Goal: Task Accomplishment & Management: Manage account settings

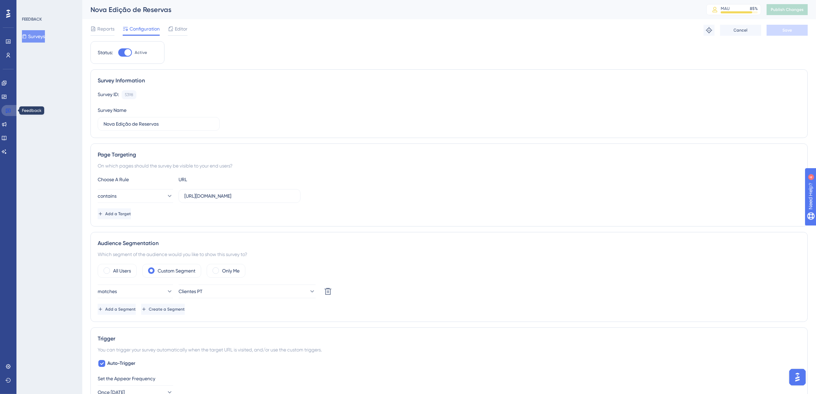
click at [10, 111] on icon at bounding box center [8, 111] width 5 height 4
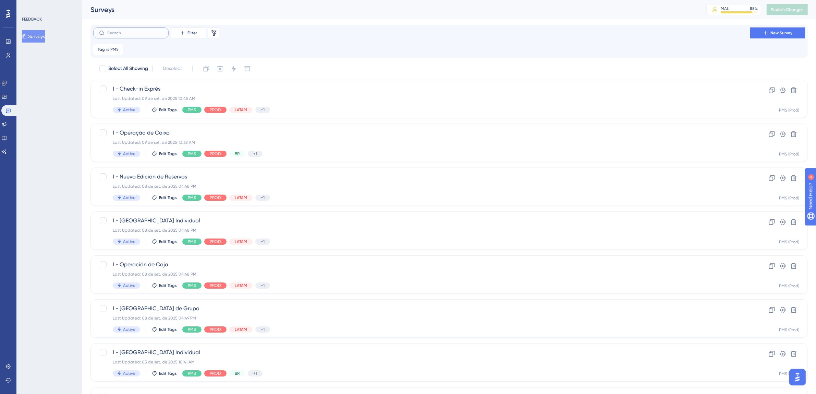
click at [127, 35] on input "text" at bounding box center [135, 33] width 56 height 5
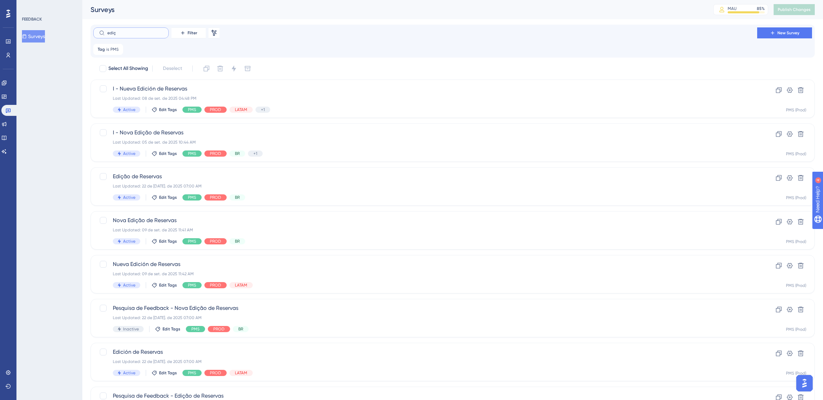
type input "ediç~"
checkbox input "true"
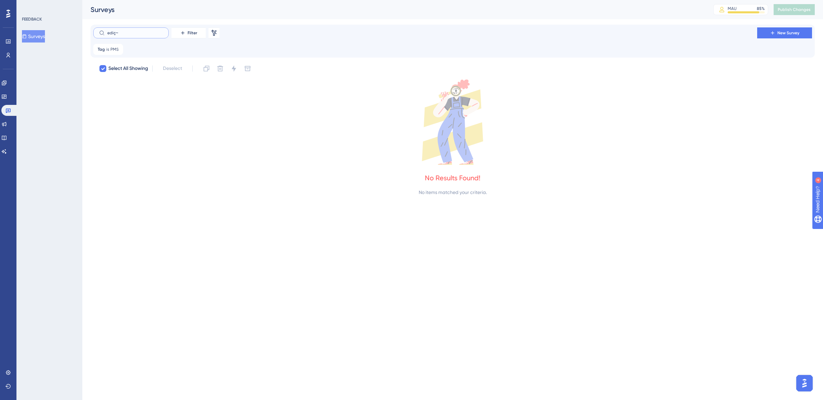
type input "ediç"
checkbox input "false"
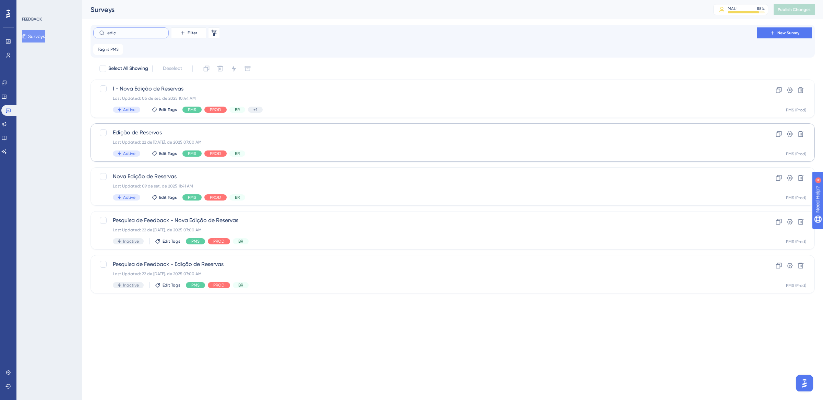
type input "ediç"
click at [300, 149] on div "Edição de Reservas Last Updated: 22 de jul. de 2025 07:00 AM Active Edit Tags P…" at bounding box center [425, 143] width 625 height 28
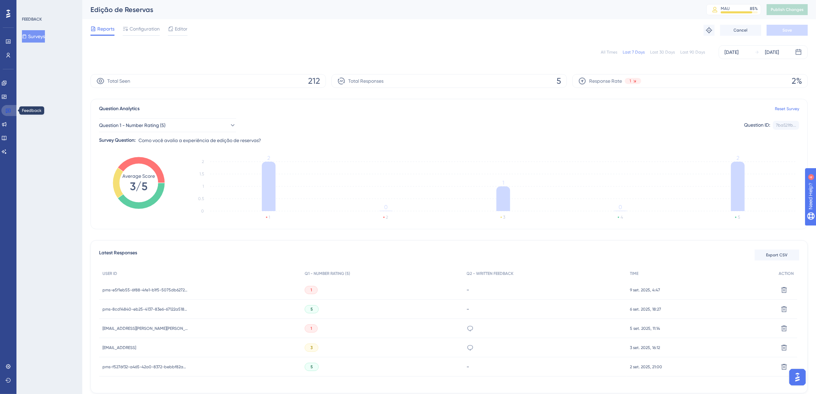
click at [11, 111] on link at bounding box center [9, 110] width 16 height 11
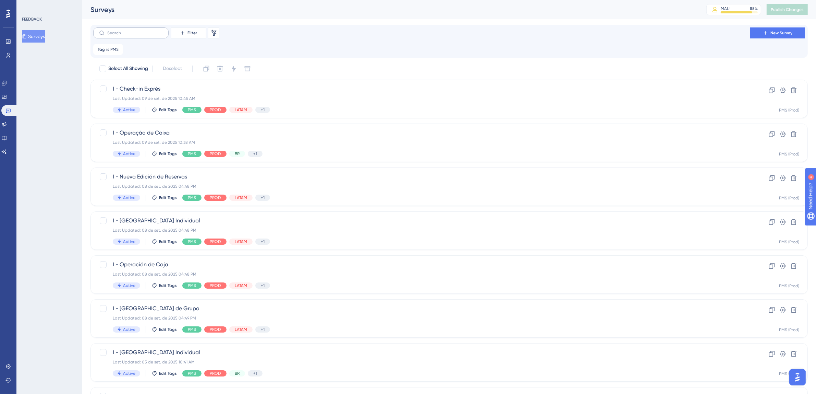
click at [127, 35] on label at bounding box center [130, 32] width 75 height 11
click at [127, 35] on input "text" at bounding box center [135, 33] width 56 height 5
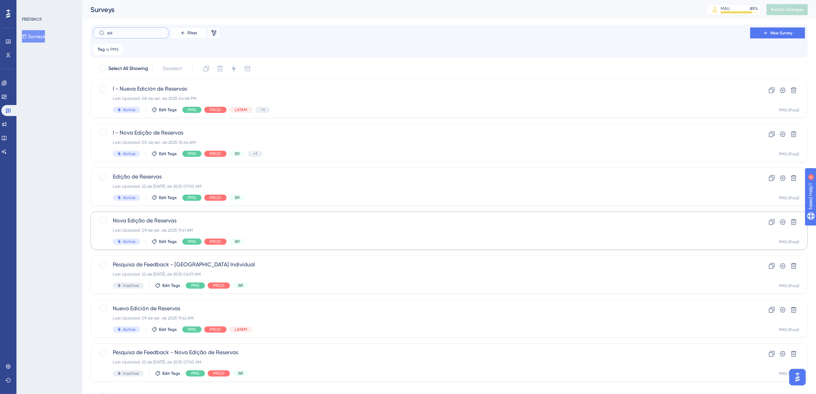
type input "ed"
click at [450, 236] on div "Nova Edição de Reservas Last Updated: 09 de set. de 2025 11:41 AM Active Edit T…" at bounding box center [422, 230] width 618 height 28
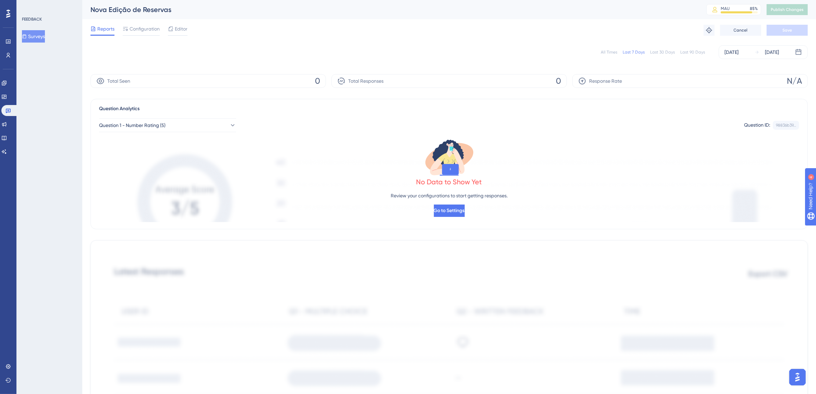
click at [609, 50] on div "All Times" at bounding box center [609, 51] width 16 height 5
click at [11, 110] on link at bounding box center [9, 110] width 16 height 11
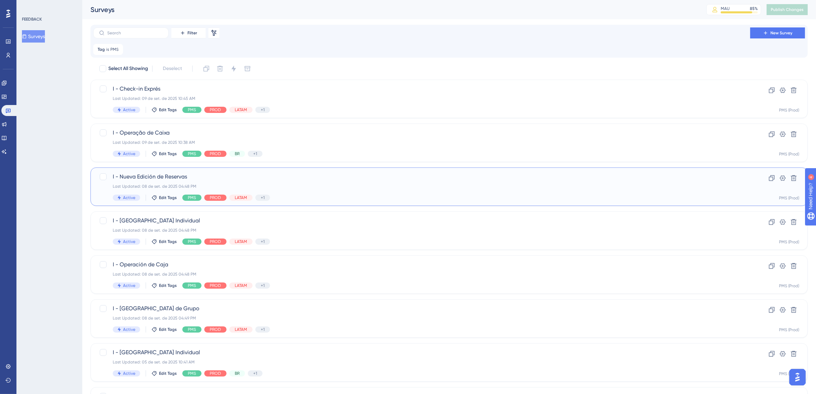
click at [336, 193] on div "I - Nueva Edición de Reservas Last Updated: 08 de set. de 2025 04:48 PM Active …" at bounding box center [422, 186] width 618 height 28
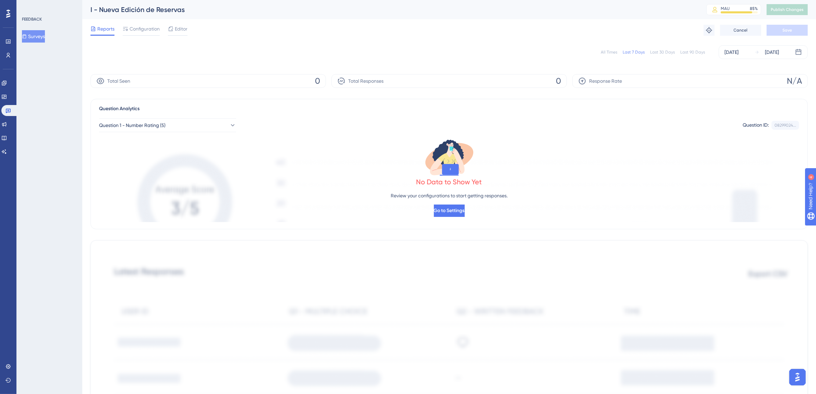
click at [608, 53] on div "All Times" at bounding box center [609, 51] width 16 height 5
click at [10, 111] on icon at bounding box center [8, 111] width 5 height 4
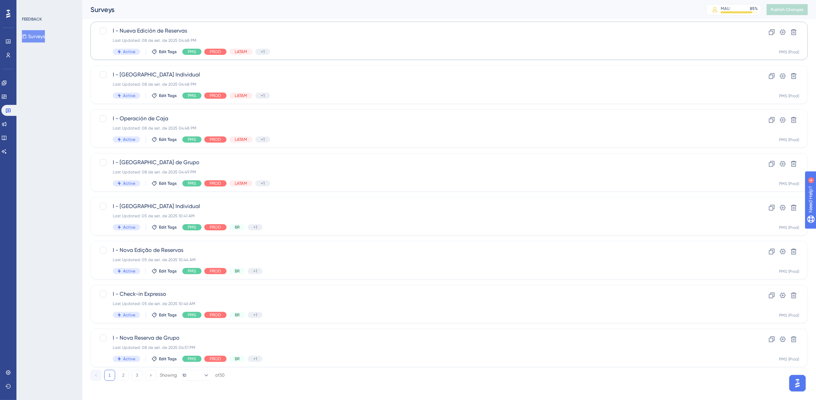
scroll to position [148, 0]
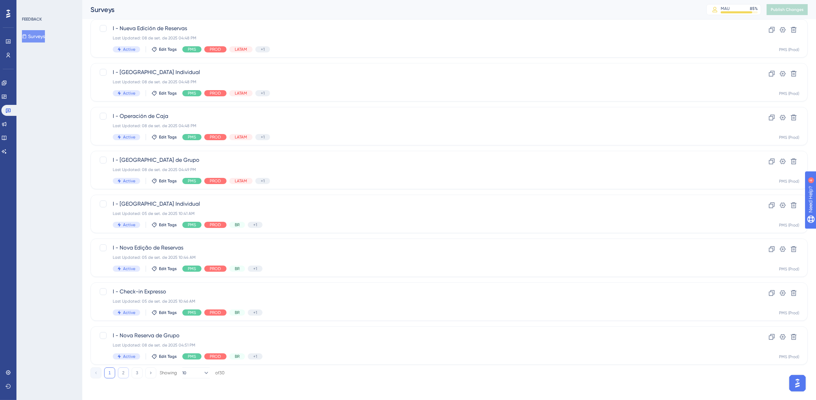
click at [122, 373] on button "2" at bounding box center [123, 373] width 11 height 11
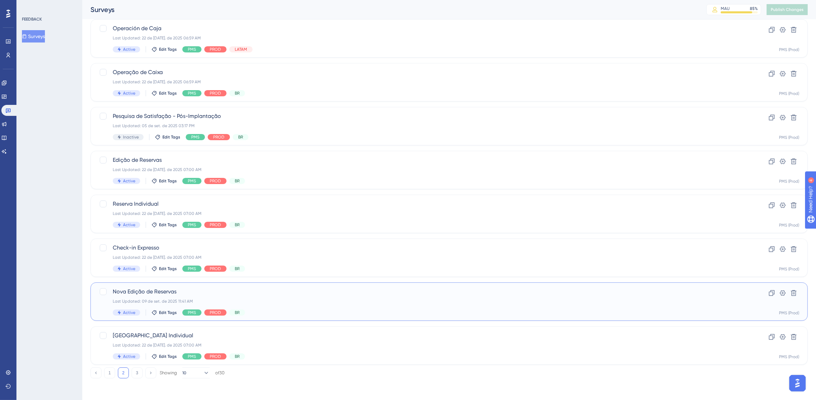
click at [346, 295] on span "Nova Edição de Reservas" at bounding box center [422, 292] width 618 height 8
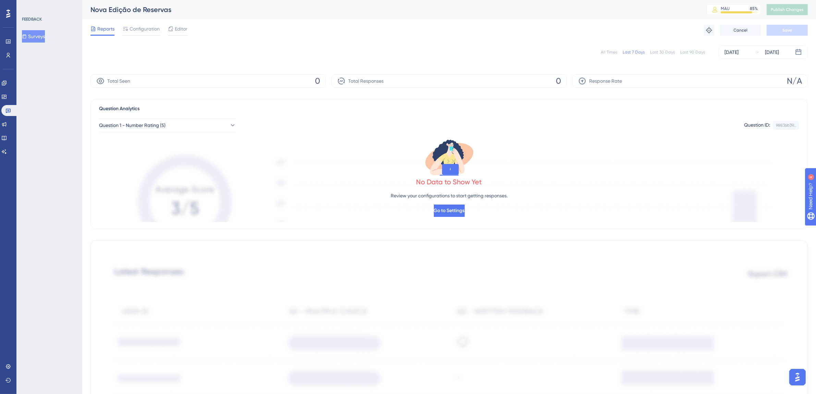
click at [609, 51] on div "All Times" at bounding box center [609, 51] width 16 height 5
click at [4, 110] on link at bounding box center [9, 110] width 16 height 11
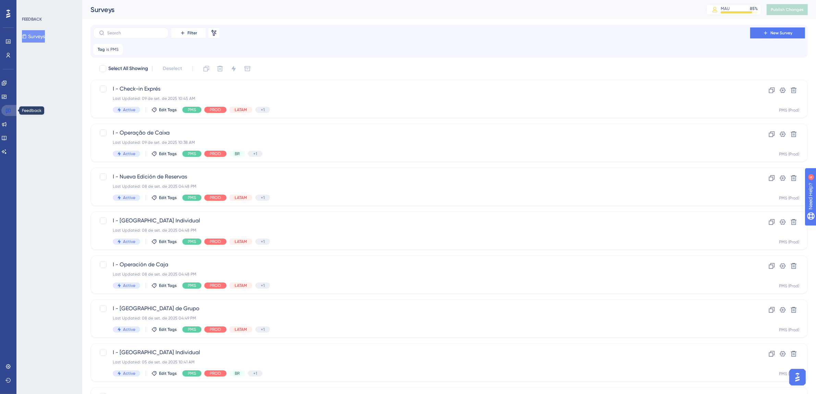
click at [7, 110] on icon at bounding box center [7, 110] width 5 height 5
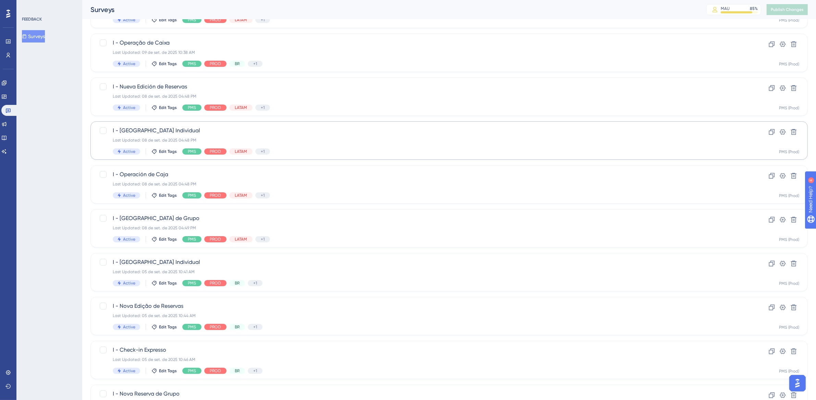
scroll to position [148, 0]
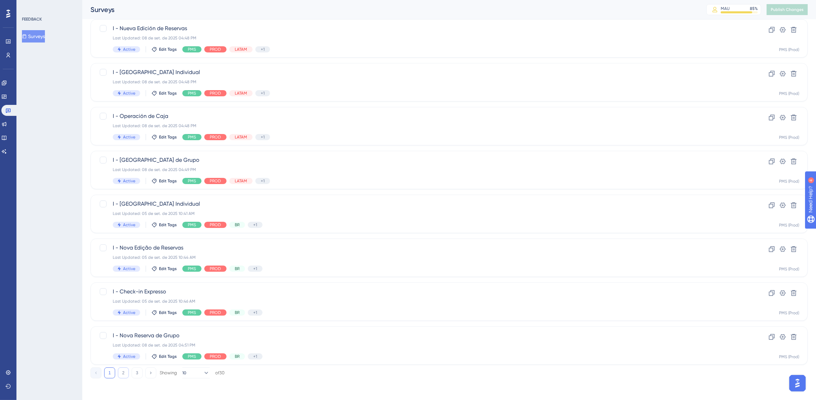
click at [123, 371] on button "2" at bounding box center [123, 373] width 11 height 11
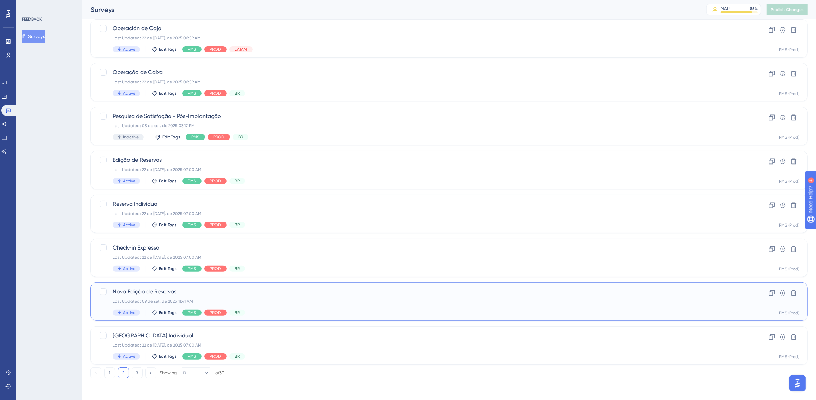
click at [398, 303] on div "Last Updated: 09 de set. de 2025 11:41 AM" at bounding box center [422, 301] width 618 height 5
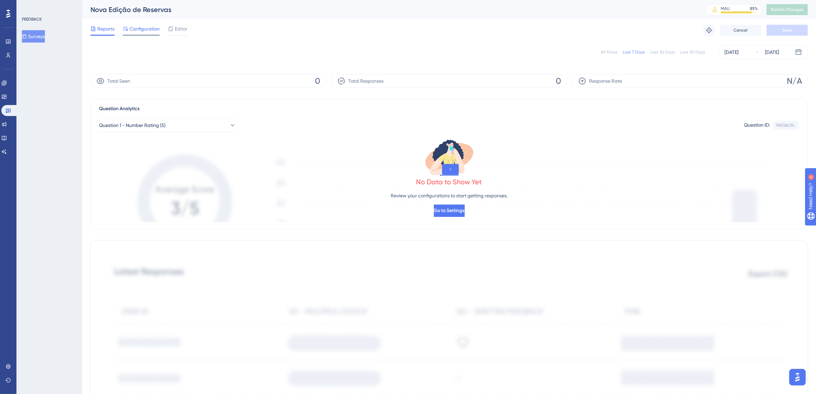
click at [141, 29] on span "Configuration" at bounding box center [145, 29] width 30 height 8
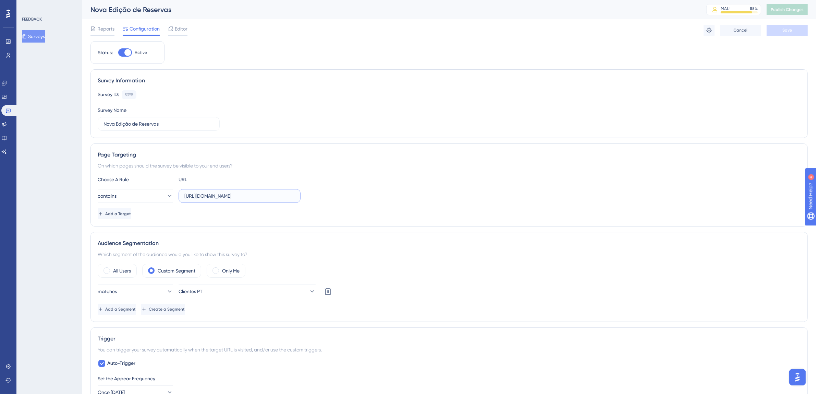
click at [267, 195] on input "https://thex.totvshospitalidade.com/new-reservation" at bounding box center [239, 196] width 110 height 8
click at [285, 195] on input "https://thex.totvshospitalidade.com/new-reservation" at bounding box center [239, 196] width 110 height 8
drag, startPoint x: 287, startPoint y: 196, endPoint x: 338, endPoint y: 199, distance: 50.5
click at [338, 199] on div "contains https://thex.totvshospitalidade.com/new-reservation" at bounding box center [449, 196] width 703 height 14
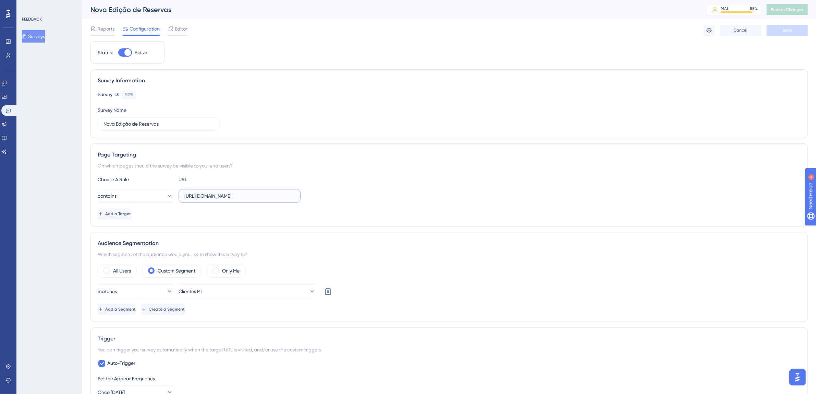
click at [285, 196] on input "https://thex.totvshospitalidade.com/new-reservation" at bounding box center [239, 196] width 110 height 8
drag, startPoint x: 213, startPoint y: 194, endPoint x: 157, endPoint y: 201, distance: 55.9
click at [157, 201] on div "contains https://thex.totvshospitalidade.com/new-reservation" at bounding box center [199, 196] width 203 height 14
click at [248, 199] on input "https://thex.totvshospitalidade.com/new-reservation" at bounding box center [239, 196] width 110 height 8
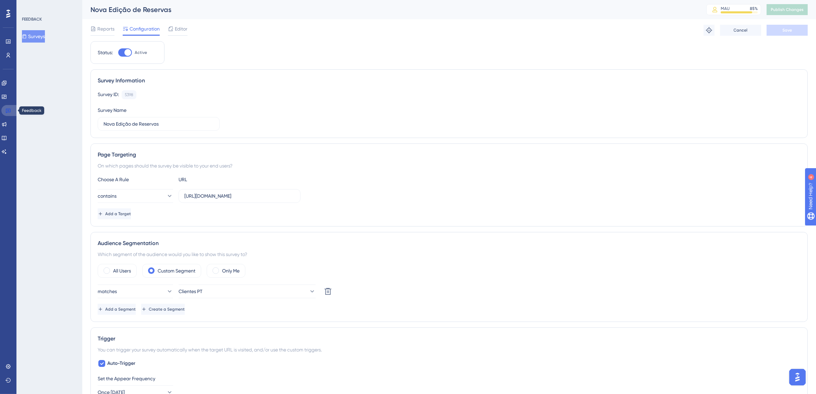
click at [14, 109] on link at bounding box center [9, 110] width 16 height 11
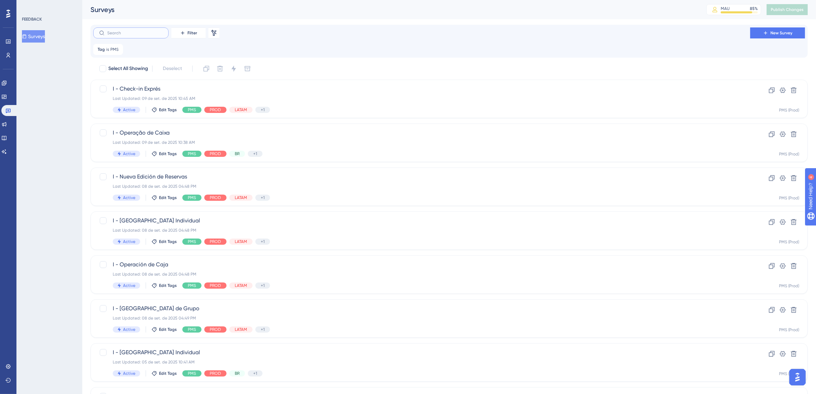
click at [132, 33] on input "text" at bounding box center [135, 33] width 56 height 5
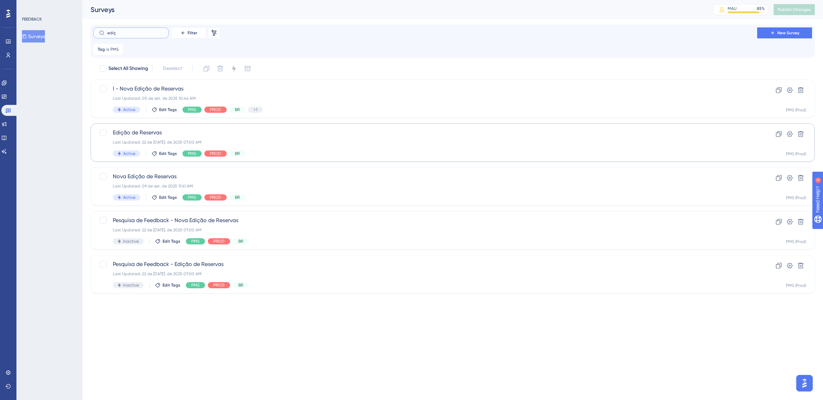
type input "ediç"
click at [333, 144] on div "Last Updated: [DATE] 07:00 AM" at bounding box center [425, 142] width 625 height 5
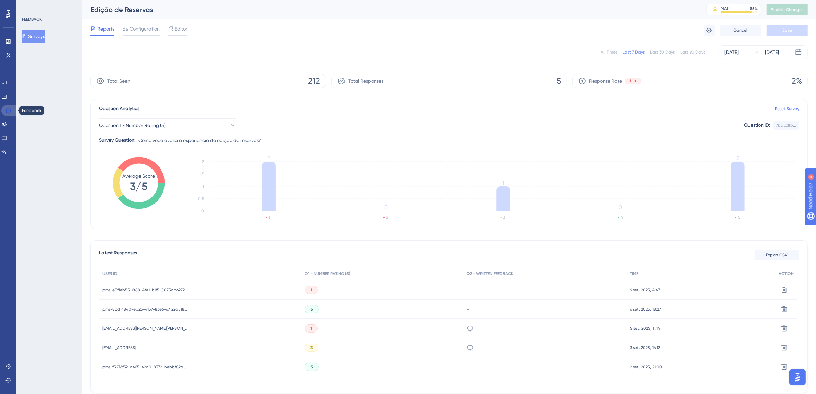
click at [12, 110] on link at bounding box center [9, 110] width 16 height 11
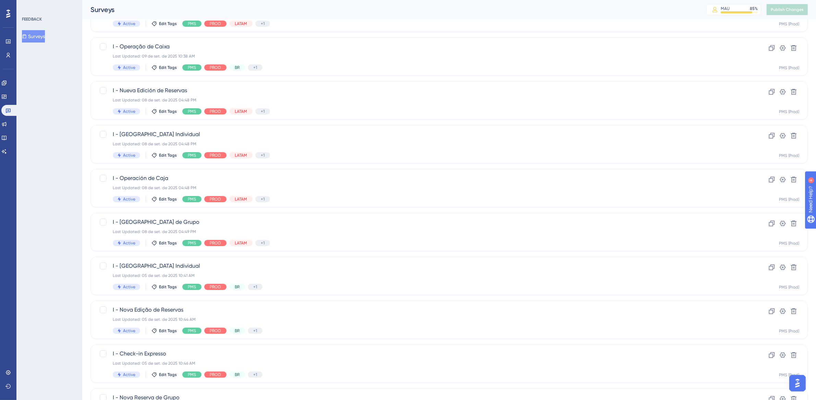
scroll to position [148, 0]
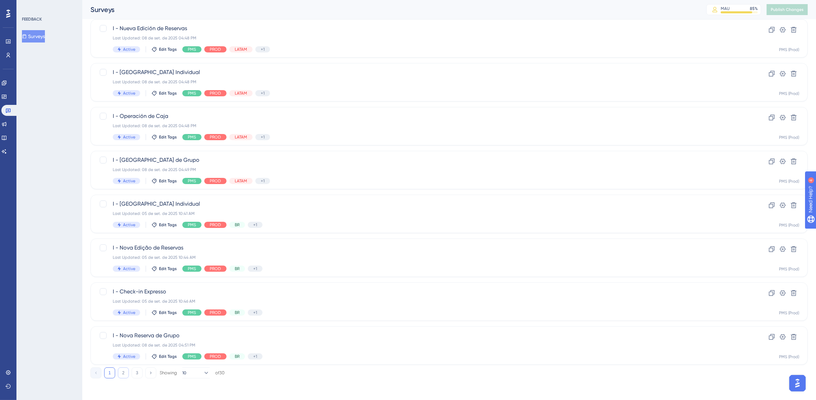
click at [127, 372] on button "2" at bounding box center [123, 373] width 11 height 11
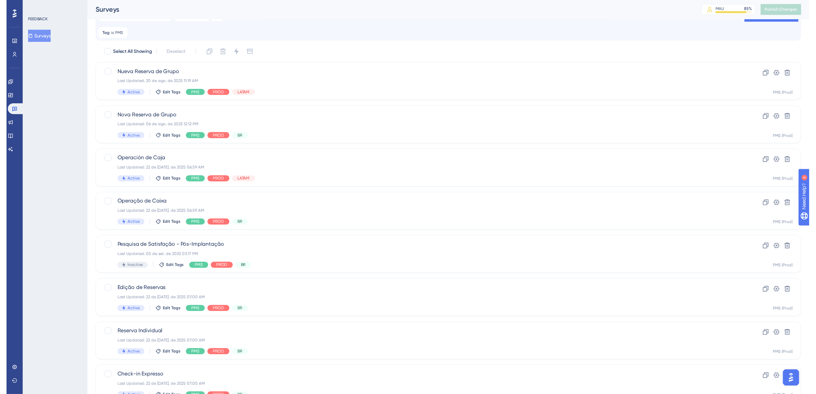
scroll to position [0, 0]
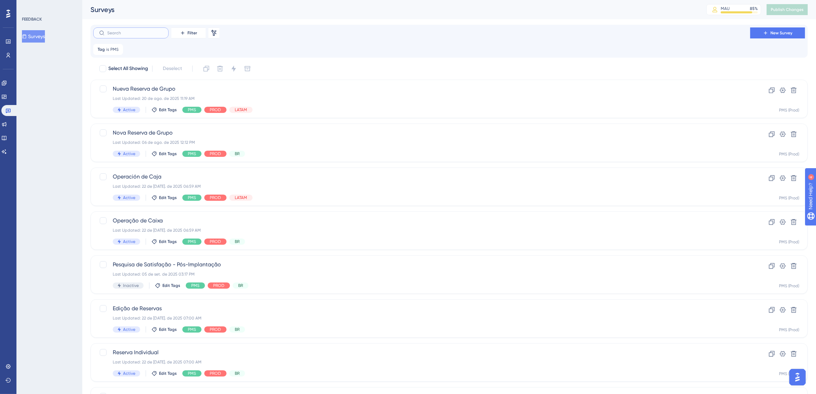
click at [153, 31] on input "text" at bounding box center [135, 33] width 56 height 5
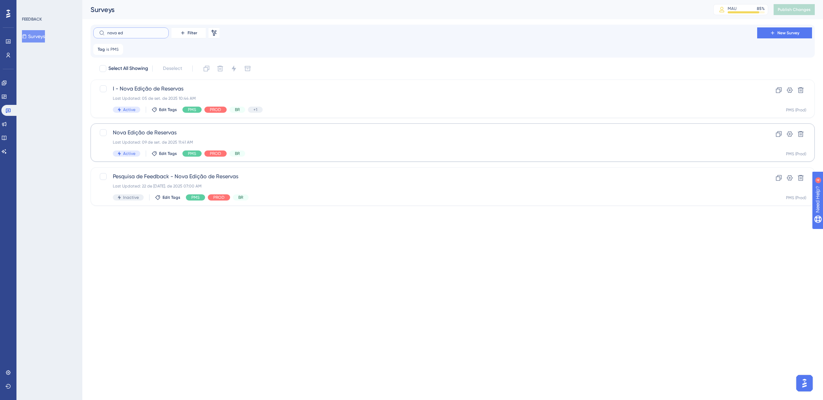
type input "nova ed"
click at [325, 140] on div "Last Updated: 09 de set. de 2025 11:41 AM" at bounding box center [425, 142] width 625 height 5
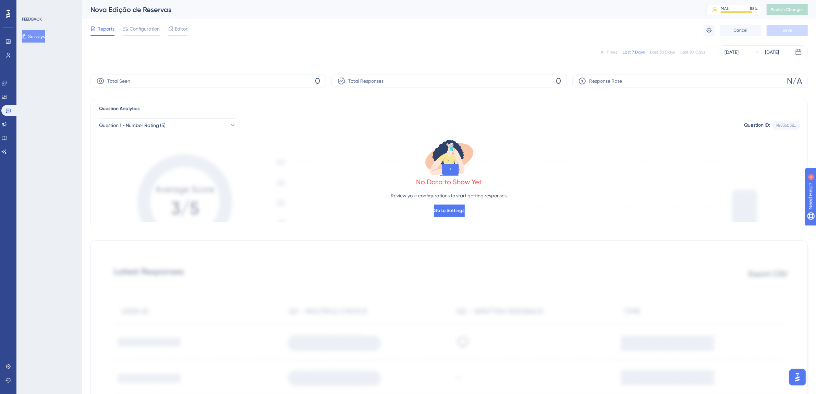
click at [609, 52] on div "All Times" at bounding box center [609, 51] width 16 height 5
click at [137, 31] on span "Configuration" at bounding box center [145, 29] width 30 height 8
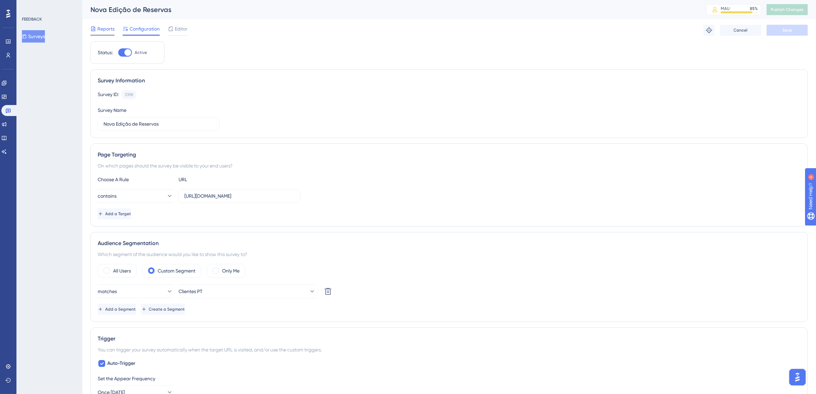
click at [101, 29] on span "Reports" at bounding box center [105, 29] width 17 height 8
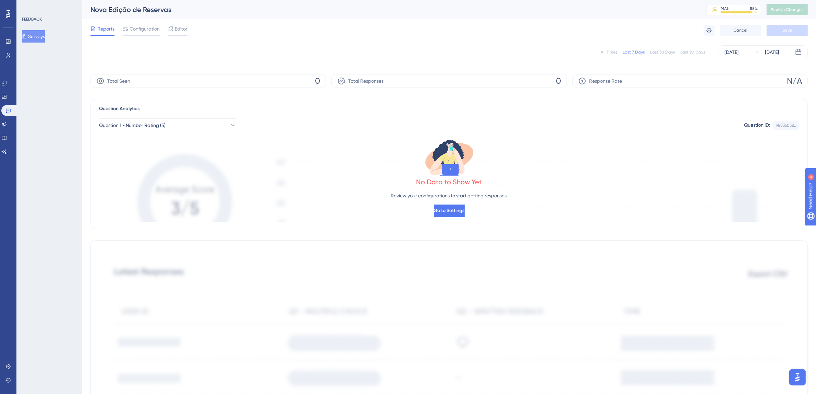
click at [613, 48] on div "All Times Last 7 Days Last 30 Days Last 90 Days Sep 03 2025 Sep 09 2025" at bounding box center [450, 52] width 718 height 14
click at [608, 53] on div "All Times" at bounding box center [609, 51] width 16 height 5
click at [615, 53] on div "All Times" at bounding box center [609, 51] width 16 height 5
click at [6, 110] on icon at bounding box center [8, 111] width 5 height 4
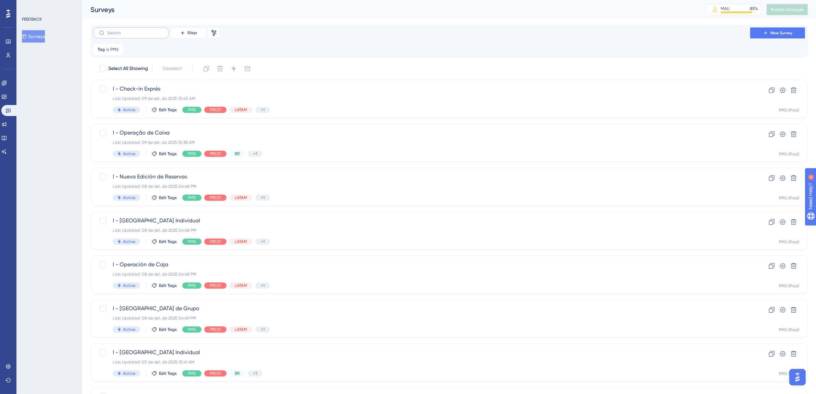
click at [135, 36] on label at bounding box center [130, 32] width 75 height 11
click at [135, 35] on input "text" at bounding box center [135, 33] width 56 height 5
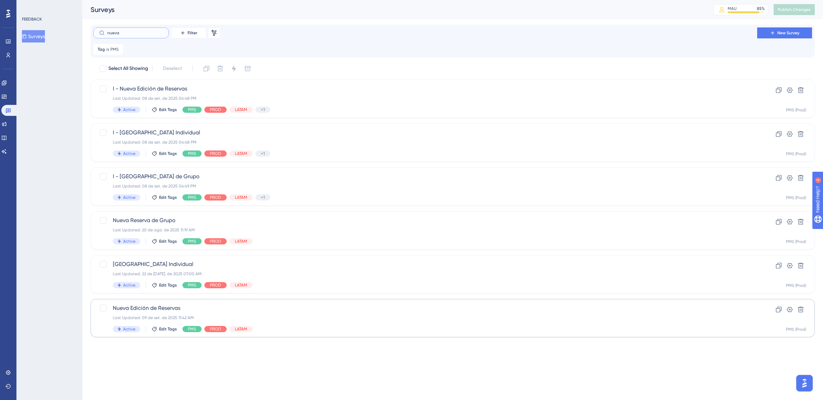
type input "nueva"
click at [290, 312] on span "Nueva Edición de Reservas" at bounding box center [425, 308] width 625 height 8
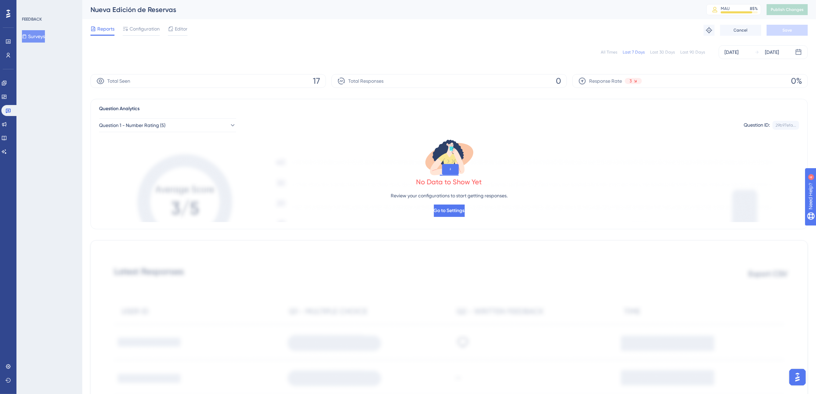
click at [609, 52] on div "All Times" at bounding box center [609, 51] width 16 height 5
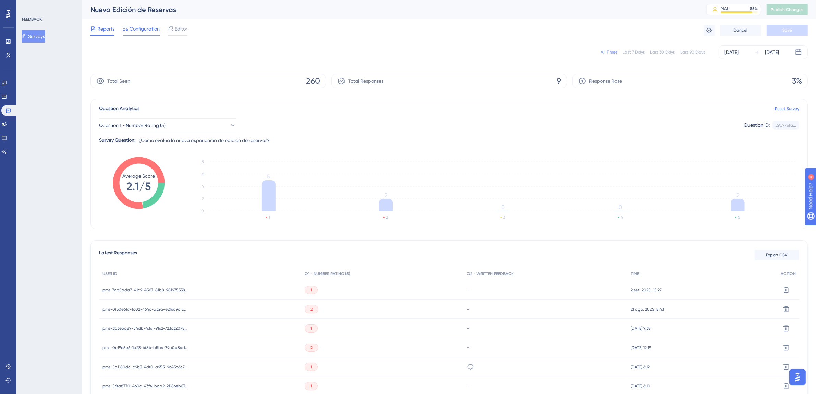
click at [153, 29] on span "Configuration" at bounding box center [145, 29] width 30 height 8
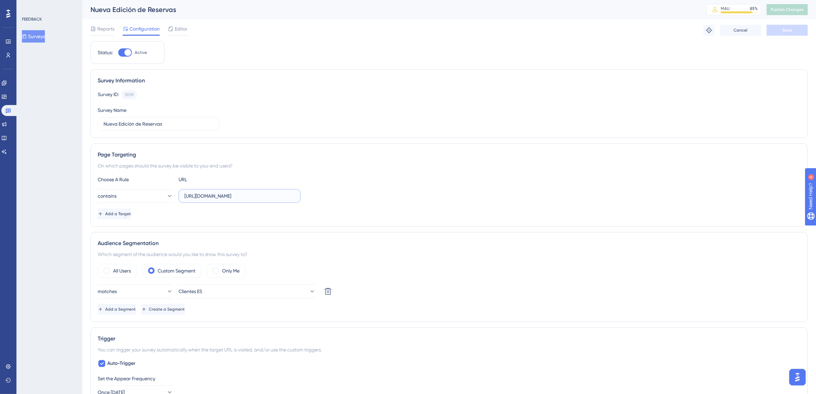
click at [212, 198] on input "https://thex.totvshospitalidade.com/new-reservation" at bounding box center [239, 196] width 110 height 8
drag, startPoint x: 229, startPoint y: 196, endPoint x: 335, endPoint y: 196, distance: 105.9
click at [335, 196] on div "contains https://thex.totvshospitalidade.com/new-reservation" at bounding box center [449, 196] width 703 height 14
click at [274, 195] on input "https://thex.totvshospitalidade.com/new-reservation" at bounding box center [239, 196] width 110 height 8
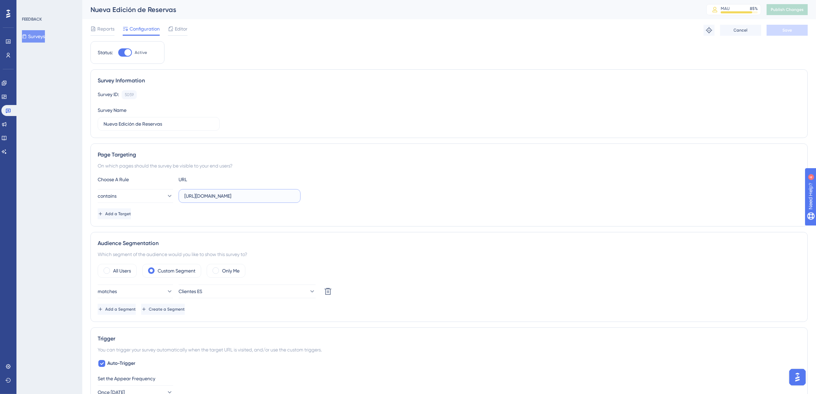
click at [205, 196] on input "https://thex.totvshospitalidade.com/new-reservation" at bounding box center [239, 196] width 110 height 8
drag, startPoint x: 207, startPoint y: 196, endPoint x: 135, endPoint y: 196, distance: 72.0
click at [135, 196] on div "contains https://thex.totvshospitalidade.com/new-reservation" at bounding box center [199, 196] width 203 height 14
click at [188, 195] on input "https://thex.totvshospitalidade.com/new-reservation" at bounding box center [239, 196] width 110 height 8
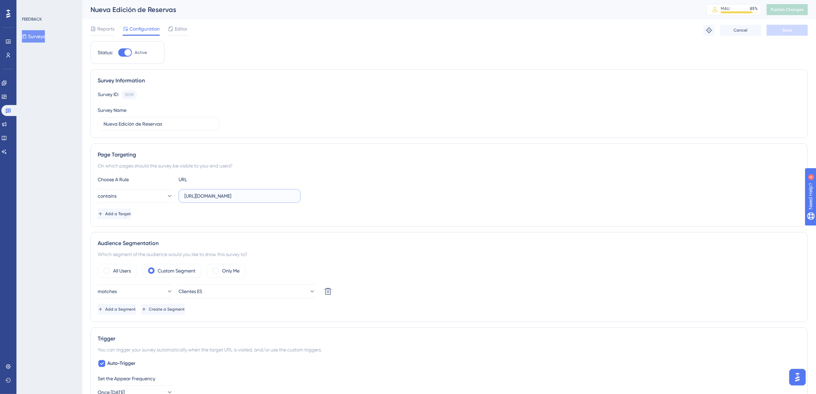
scroll to position [0, 8]
drag, startPoint x: 185, startPoint y: 196, endPoint x: 376, endPoint y: 196, distance: 191.7
click at [376, 196] on div "contains https://thex.totvshospitalidade.com/new-reservation" at bounding box center [449, 196] width 703 height 14
click at [12, 111] on link at bounding box center [9, 110] width 16 height 11
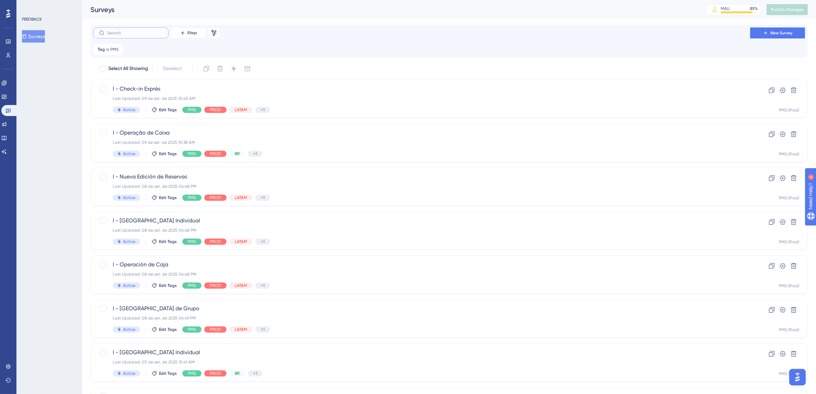
click at [145, 34] on input "text" at bounding box center [135, 33] width 56 height 5
type input "nova"
click at [273, 273] on div "Last Updated: 09 de set. de 2025 11:41 AM" at bounding box center [422, 273] width 618 height 5
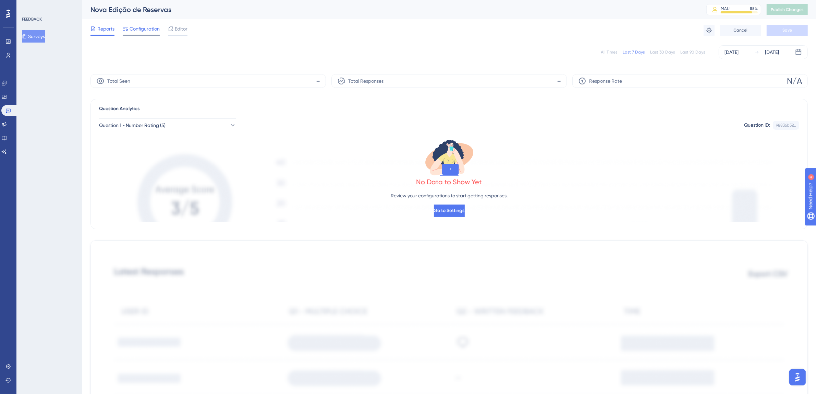
click at [150, 28] on span "Configuration" at bounding box center [145, 29] width 30 height 8
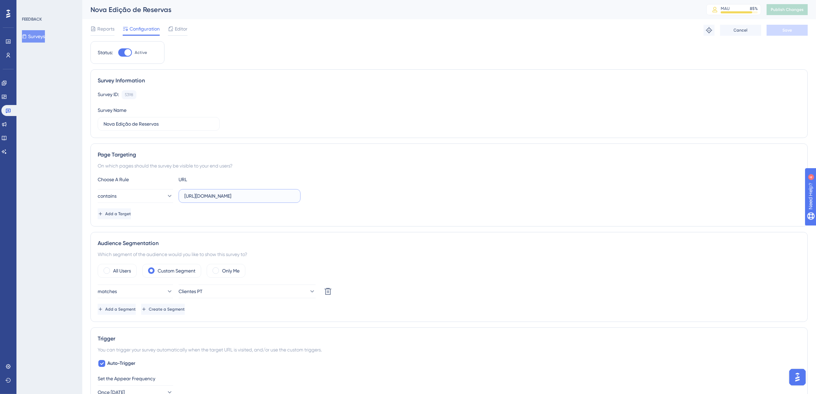
click at [235, 199] on input "https://thex.totvshospitalidade.com/new-reservation" at bounding box center [239, 196] width 110 height 8
click at [250, 198] on input "https://thex.totvshospitalidade.com/new-reservation" at bounding box center [239, 196] width 110 height 8
drag, startPoint x: 259, startPoint y: 196, endPoint x: 322, endPoint y: 196, distance: 63.4
click at [322, 196] on div "contains https://thex.totvshospitalidade.com/new-reservation" at bounding box center [449, 196] width 703 height 14
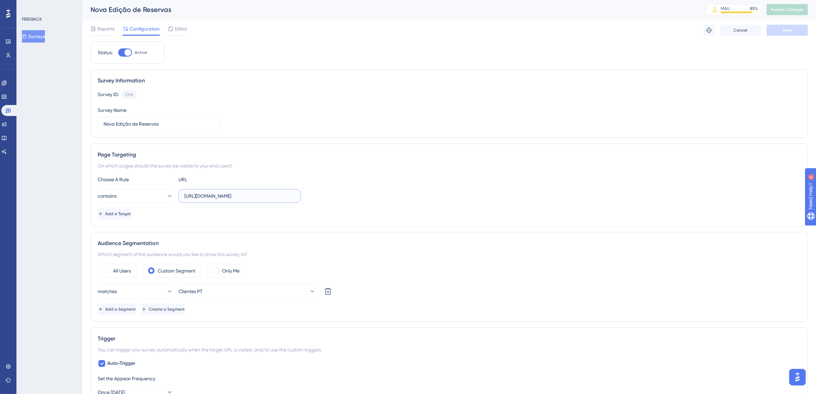
click at [264, 197] on input "https://thex.totvshospitalidade.com/new-reservation" at bounding box center [239, 196] width 110 height 8
drag, startPoint x: 271, startPoint y: 196, endPoint x: 121, endPoint y: 195, distance: 149.2
click at [121, 195] on div "contains https://thex.totvshospitalidade.com/new-reservation" at bounding box center [199, 196] width 203 height 14
type input "n"
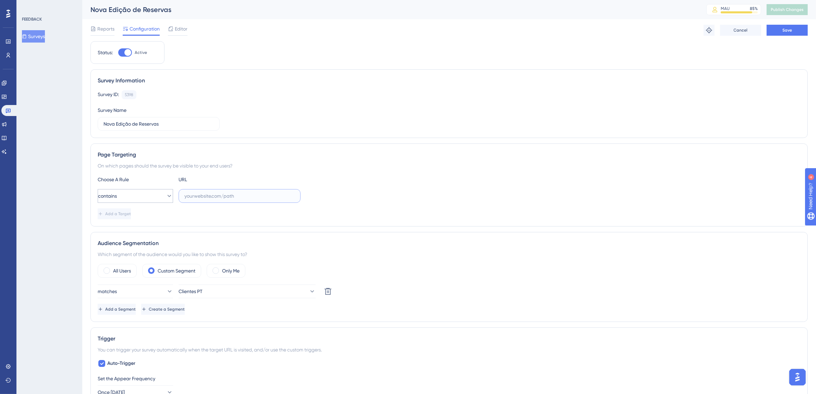
paste input "https://thex.totvshospitalidade.com/new-reservation"
drag, startPoint x: 205, startPoint y: 196, endPoint x: 154, endPoint y: 198, distance: 50.8
click at [154, 198] on div "contains https://thex.totvshospitalidade.com/new-reservation" at bounding box center [199, 196] width 203 height 14
click at [242, 197] on input "https://thex.totvshospitalidade.com/new-reservation" at bounding box center [239, 196] width 110 height 8
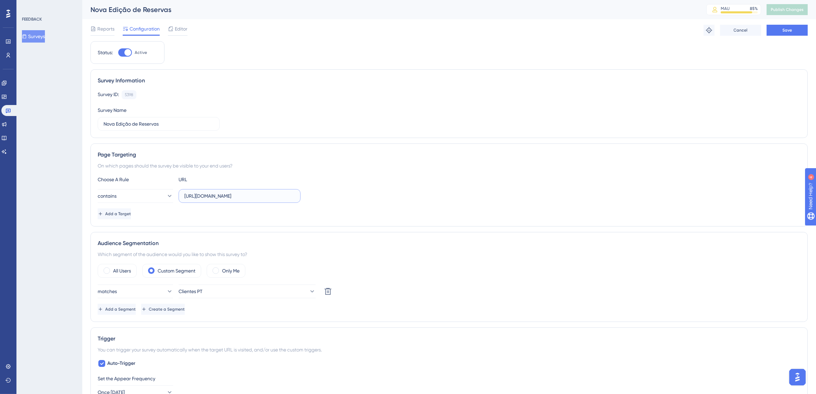
drag, startPoint x: 257, startPoint y: 196, endPoint x: 314, endPoint y: 196, distance: 56.6
click at [314, 196] on div "contains https://thex.totvshospitalidade.com/new-reservation" at bounding box center [449, 196] width 703 height 14
click at [261, 196] on input "https://thex.totvshospitalidade.com/new-reservation" at bounding box center [239, 196] width 110 height 8
type input "https://thex.totvshospitalidade.com/new-reservation"
click at [793, 32] on button "Save" at bounding box center [787, 30] width 41 height 11
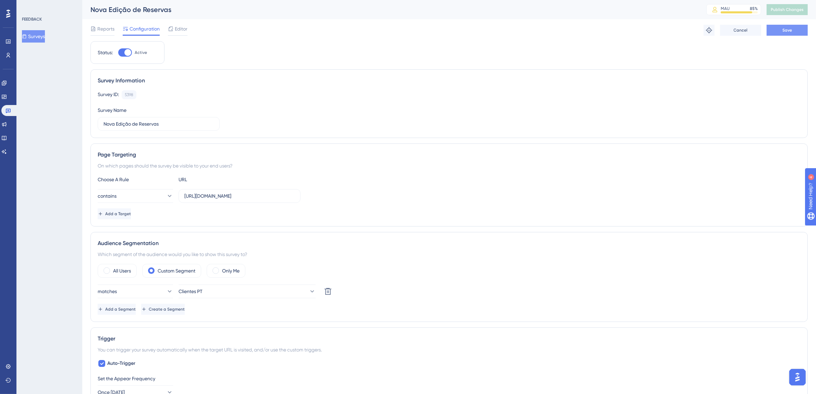
scroll to position [0, 0]
click at [786, 15] on button "Publish Changes" at bounding box center [787, 9] width 41 height 11
click at [217, 14] on button at bounding box center [212, 12] width 11 height 11
click at [9, 110] on icon at bounding box center [7, 110] width 5 height 5
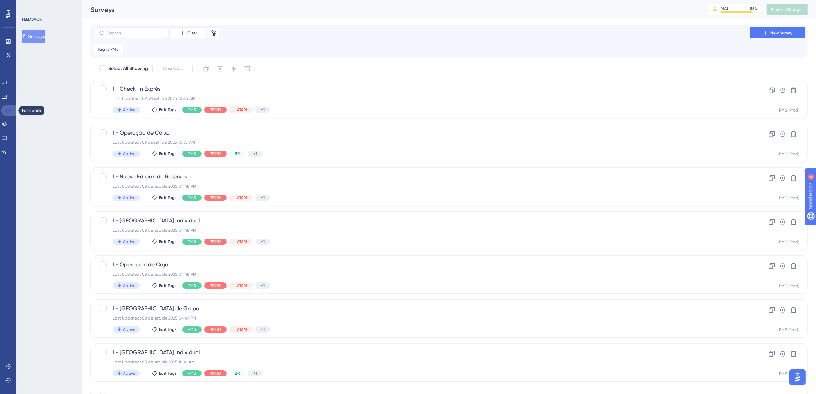
click at [8, 110] on icon at bounding box center [7, 110] width 5 height 5
click at [141, 31] on input "text" at bounding box center [135, 33] width 56 height 5
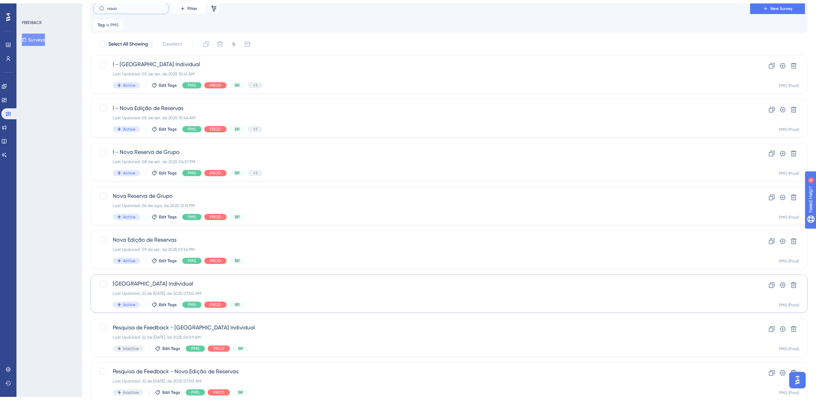
scroll to position [47, 0]
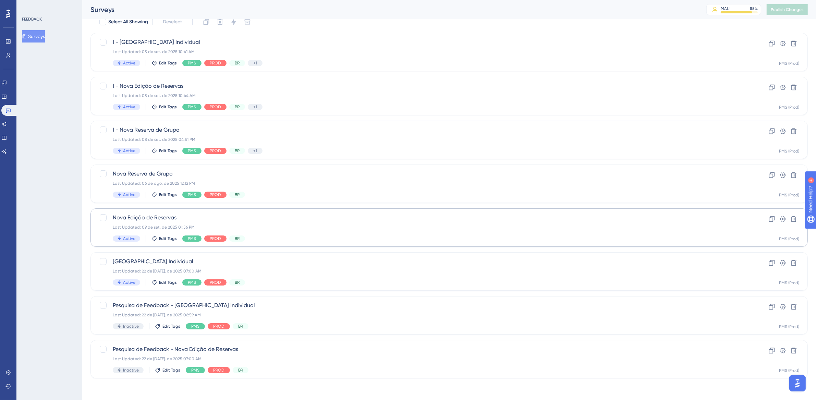
type input "nova"
click at [326, 221] on span "Nova Edição de Reservas" at bounding box center [422, 218] width 618 height 8
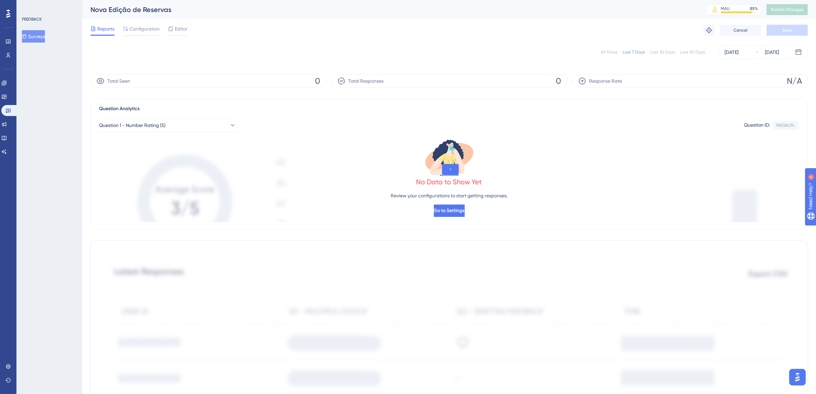
click at [609, 53] on div "All Times" at bounding box center [609, 51] width 16 height 5
click at [139, 26] on span "Configuration" at bounding box center [145, 29] width 30 height 8
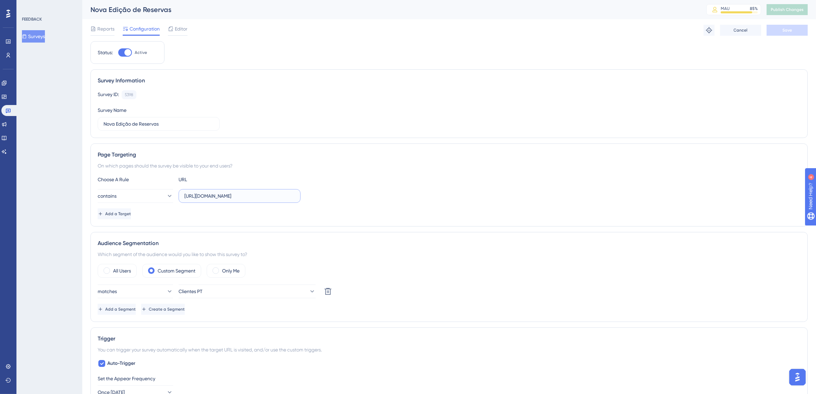
drag, startPoint x: 268, startPoint y: 195, endPoint x: 354, endPoint y: 195, distance: 85.0
click at [354, 195] on div "contains https://thex.totvshospitalidade.com/new-reservation" at bounding box center [449, 196] width 703 height 14
click at [286, 198] on input "https://thex.totvshospitalidade.com/new-reservation" at bounding box center [239, 196] width 110 height 8
drag, startPoint x: 277, startPoint y: 198, endPoint x: 327, endPoint y: 195, distance: 49.8
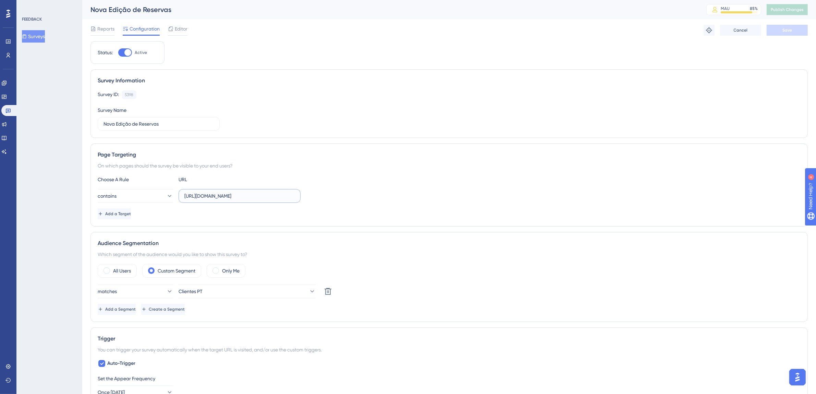
click at [327, 195] on div "contains https://thex.totvshospitalidade.com/new-reservation" at bounding box center [449, 196] width 703 height 14
click at [282, 200] on input "https://thex.totvshospitalidade.com/new-reservation" at bounding box center [239, 196] width 110 height 8
click at [345, 175] on div "Page Targeting On which pages should the survey be visible to your end users? C…" at bounding box center [450, 184] width 718 height 83
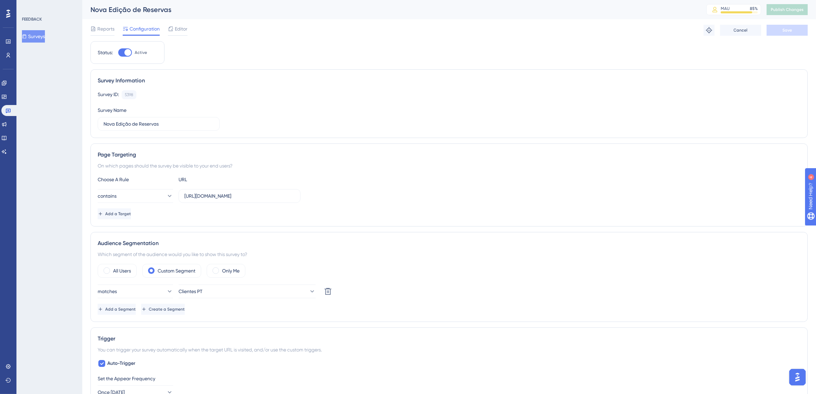
scroll to position [0, 0]
click at [7, 109] on icon at bounding box center [8, 111] width 5 height 4
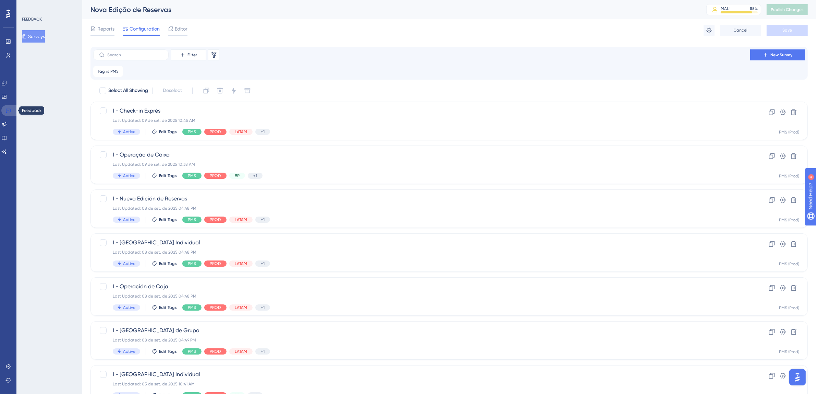
click at [8, 109] on icon at bounding box center [7, 110] width 5 height 5
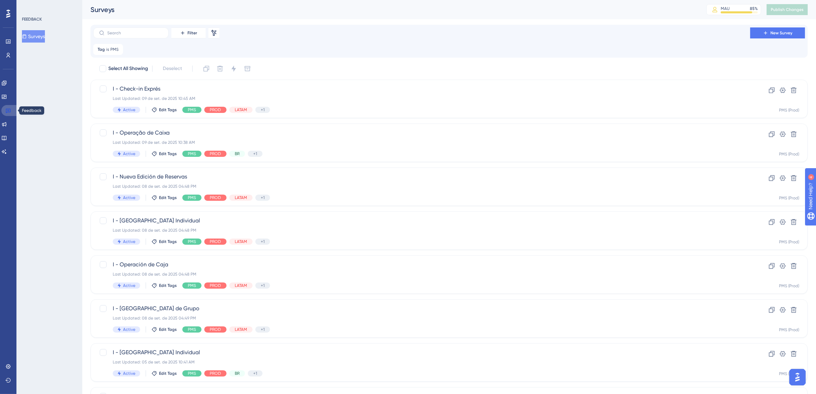
click at [9, 108] on icon at bounding box center [7, 110] width 5 height 5
click at [131, 36] on label at bounding box center [130, 32] width 75 height 11
click at [131, 35] on input "text" at bounding box center [135, 33] width 56 height 5
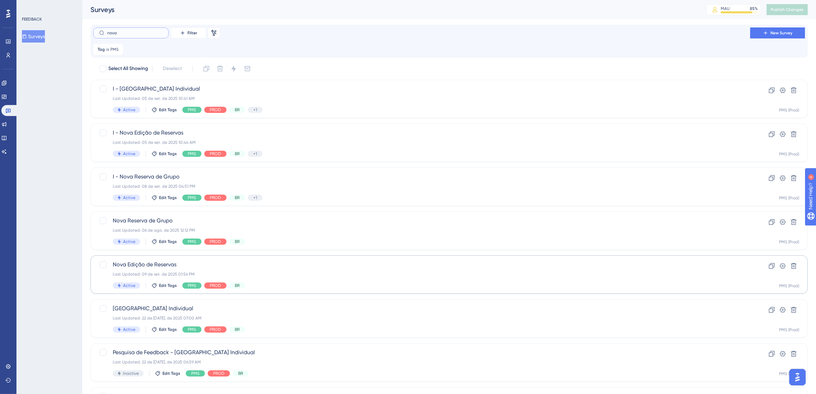
type input "nova"
click at [315, 272] on div "Last Updated: [DATE] 01:56 PM" at bounding box center [422, 273] width 618 height 5
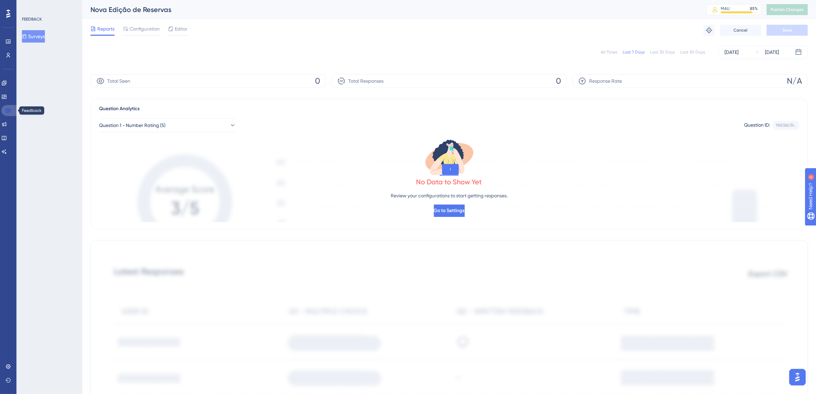
click at [10, 112] on icon at bounding box center [7, 110] width 5 height 5
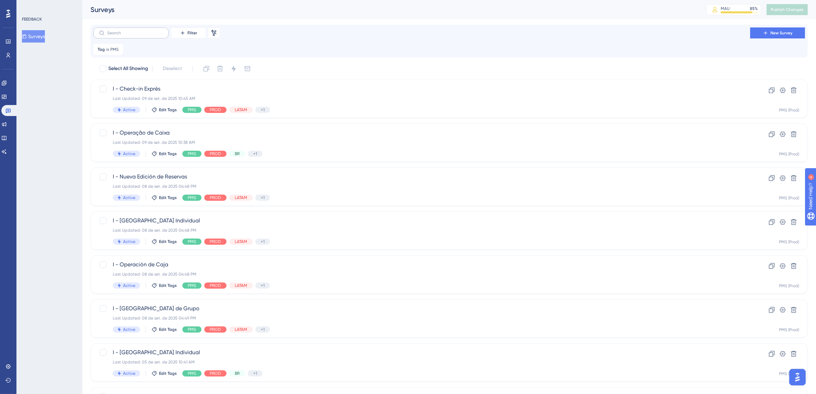
click at [128, 29] on label at bounding box center [130, 32] width 75 height 11
click at [128, 31] on input "text" at bounding box center [135, 33] width 56 height 5
type input "e"
click at [126, 34] on input "text" at bounding box center [135, 33] width 56 height 5
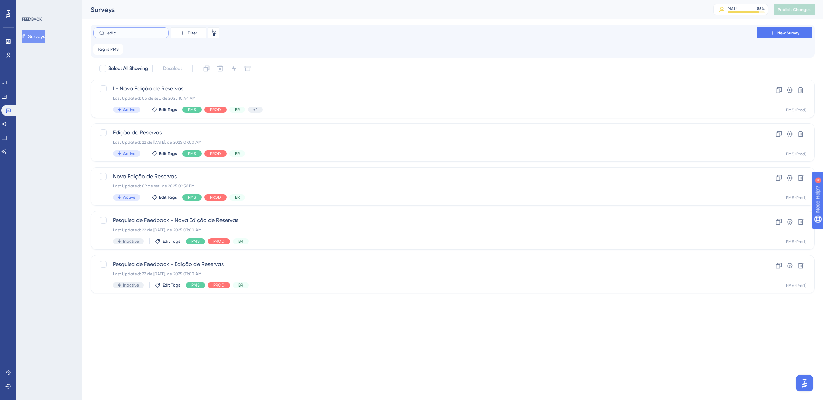
type input "ediç~"
checkbox input "true"
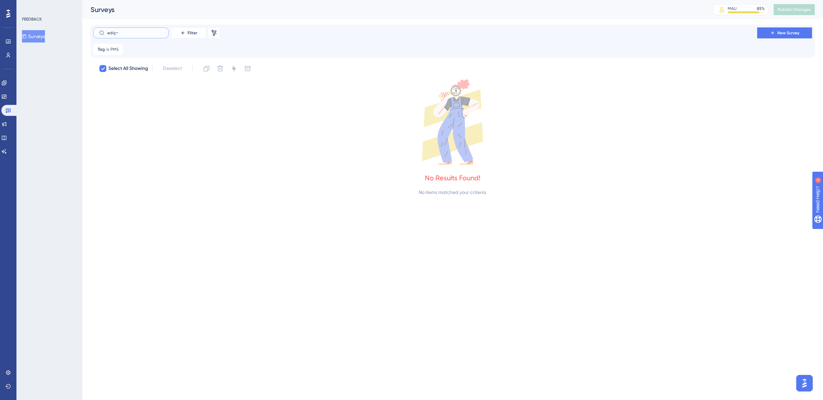
type input "ediç"
checkbox input "false"
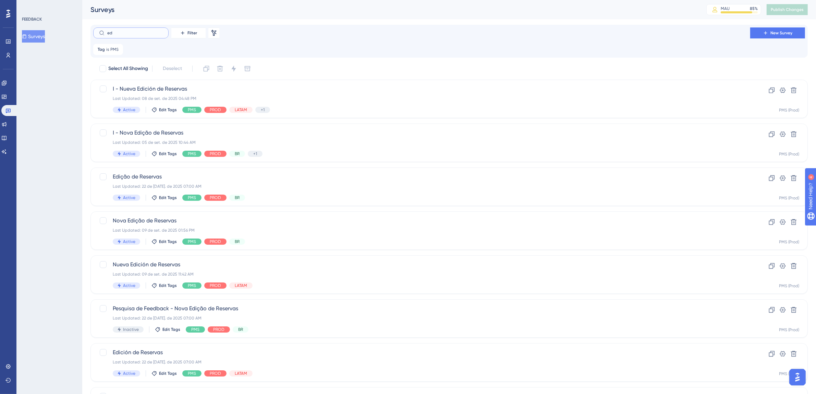
type input "e"
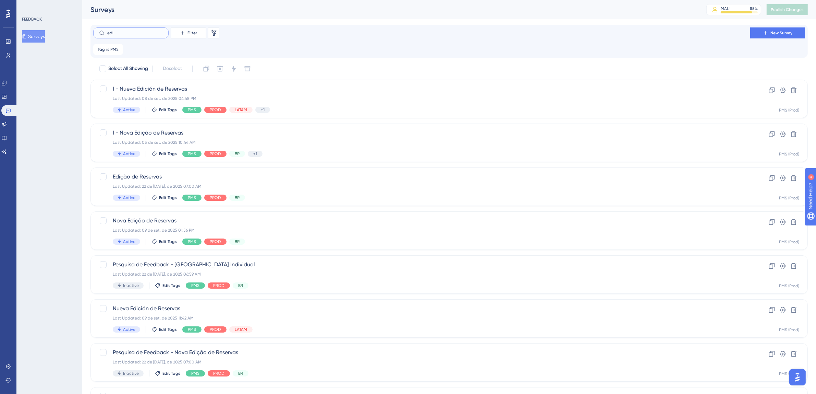
type input "edi9"
checkbox input "true"
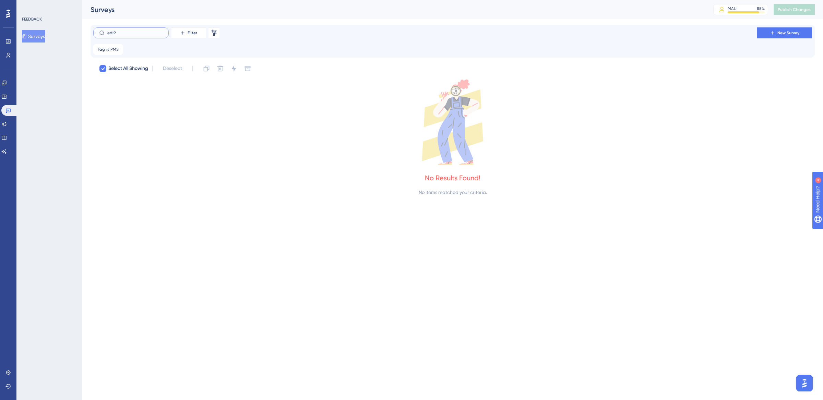
type input "edi"
checkbox input "false"
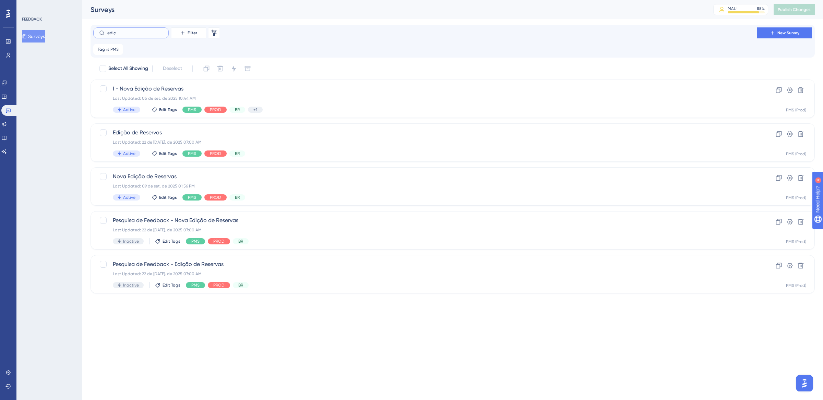
type input "ediç~"
checkbox input "true"
type input "ediçã"
checkbox input "false"
type input "edição"
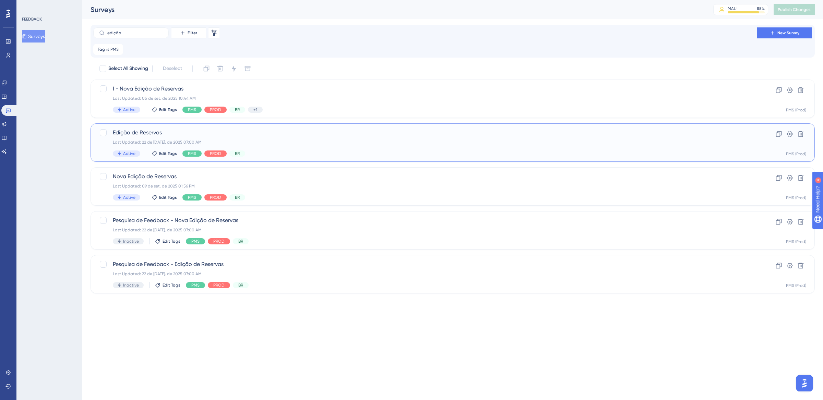
click at [300, 148] on div "Edição de Reservas Last Updated: 22 de jul. de 2025 07:00 AM Active Edit Tags P…" at bounding box center [425, 143] width 625 height 28
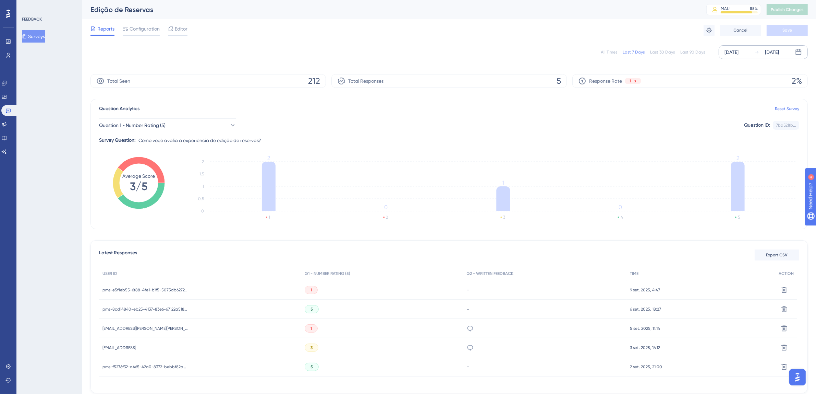
click at [730, 52] on div "[DATE]" at bounding box center [732, 52] width 14 height 8
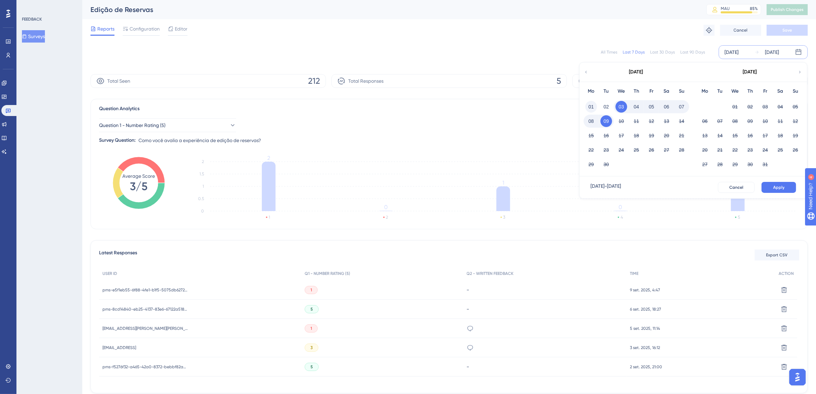
click at [590, 108] on button "01" at bounding box center [592, 107] width 12 height 12
click at [605, 123] on button "09" at bounding box center [607, 121] width 12 height 12
click at [773, 186] on button "Apply" at bounding box center [779, 187] width 35 height 11
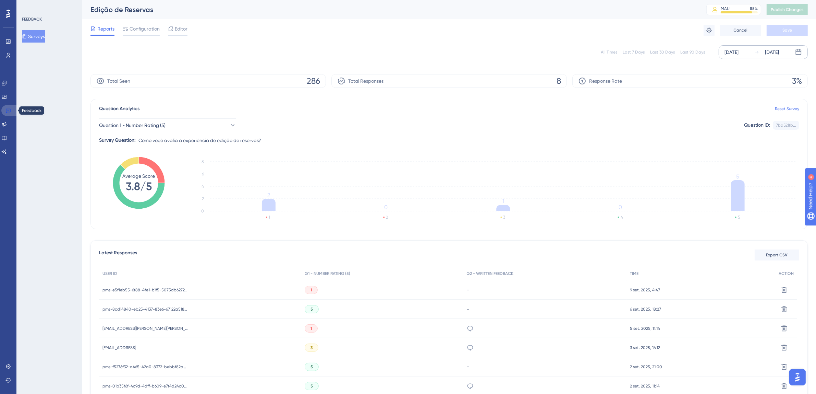
click at [7, 109] on icon at bounding box center [8, 111] width 5 height 4
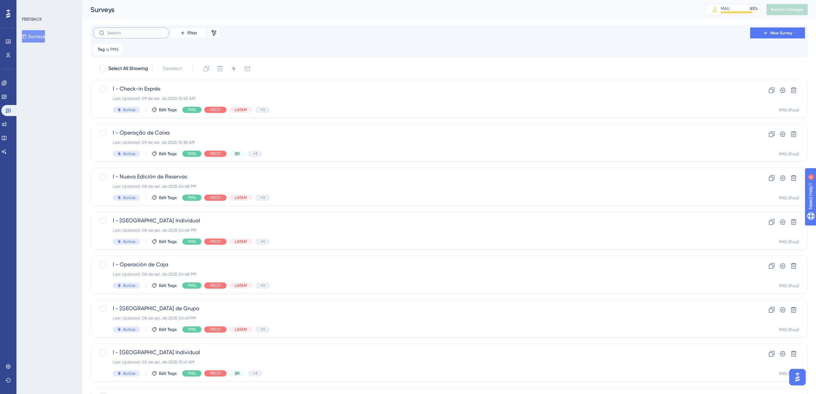
click at [124, 33] on input "text" at bounding box center [135, 33] width 56 height 5
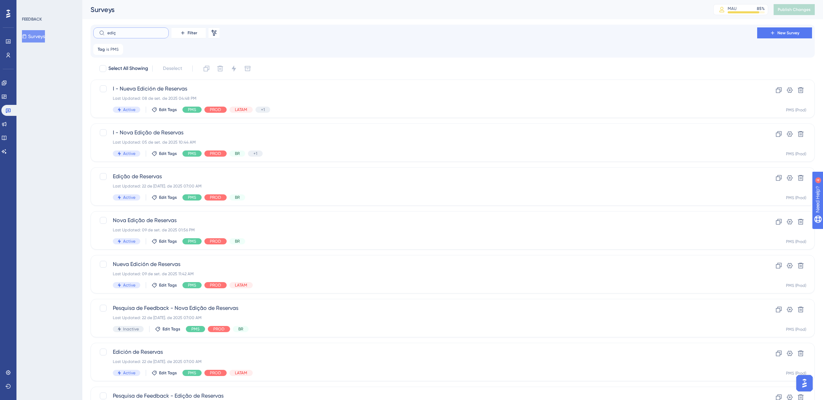
type input "ediç~"
checkbox input "true"
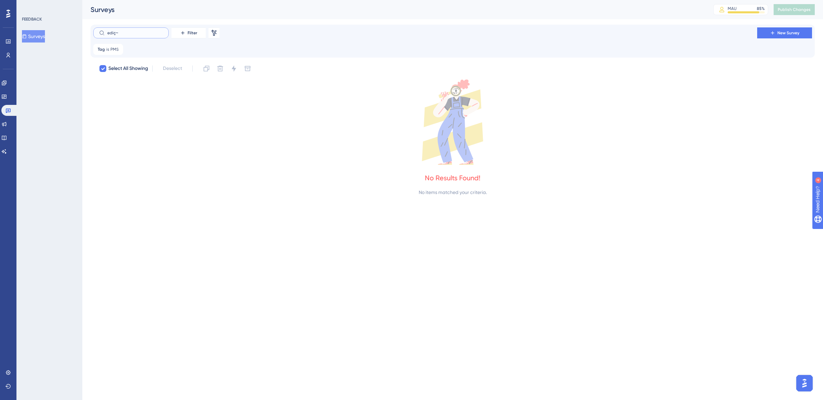
type input "ediç"
checkbox input "false"
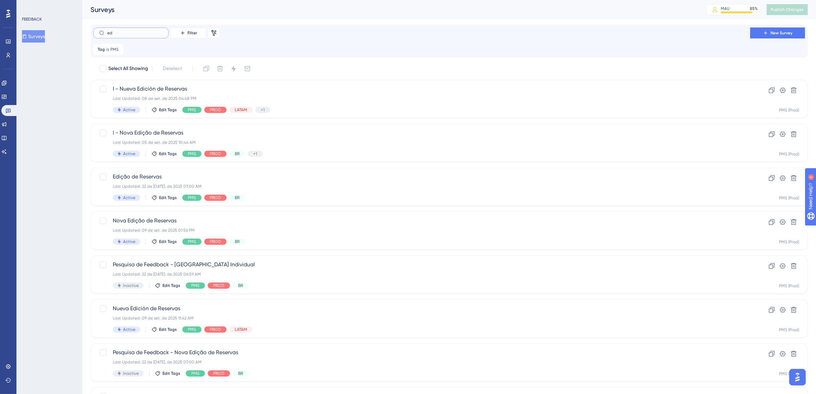
type input "e"
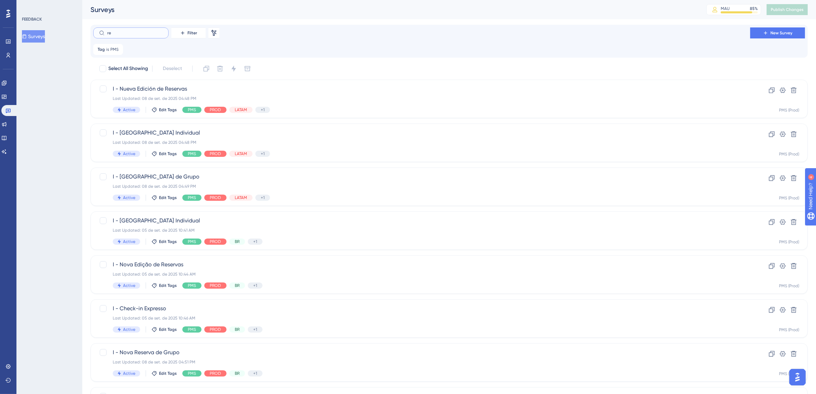
type input "r"
click at [138, 29] on label "reserva indi" at bounding box center [130, 32] width 75 height 11
click at [138, 31] on input "reserva indi" at bounding box center [135, 33] width 56 height 5
drag, startPoint x: 139, startPoint y: 30, endPoint x: 96, endPoint y: 35, distance: 43.1
click at [96, 35] on label "reserva indi" at bounding box center [130, 32] width 75 height 11
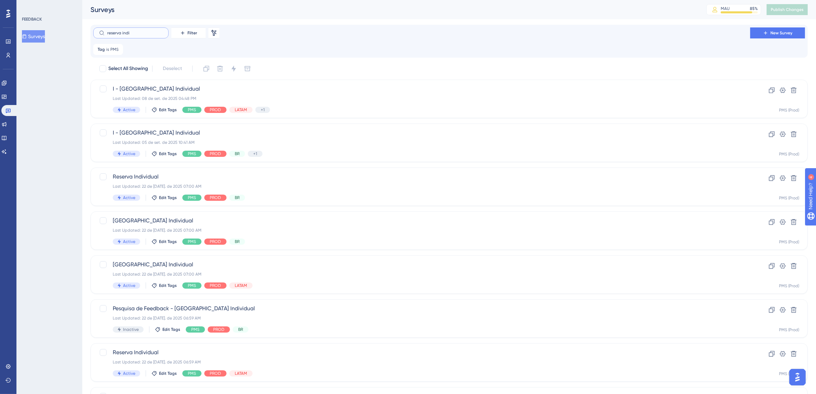
click at [107, 35] on input "reserva indi" at bounding box center [135, 33] width 56 height 5
type input "i"
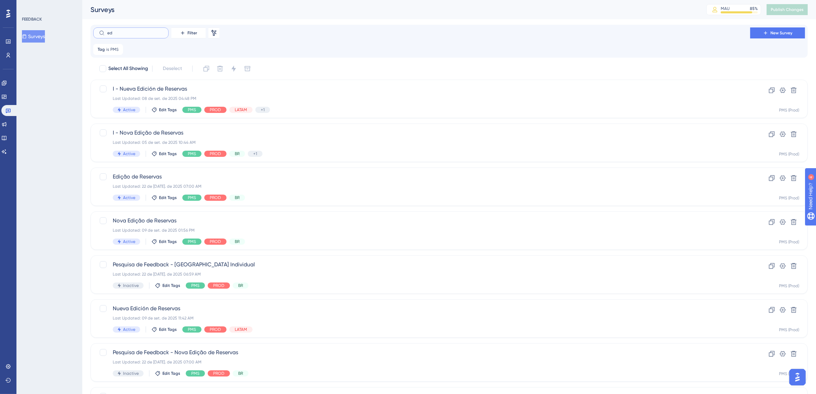
type input "edu"
checkbox input "true"
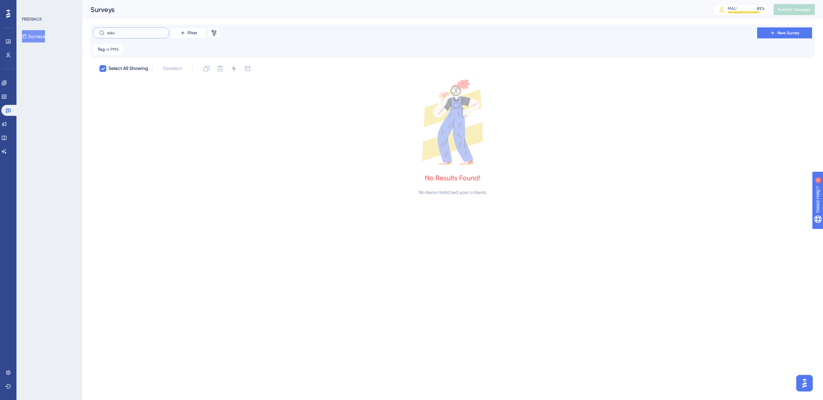
type input "ed"
checkbox input "false"
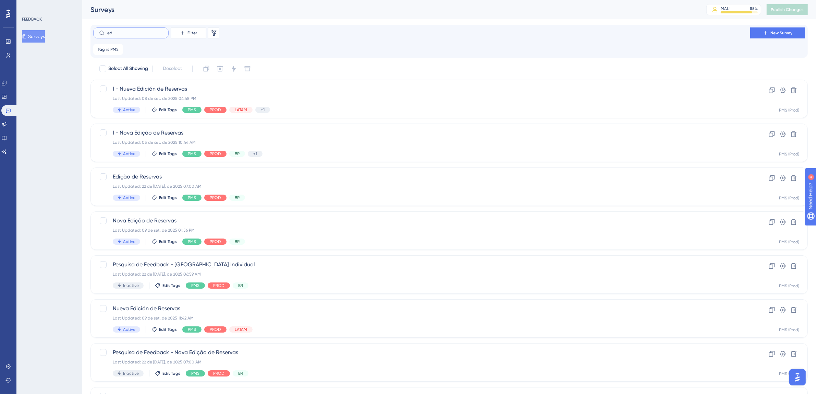
type input "e"
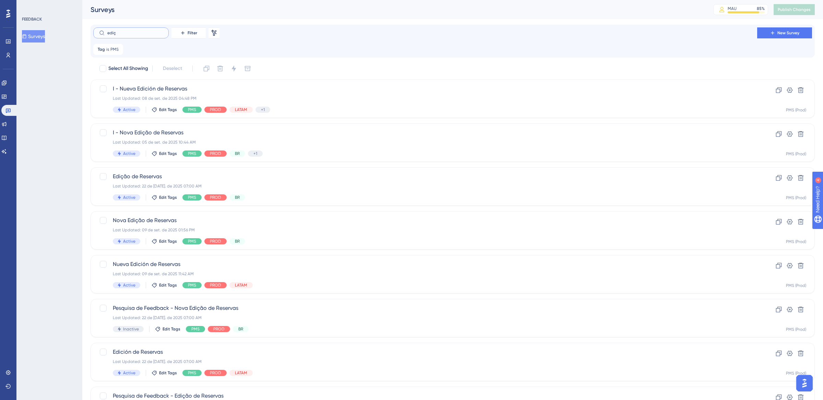
type input "ediç~"
checkbox input "true"
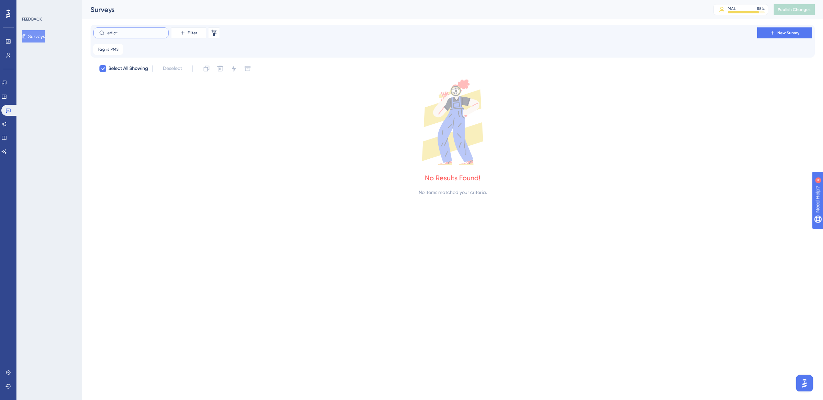
type input "ediç"
checkbox input "false"
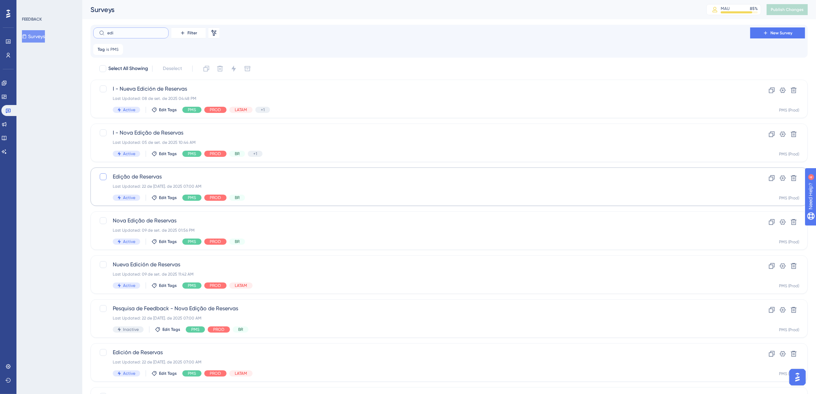
type input "edi"
click at [104, 177] on div at bounding box center [103, 176] width 7 height 7
checkbox input "true"
click at [103, 352] on div at bounding box center [103, 352] width 7 height 7
checkbox input "true"
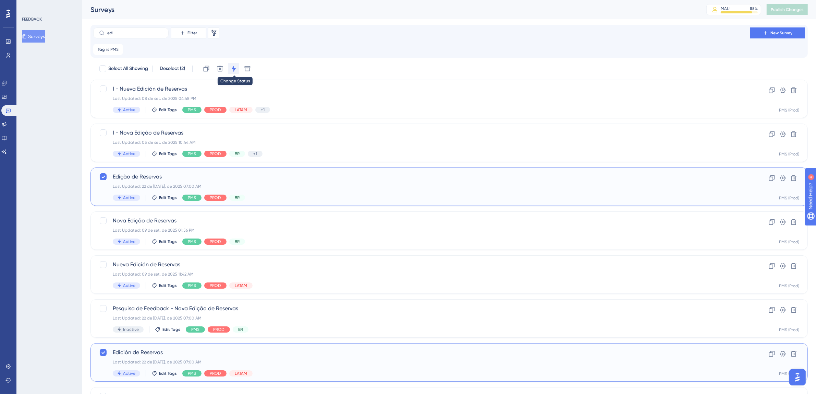
click at [234, 69] on icon at bounding box center [233, 68] width 4 height 6
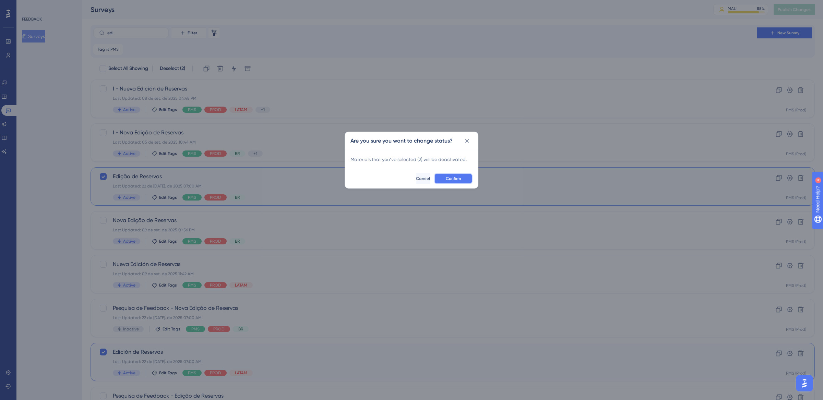
click at [460, 178] on span "Confirm" at bounding box center [453, 178] width 15 height 5
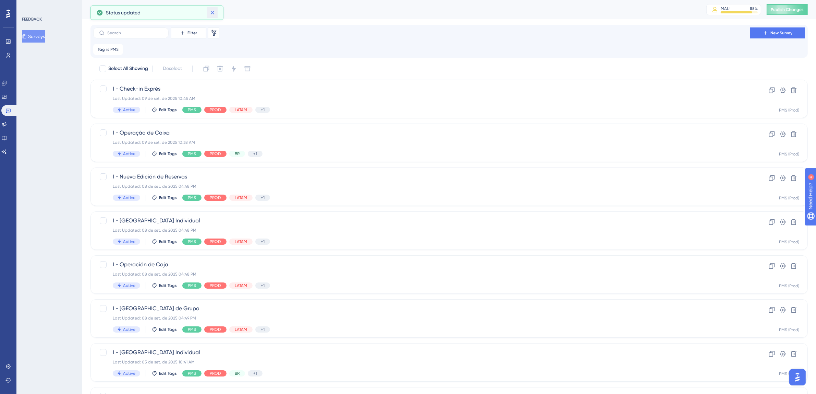
click at [213, 13] on icon at bounding box center [213, 13] width 4 height 4
click at [122, 32] on input "text" at bounding box center [135, 33] width 56 height 5
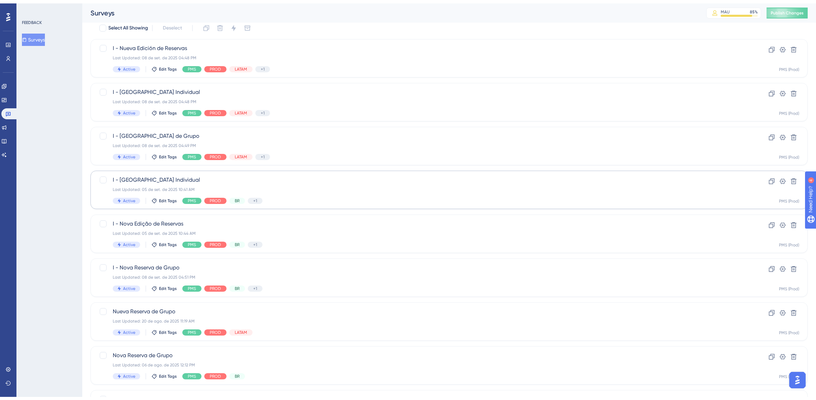
scroll to position [148, 0]
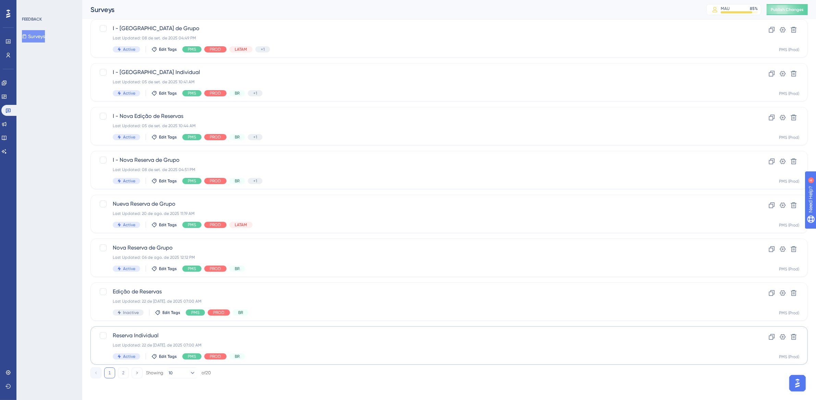
type input "reserva"
click at [314, 343] on div "Last Updated: [DATE] 07:00 AM" at bounding box center [422, 345] width 618 height 5
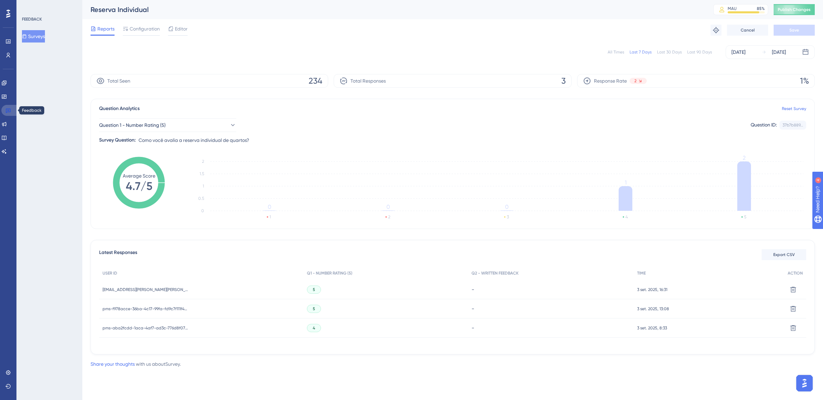
click at [9, 113] on link at bounding box center [9, 110] width 16 height 11
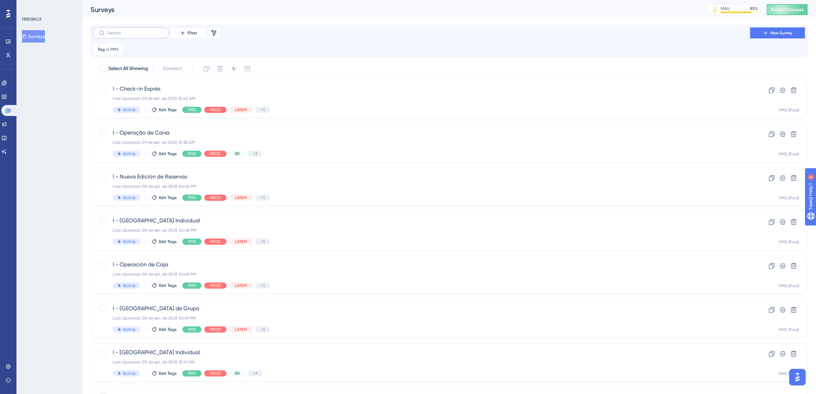
click at [134, 36] on label at bounding box center [130, 32] width 75 height 11
click at [134, 35] on input "text" at bounding box center [135, 33] width 56 height 5
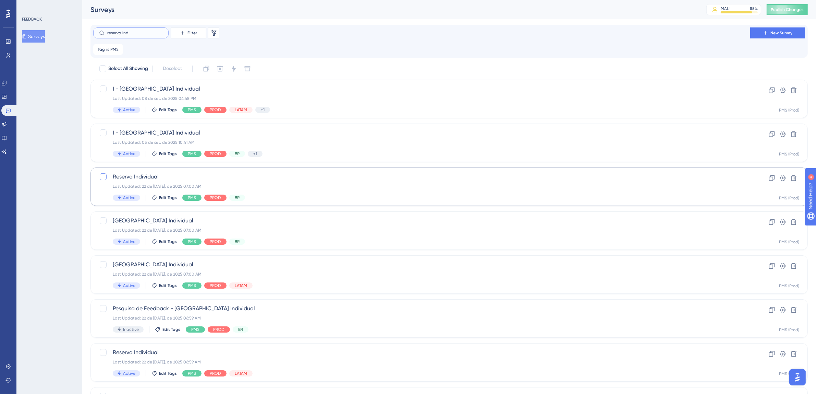
type input "reserva ind"
click at [104, 177] on div at bounding box center [103, 176] width 7 height 7
checkbox input "true"
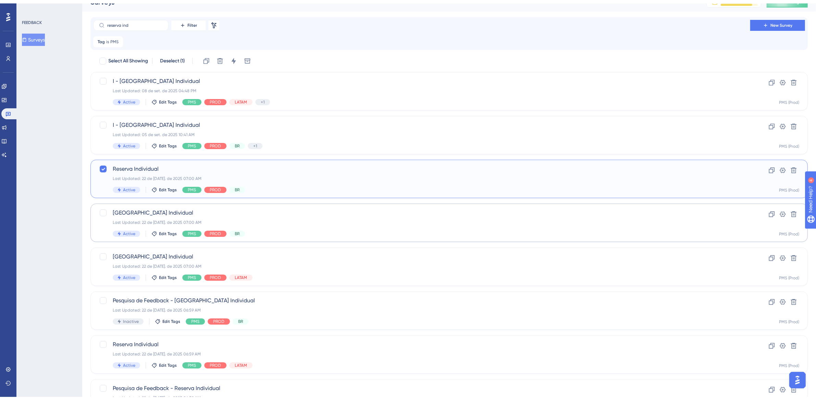
scroll to position [47, 0]
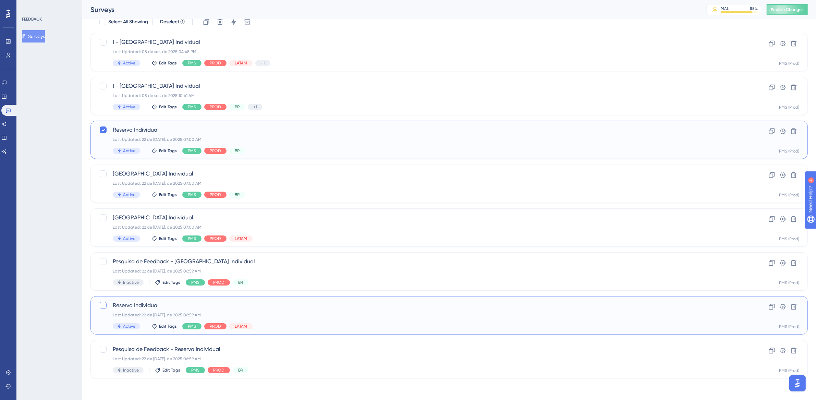
click at [102, 307] on div at bounding box center [103, 305] width 7 height 7
checkbox input "true"
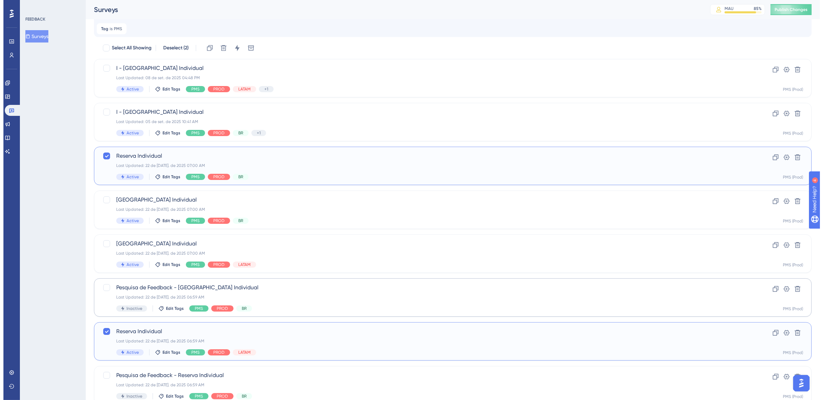
scroll to position [0, 0]
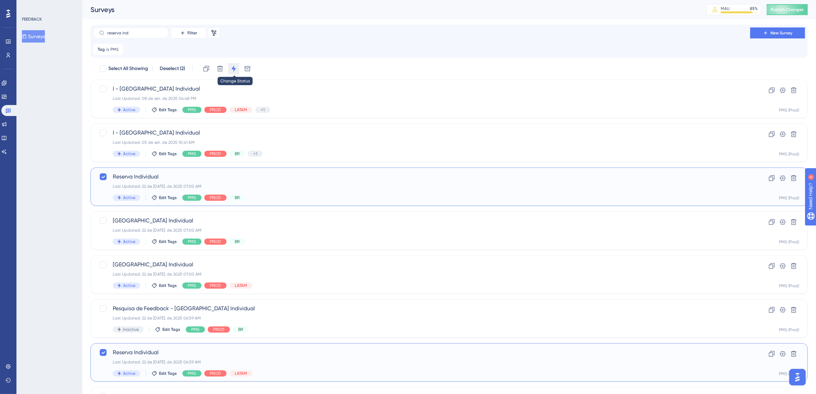
click at [235, 67] on icon at bounding box center [233, 68] width 7 height 7
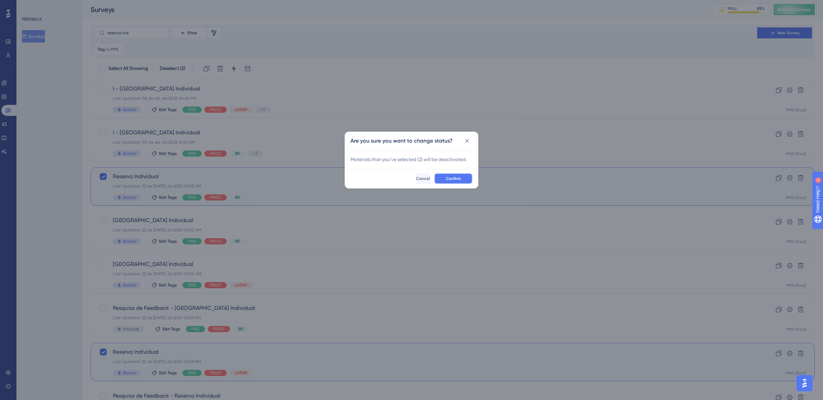
click at [450, 178] on span "Confirm" at bounding box center [453, 178] width 15 height 5
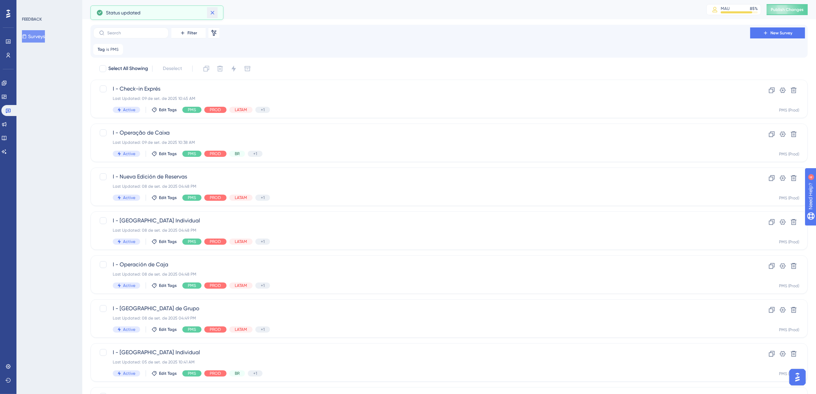
click at [216, 10] on button at bounding box center [212, 12] width 11 height 11
click at [8, 16] on icon at bounding box center [8, 14] width 4 height 8
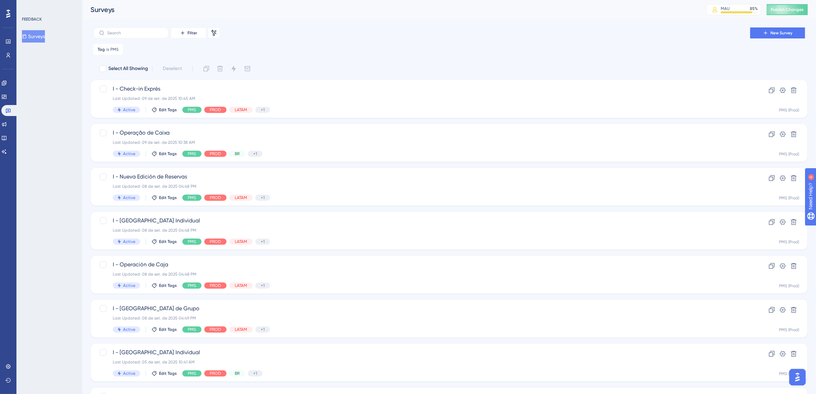
click at [8, 13] on icon at bounding box center [8, 14] width 4 height 8
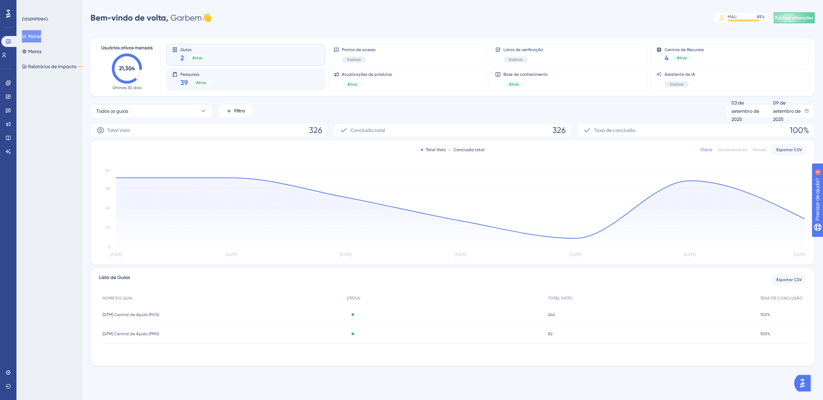
click at [246, 83] on div "Pesquisas 39 Ativo" at bounding box center [245, 80] width 147 height 16
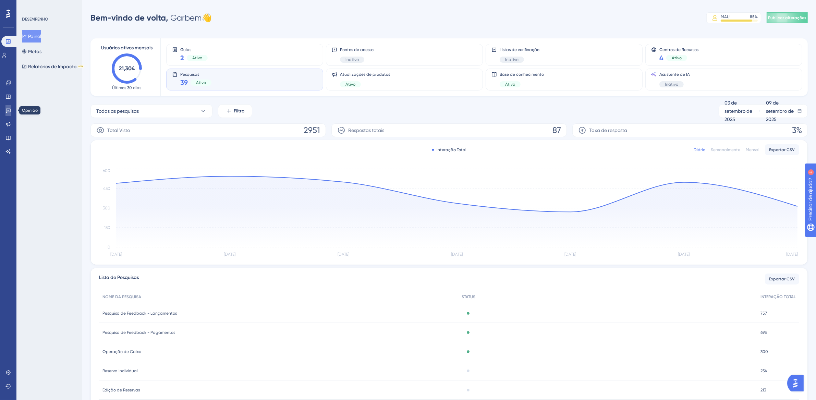
click at [9, 109] on icon at bounding box center [7, 110] width 5 height 5
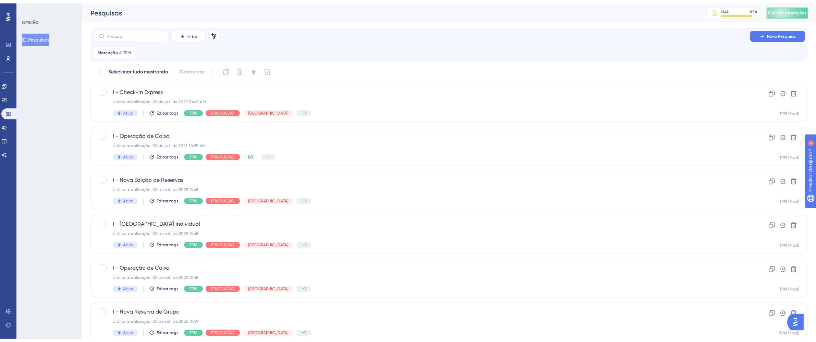
scroll to position [205, 0]
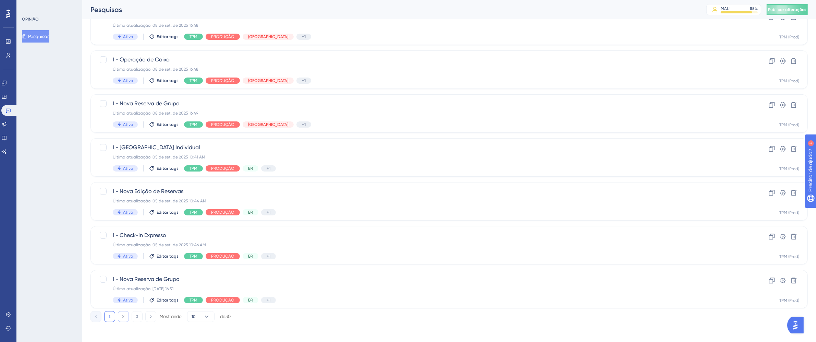
click at [124, 318] on font "2" at bounding box center [123, 316] width 2 height 5
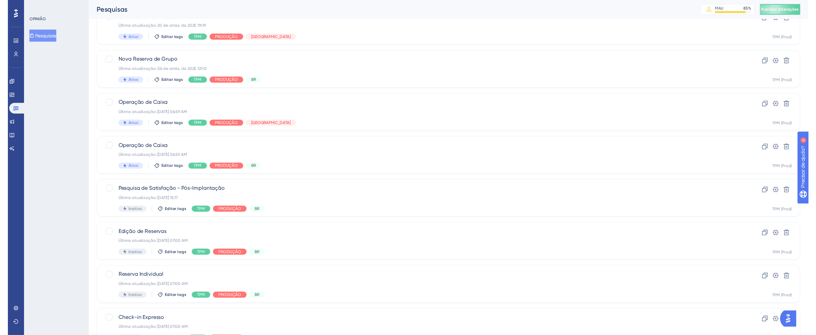
scroll to position [0, 0]
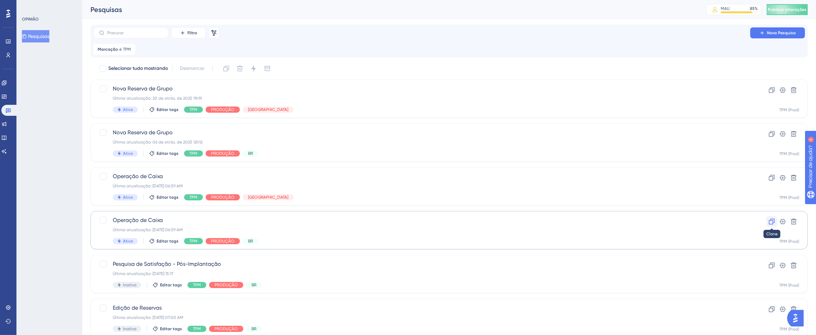
click at [771, 219] on icon at bounding box center [772, 221] width 7 height 7
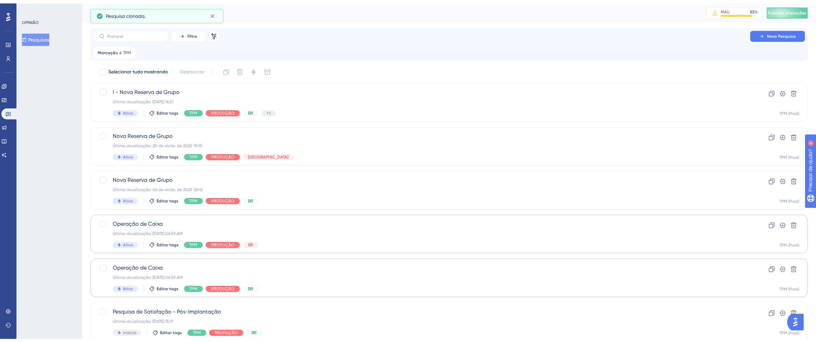
scroll to position [206, 0]
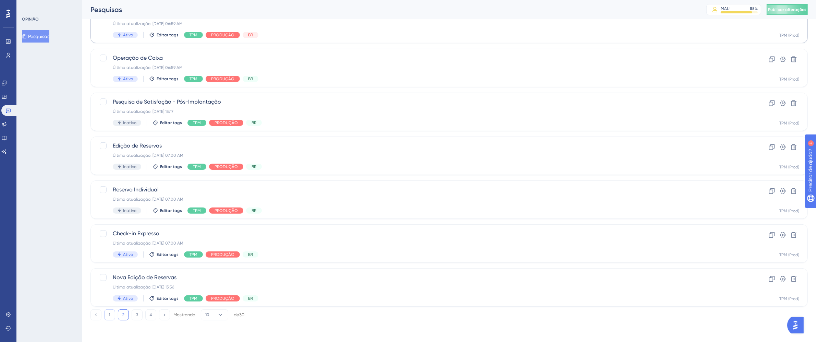
click at [112, 315] on button "1" at bounding box center [109, 314] width 11 height 11
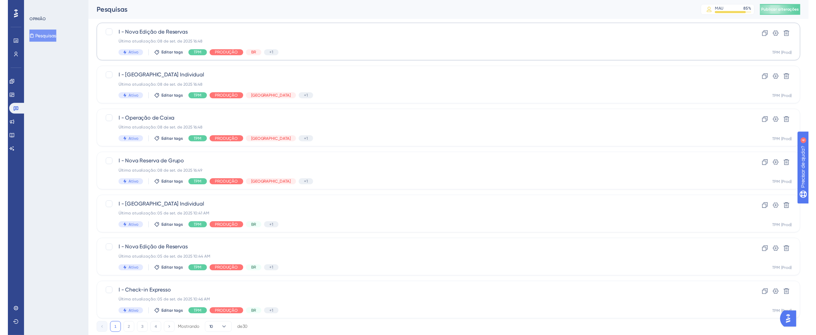
scroll to position [0, 0]
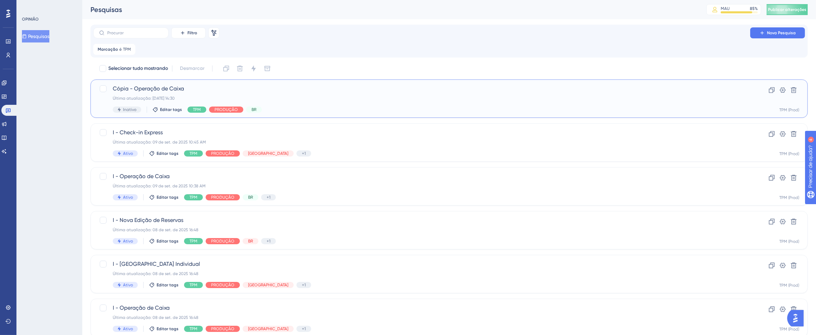
click at [469, 95] on div "Cópia - Operação de Caixa Última atualização: [DATE] 14:30 Inativo Editar tags …" at bounding box center [422, 99] width 618 height 28
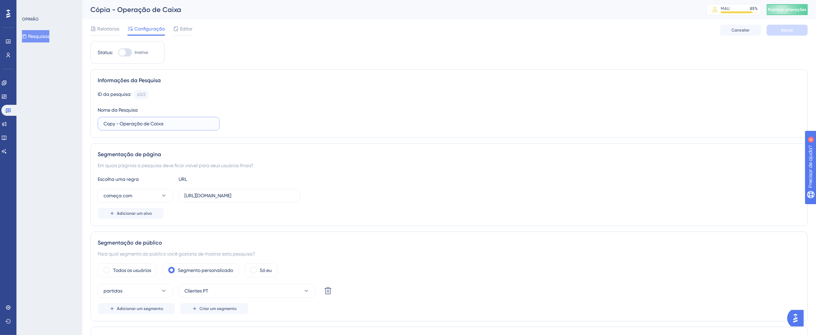
click at [123, 125] on input "Copy - Operação de Caixa" at bounding box center [159, 124] width 110 height 8
drag, startPoint x: 120, startPoint y: 123, endPoint x: 70, endPoint y: 123, distance: 50.1
type input "a"
type input "Fast Check-in"
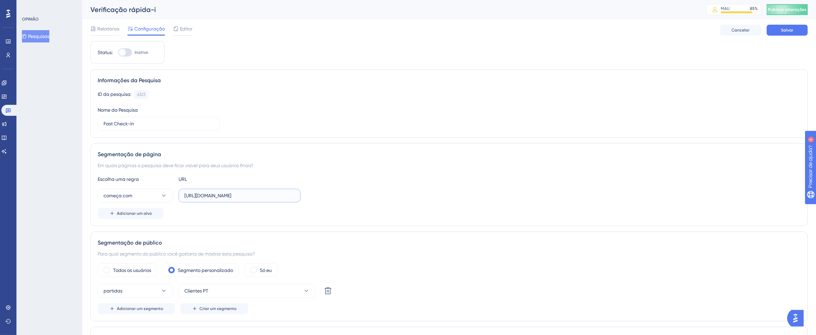
click at [185, 196] on input "[URL][DOMAIN_NAME]" at bounding box center [239, 196] width 110 height 8
drag, startPoint x: 185, startPoint y: 196, endPoint x: 325, endPoint y: 196, distance: 140.6
click at [325, 196] on div "começa com [URL][DOMAIN_NAME]" at bounding box center [449, 196] width 703 height 14
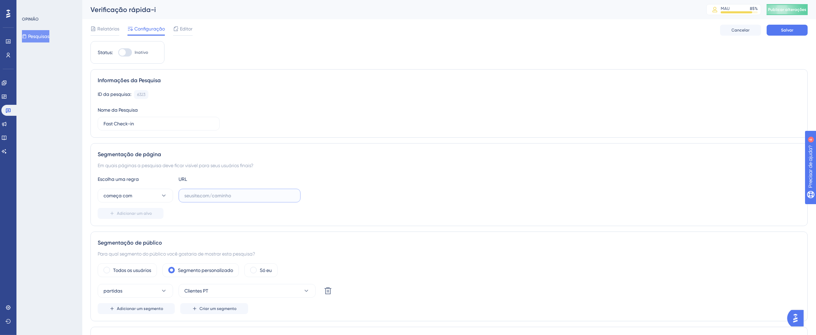
paste input "[URL][DOMAIN_NAME]"
type input "[URL][DOMAIN_NAME]"
click at [163, 197] on icon at bounding box center [163, 195] width 7 height 7
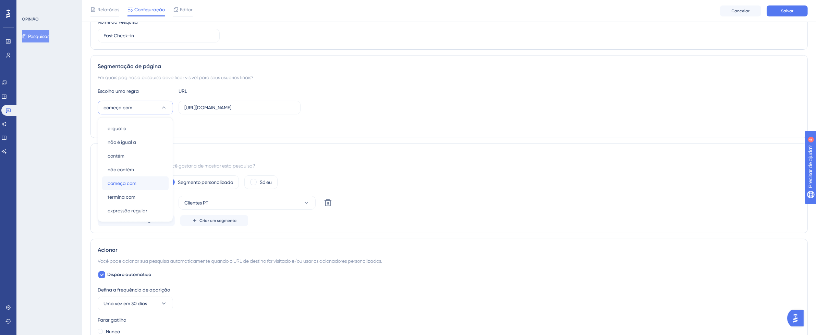
click at [141, 185] on div "começa com começa com" at bounding box center [136, 184] width 56 height 14
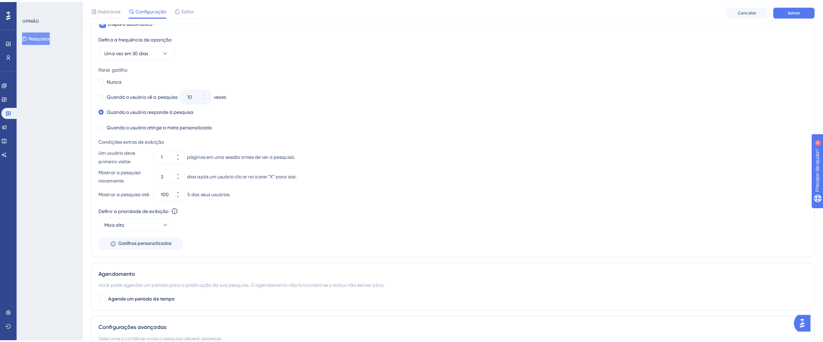
scroll to position [0, 0]
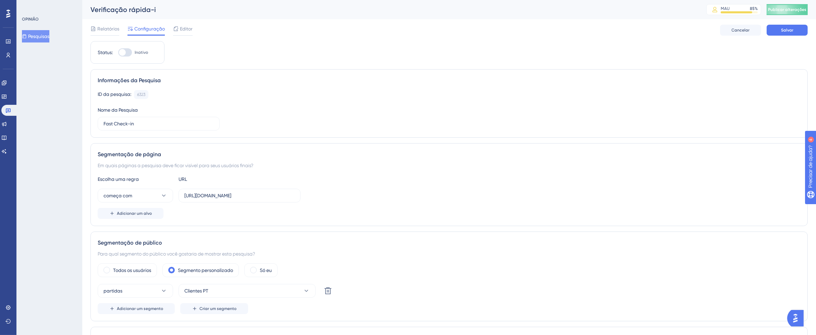
click at [191, 24] on div "Relatórios Configuração Editor [PERSON_NAME]" at bounding box center [450, 30] width 718 height 22
click at [190, 27] on font "Editor" at bounding box center [186, 28] width 13 height 5
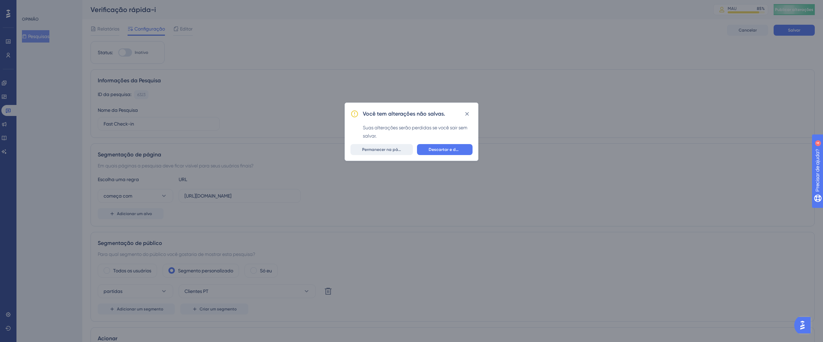
click at [386, 152] on span "Permanecer na página" at bounding box center [381, 149] width 39 height 5
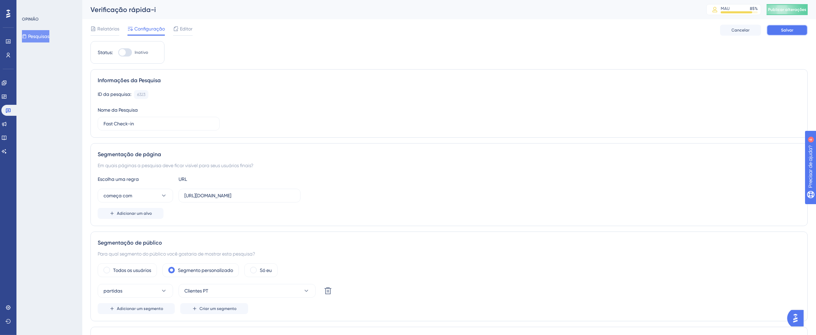
click at [783, 28] on font "Salvar" at bounding box center [787, 30] width 12 height 5
click at [214, 13] on icon at bounding box center [212, 12] width 7 height 7
click at [187, 32] on span "Editor" at bounding box center [186, 29] width 13 height 8
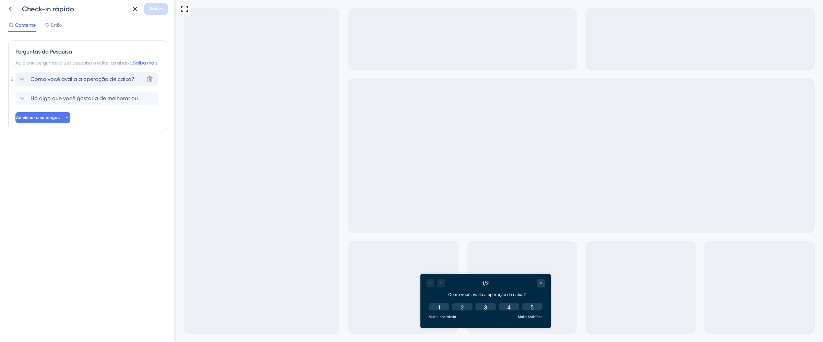
click at [121, 82] on font "Como você avalia a operação de caixa?" at bounding box center [83, 79] width 104 height 7
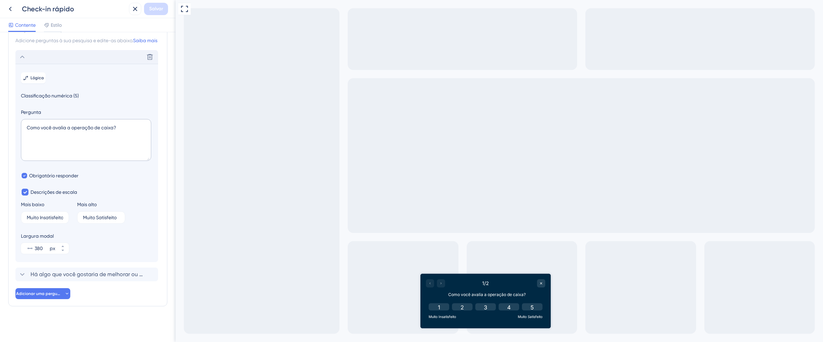
scroll to position [31, 0]
click at [97, 133] on textarea "Como você avalia a operação de caixa?" at bounding box center [86, 140] width 130 height 42
click at [83, 133] on textarea "Como você avalia a operação de caixa?" at bounding box center [86, 140] width 130 height 42
drag, startPoint x: 70, startPoint y: 129, endPoint x: 116, endPoint y: 131, distance: 45.6
click at [116, 131] on textarea "Como você avalia a operação de caixa?" at bounding box center [86, 140] width 130 height 42
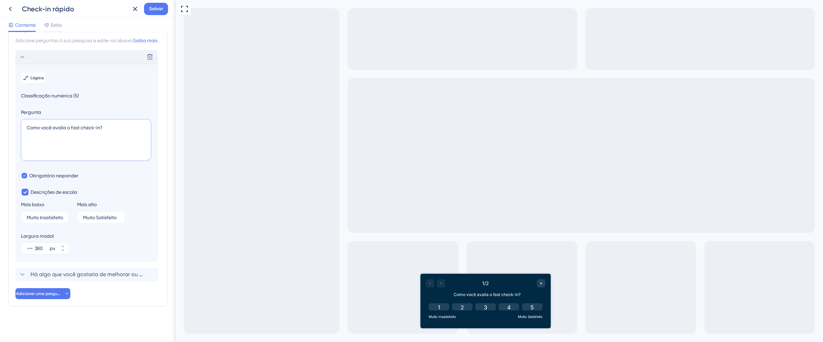
drag, startPoint x: 74, startPoint y: 125, endPoint x: 101, endPoint y: 127, distance: 27.8
click at [101, 127] on textarea "Como você avalia o fast check-in?" at bounding box center [86, 140] width 130 height 42
click at [124, 147] on textarea "Como você avalia o fast check-in?" at bounding box center [86, 140] width 130 height 42
type textarea "Como você avalia o fast check-in?"
click at [101, 273] on font "Há algo que você gostaria de melhorar ou ajustar na operação da caixa?" at bounding box center [124, 274] width 187 height 7
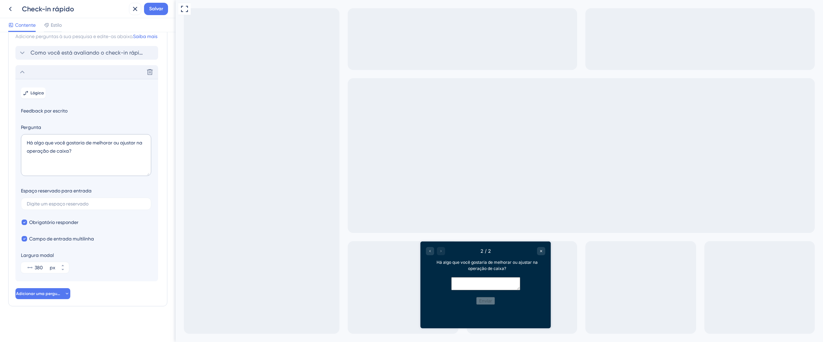
scroll to position [35, 0]
click at [100, 152] on textarea "Há algo que você gostaria de melhorar ou ajustar na operação de caixa?" at bounding box center [86, 155] width 130 height 42
click at [138, 149] on textarea "Há algo que você gostaria de melhorar ou ajustar na operação de caixa?" at bounding box center [86, 155] width 130 height 42
drag, startPoint x: 138, startPoint y: 144, endPoint x: 69, endPoint y: 151, distance: 69.9
click at [69, 151] on textarea "Há algo que você gostaria de melhorar ou ajustar na operação de caixa?" at bounding box center [86, 155] width 130 height 42
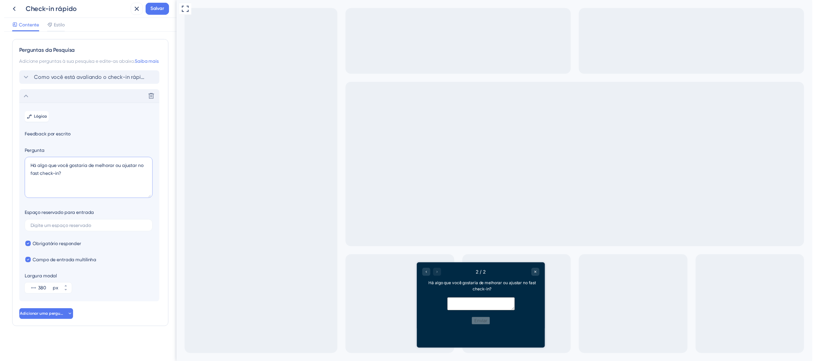
scroll to position [0, 0]
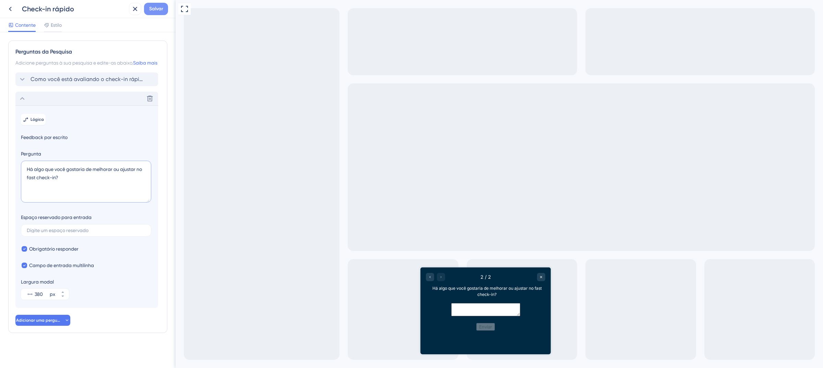
type textarea "Há algo que você gostaria de melhorar ou ajustar no fast check-in?"
click at [156, 12] on span "Salvar" at bounding box center [156, 9] width 14 height 8
click at [132, 13] on icon at bounding box center [130, 12] width 7 height 7
click at [9, 7] on icon at bounding box center [10, 9] width 8 height 8
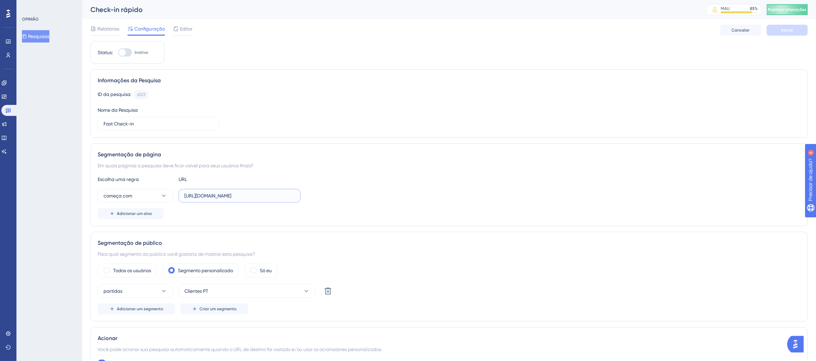
click at [222, 194] on input "[URL][DOMAIN_NAME]" at bounding box center [239, 196] width 110 height 8
click at [246, 196] on input "[URL][DOMAIN_NAME]" at bounding box center [239, 196] width 110 height 8
click at [128, 52] on div at bounding box center [125, 52] width 14 height 8
click at [118, 52] on input "Inativo" at bounding box center [118, 52] width 0 height 0
checkbox input "true"
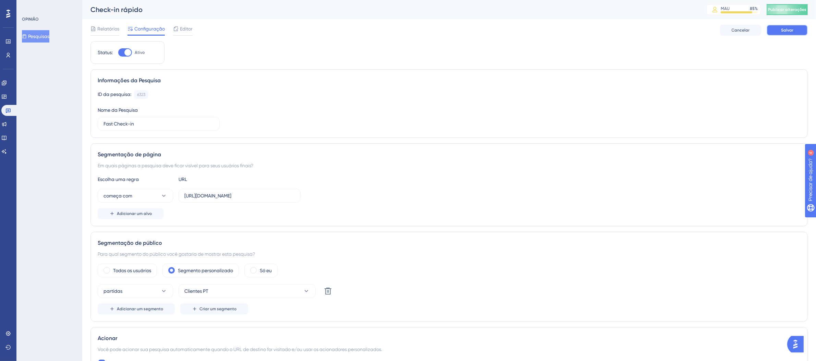
click at [790, 30] on font "Salvar" at bounding box center [787, 30] width 12 height 5
click at [792, 13] on button "Publicar alterações" at bounding box center [787, 9] width 41 height 11
click at [12, 112] on link at bounding box center [9, 110] width 16 height 11
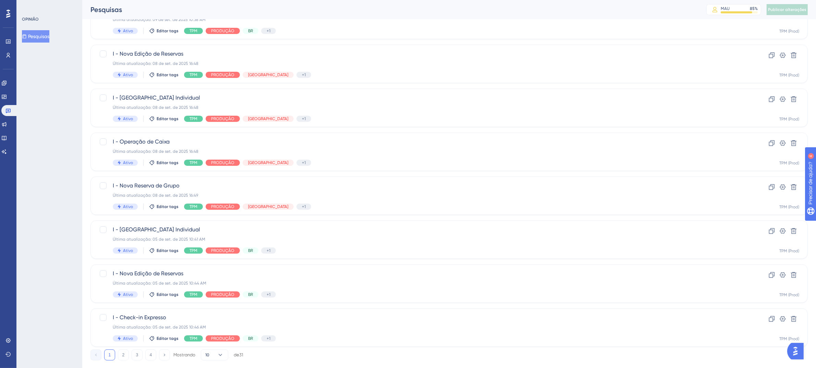
scroll to position [181, 0]
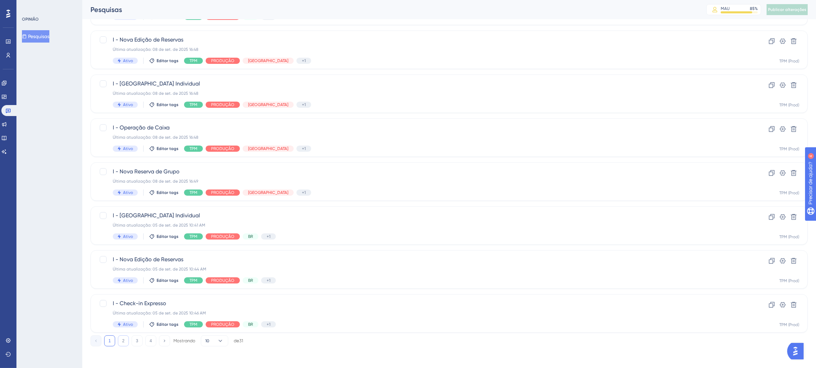
click at [122, 339] on font "2" at bounding box center [123, 340] width 2 height 5
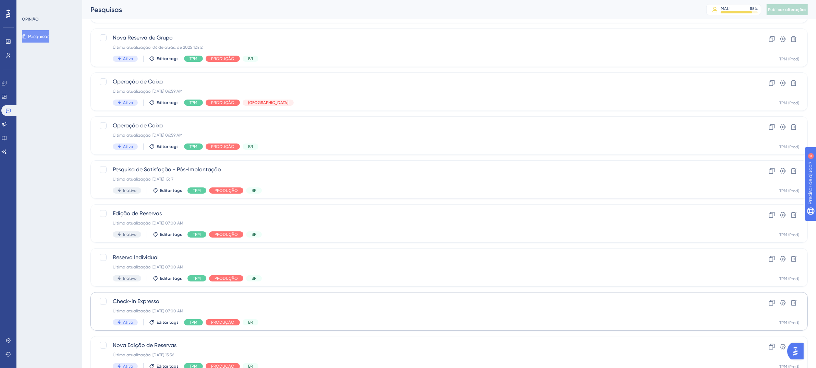
scroll to position [32, 0]
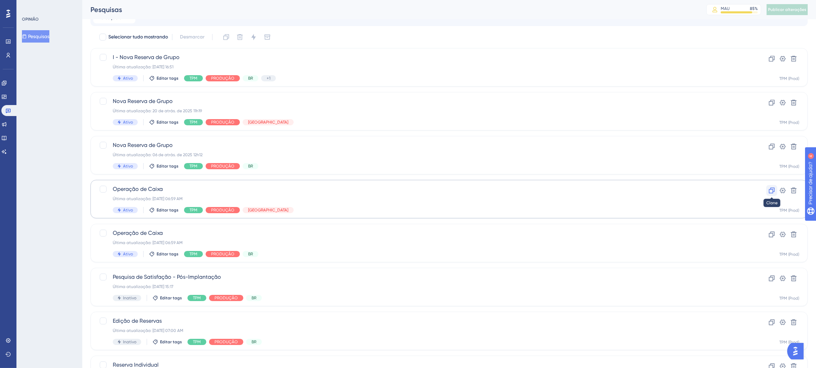
click at [770, 189] on icon at bounding box center [772, 190] width 7 height 7
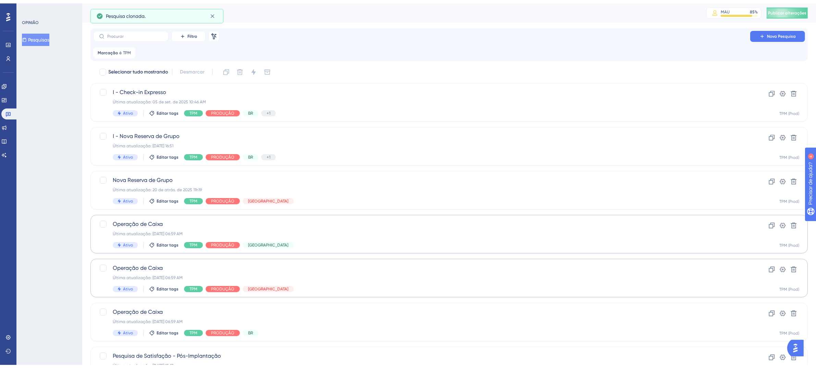
scroll to position [181, 0]
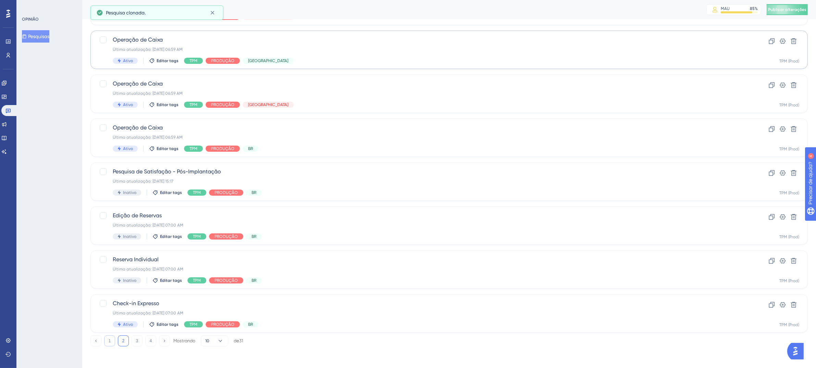
click at [110, 343] on button "1" at bounding box center [109, 340] width 11 height 11
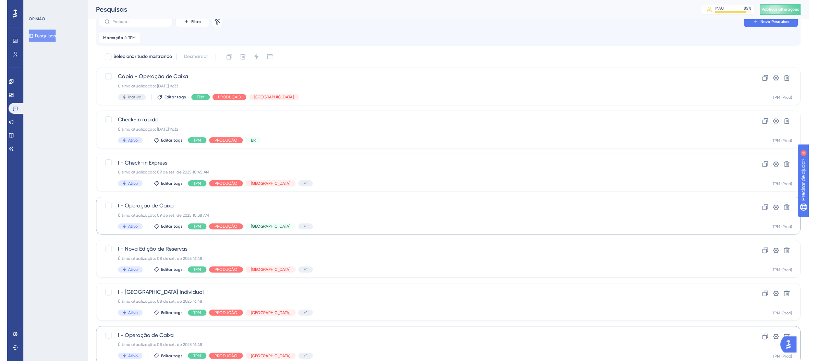
scroll to position [0, 0]
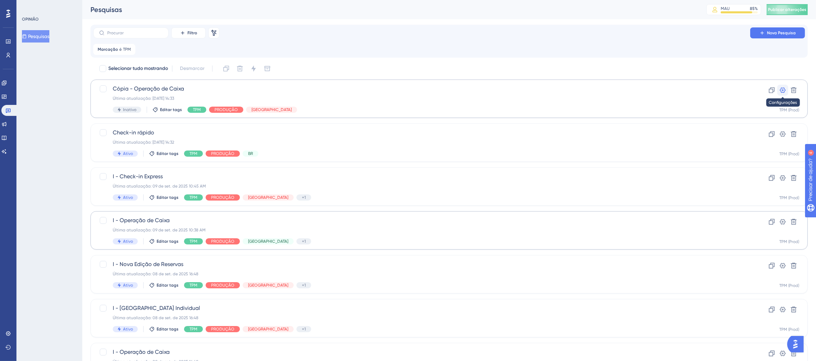
click at [782, 89] on icon at bounding box center [783, 90] width 7 height 7
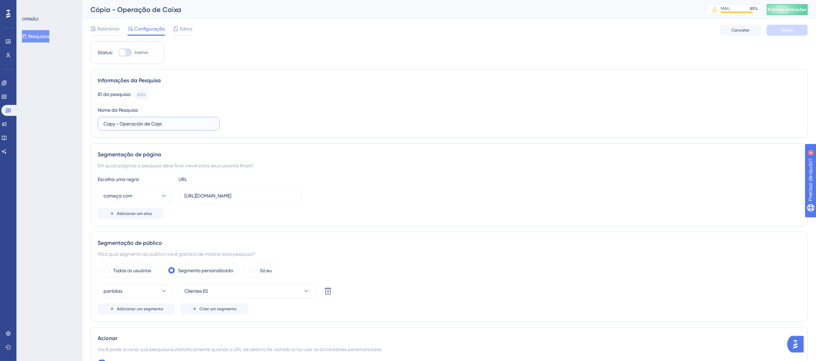
click at [115, 122] on input "Copy - Operación de Caja" at bounding box center [159, 124] width 110 height 8
drag, startPoint x: 121, startPoint y: 123, endPoint x: 79, endPoint y: 121, distance: 42.6
click at [192, 125] on input "Copy - Operación de Caja" at bounding box center [159, 124] width 110 height 8
drag, startPoint x: 199, startPoint y: 125, endPoint x: 34, endPoint y: 112, distance: 165.5
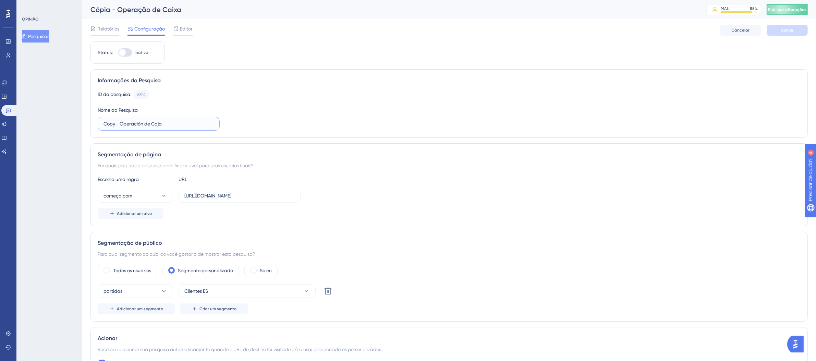
type input "Fast Check-in"
click at [193, 196] on input "[URL][DOMAIN_NAME]" at bounding box center [239, 196] width 110 height 8
click at [206, 195] on input "[URL][DOMAIN_NAME]" at bounding box center [239, 196] width 110 height 8
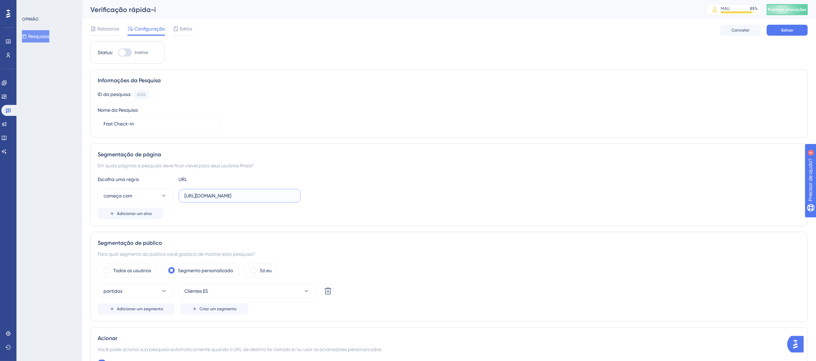
drag, startPoint x: 185, startPoint y: 197, endPoint x: 342, endPoint y: 196, distance: 156.7
click at [339, 196] on div "começa com [URL][DOMAIN_NAME]" at bounding box center [449, 196] width 703 height 14
paste input "fast check-in"
type input "fast check-in"
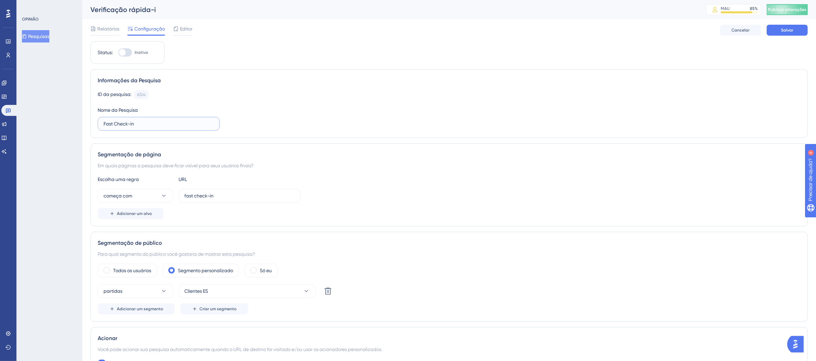
drag, startPoint x: 161, startPoint y: 127, endPoint x: 67, endPoint y: 127, distance: 94.6
paste input "[URL][DOMAIN_NAME]"
type input "Fast Check-in"
click at [232, 194] on input "fast check-in" at bounding box center [239, 196] width 110 height 8
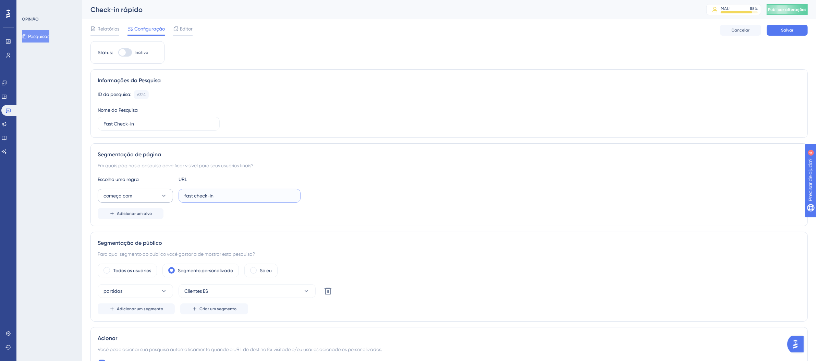
drag, startPoint x: 243, startPoint y: 197, endPoint x: 137, endPoint y: 197, distance: 105.9
click at [137, 197] on div "começa com fast check-in" at bounding box center [199, 196] width 203 height 14
paste input "[URL][DOMAIN_NAME]"
type input "[URL][DOMAIN_NAME]"
click at [185, 28] on font "Editor" at bounding box center [186, 28] width 13 height 5
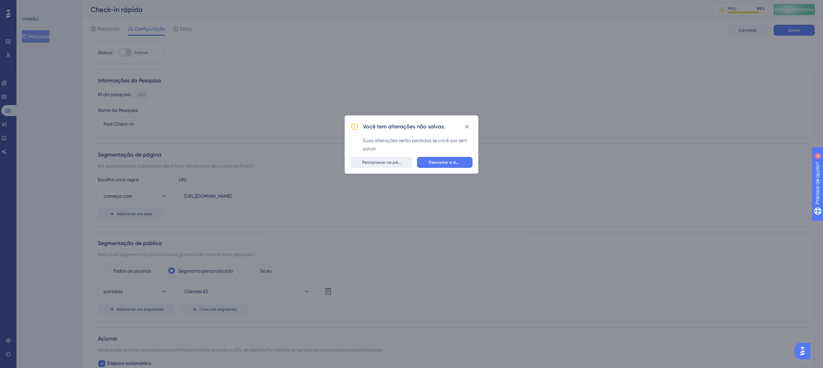
click at [383, 162] on font "Permanecer na página" at bounding box center [384, 162] width 45 height 5
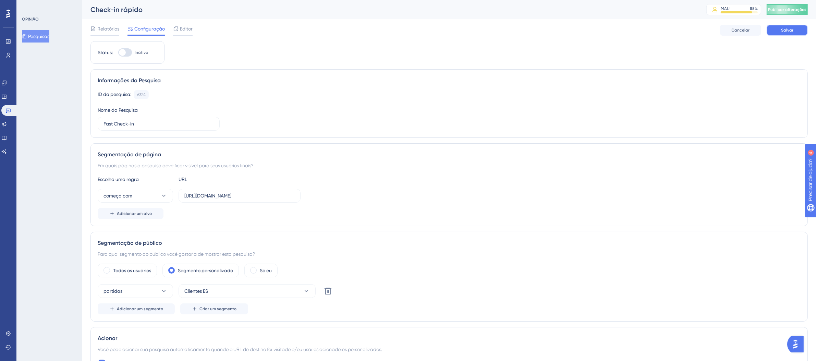
click at [789, 29] on font "Salvar" at bounding box center [787, 30] width 12 height 5
drag, startPoint x: 215, startPoint y: 13, endPoint x: 204, endPoint y: 19, distance: 12.7
click at [215, 15] on icon at bounding box center [212, 12] width 7 height 7
click at [181, 28] on font "Editor" at bounding box center [186, 28] width 13 height 5
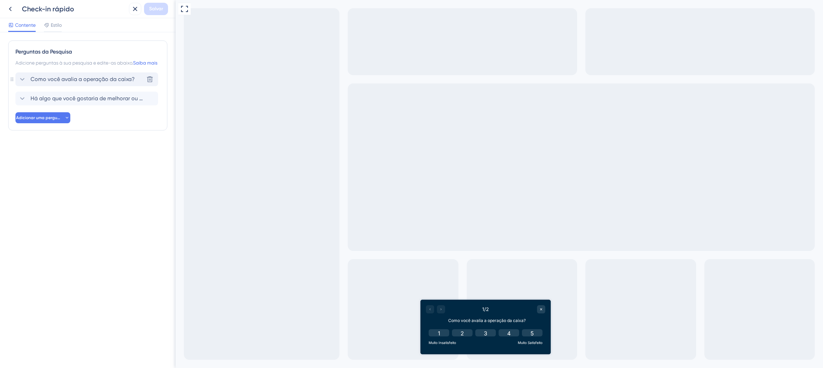
click at [106, 82] on font "Como você avalia a operação da caixa?" at bounding box center [83, 79] width 104 height 7
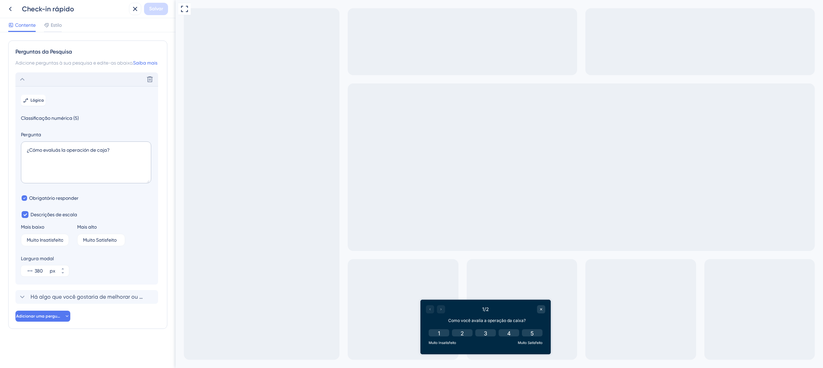
scroll to position [5, 0]
drag, startPoint x: 103, startPoint y: 154, endPoint x: 0, endPoint y: 152, distance: 103.6
click at [0, 152] on div "Perguntas da Pesquisa Adicione perguntas à sua pesquisa e edite-as abaixo. Saib…" at bounding box center [88, 199] width 176 height 335
click at [69, 158] on textarea "¿Cómo evaluás la operación de caja?" at bounding box center [86, 162] width 130 height 42
drag, startPoint x: 61, startPoint y: 153, endPoint x: 65, endPoint y: 153, distance: 4.1
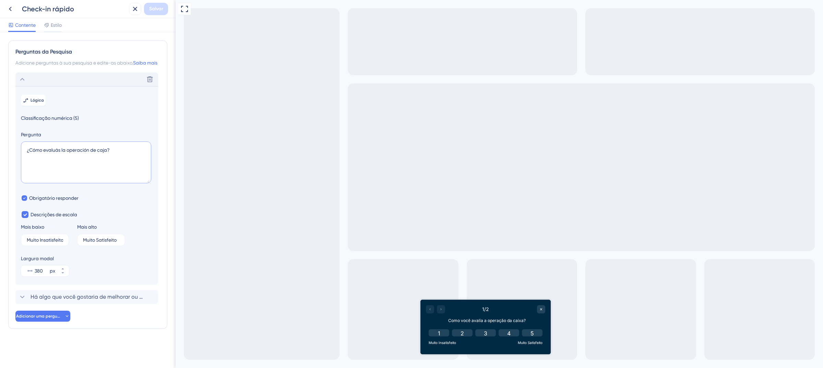
click at [65, 153] on textarea "¿Cómo evaluás la operación de caja?" at bounding box center [86, 162] width 130 height 42
drag, startPoint x: 67, startPoint y: 153, endPoint x: 107, endPoint y: 152, distance: 39.4
click at [107, 152] on textarea "¿Cómo evaluás el operación de caja?" at bounding box center [86, 162] width 130 height 42
drag, startPoint x: 62, startPoint y: 156, endPoint x: 96, endPoint y: 154, distance: 34.7
click at [96, 154] on textarea "¿Cómo evaluás el fast check-in?" at bounding box center [86, 162] width 130 height 42
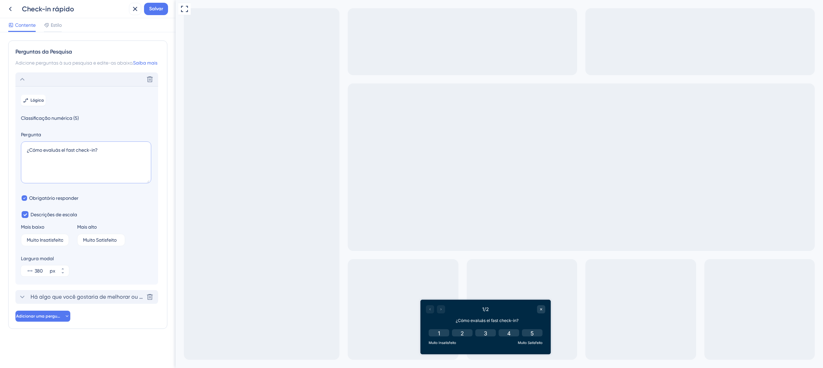
type textarea "¿Cómo evaluás el fast check-in?"
click at [97, 300] on font "Há algo que você gostaria de melhorar ou ajustar na operação da caixa?" at bounding box center [124, 296] width 187 height 7
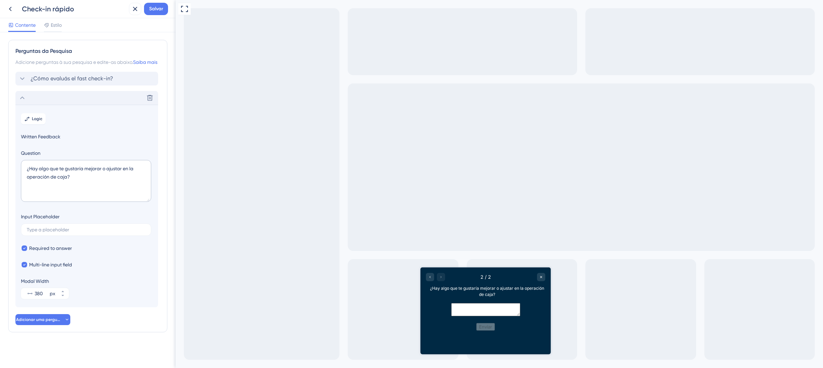
scroll to position [9, 0]
click at [117, 169] on textarea "¿Hay algo que te gustaría mejorar o ajustar en la operación de caja?" at bounding box center [86, 181] width 130 height 42
click at [122, 170] on textarea "¿Hay algo que te gustaría mejorar o ajustar en la operación de caja?" at bounding box center [86, 181] width 130 height 42
drag, startPoint x: 124, startPoint y: 169, endPoint x: 70, endPoint y: 179, distance: 55.1
click at [70, 179] on textarea "¿Hay algo que te gustaría mejorar o ajustar en la operación de caja?" at bounding box center [86, 181] width 130 height 42
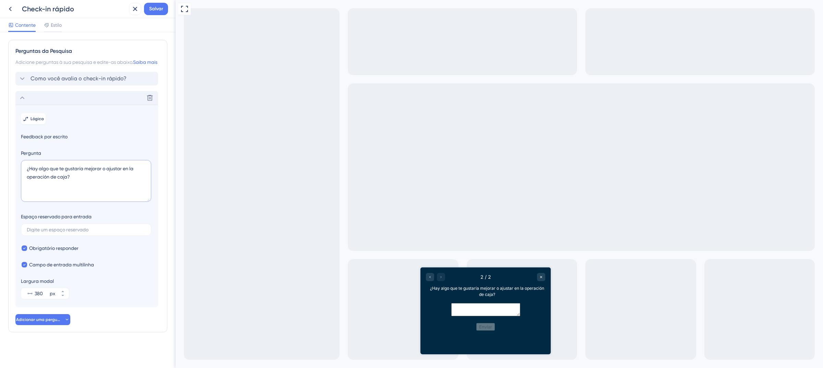
click at [111, 178] on textarea "¿Hay algo que te gustaría mejorar o ajustar en la operación de caja?" at bounding box center [86, 181] width 130 height 42
drag, startPoint x: 130, startPoint y: 169, endPoint x: 134, endPoint y: 169, distance: 4.5
click at [134, 169] on textarea "¿Hay algo que te gustaría mejorar o ajustar en la operación de caja?" at bounding box center [86, 181] width 130 height 42
click at [124, 168] on textarea "¿Hay algo que te gustaría mejorar o ajustar en el operación de caja?" at bounding box center [86, 181] width 130 height 42
drag, startPoint x: 124, startPoint y: 168, endPoint x: 136, endPoint y: 175, distance: 13.7
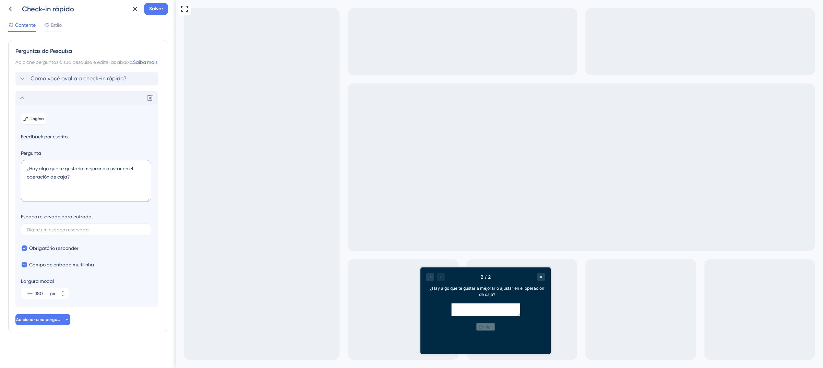
click at [136, 175] on textarea "¿Hay algo que te gustaría mejorar o ajustar en el operación de caja?" at bounding box center [86, 181] width 130 height 42
click at [38, 187] on textarea "¿Hay algo que te gustaría mejorar o ajustar en el operación de caja?" at bounding box center [86, 181] width 130 height 42
drag, startPoint x: 27, startPoint y: 178, endPoint x: 67, endPoint y: 178, distance: 39.4
click at [67, 178] on textarea "¿Hay algo que te gustaría mejorar o ajustar en el operación de caja?" at bounding box center [86, 181] width 130 height 42
click at [118, 181] on textarea "¿Hay algo que te gustaría mejorar o ajustar en el fast check-in?" at bounding box center [86, 181] width 130 height 42
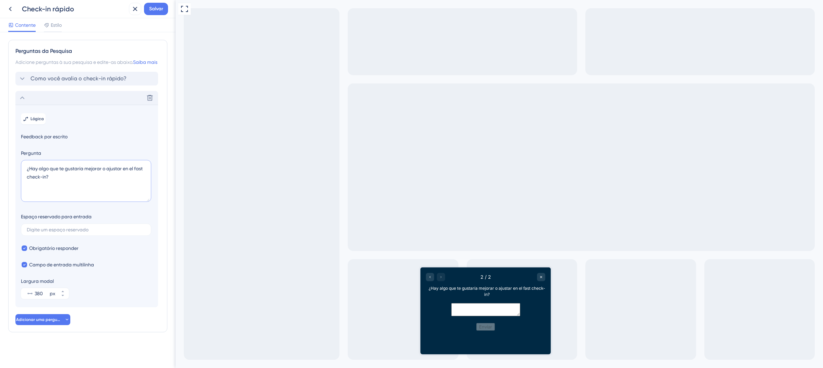
drag, startPoint x: 27, startPoint y: 168, endPoint x: 70, endPoint y: 181, distance: 45.6
click at [70, 181] on textarea "¿Hay algo que te gustaría mejorar o ajustar en el fast check-in?" at bounding box center [86, 181] width 130 height 42
type textarea "¿Hay algo que te gustaría mejorar o ajustar en el fast check-in?"
click at [112, 82] on font "Como você avalia o check-in rápido?" at bounding box center [79, 79] width 96 height 7
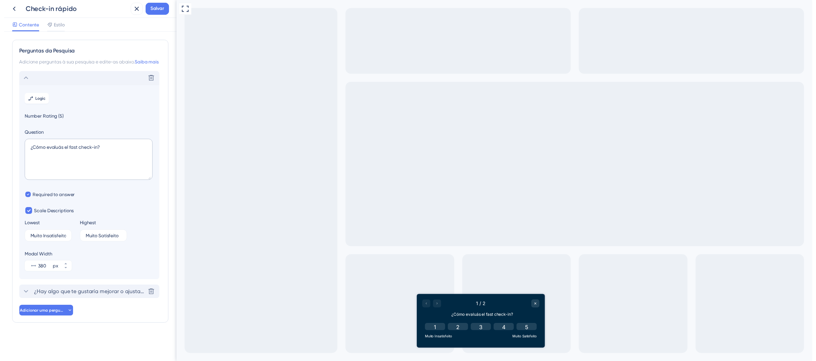
scroll to position [5, 0]
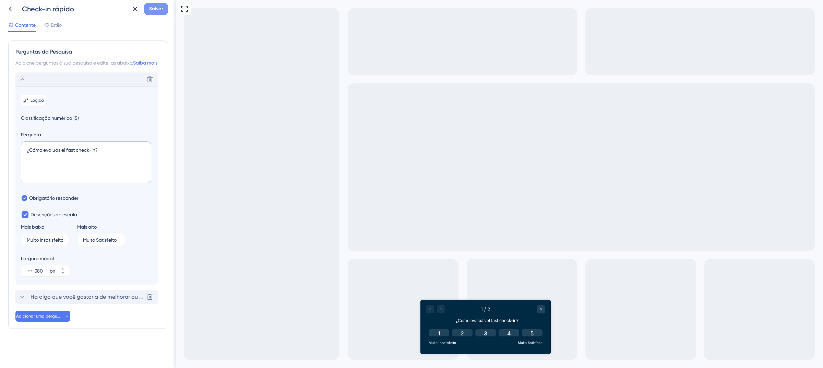
click at [155, 9] on font "Salvar" at bounding box center [156, 9] width 14 height 6
click at [128, 14] on icon at bounding box center [130, 12] width 7 height 7
click at [9, 10] on icon at bounding box center [10, 9] width 8 height 8
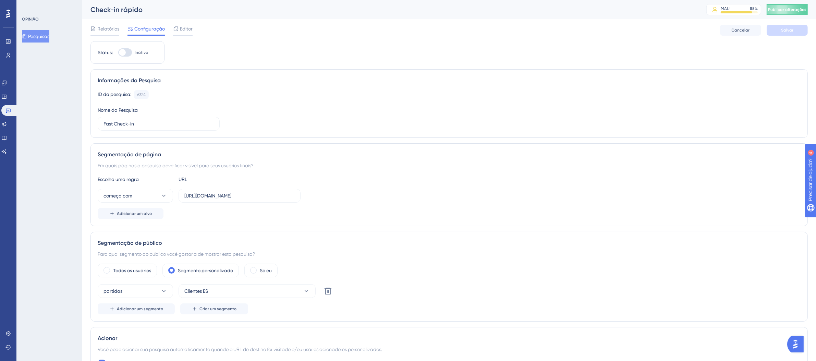
click at [130, 51] on div at bounding box center [125, 52] width 14 height 8
click at [118, 52] on input "Inativo" at bounding box center [118, 52] width 0 height 0
checkbox input "true"
click at [779, 33] on button "Salvar" at bounding box center [787, 30] width 41 height 11
click at [787, 8] on font "Publicar alterações" at bounding box center [787, 9] width 38 height 5
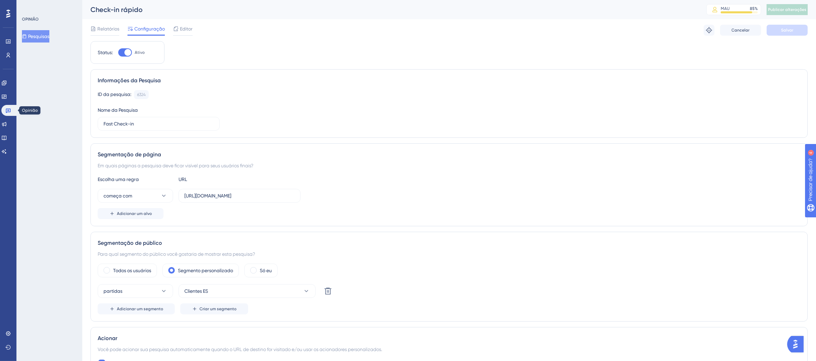
click at [4, 104] on div "Noivado Widgets Opinião Atualizações de produtos Base de conhecimento Assistent…" at bounding box center [8, 117] width 14 height 80
click at [9, 112] on icon at bounding box center [7, 110] width 5 height 5
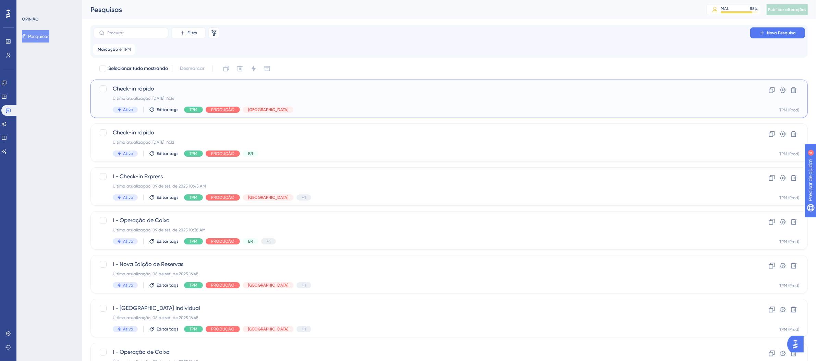
click at [323, 94] on div "Check-in rápido Última atualização: [DATE] 14:36 Ativo Editar tags TPM PRODUÇÃO…" at bounding box center [422, 99] width 618 height 28
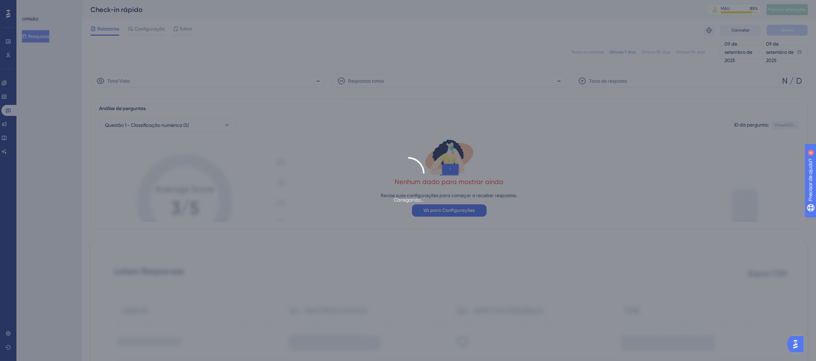
click at [140, 30] on div "Carregando..." at bounding box center [408, 180] width 816 height 361
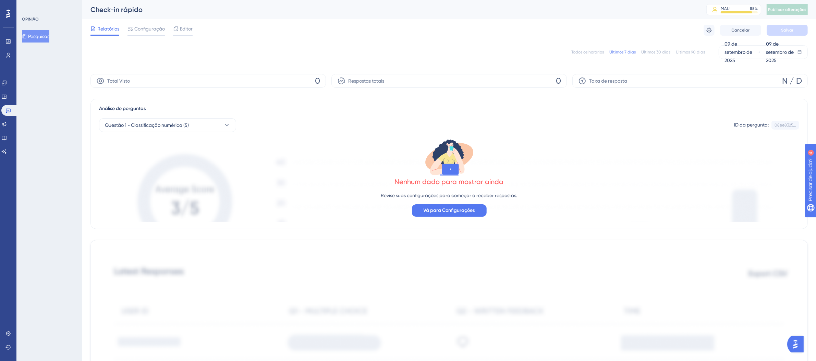
click at [140, 30] on font "Configuração" at bounding box center [149, 28] width 31 height 5
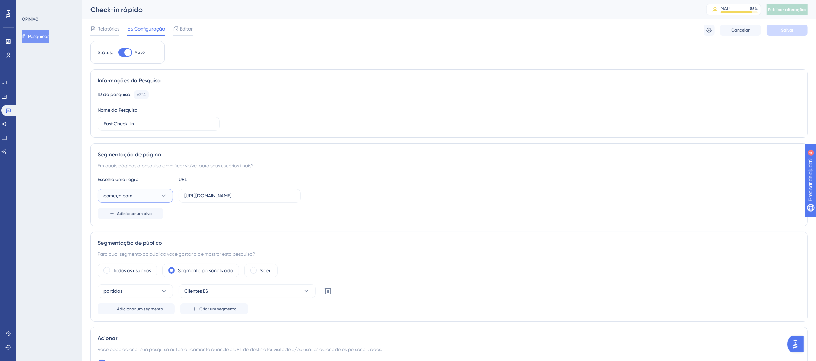
click at [158, 192] on button "começa com" at bounding box center [135, 196] width 75 height 14
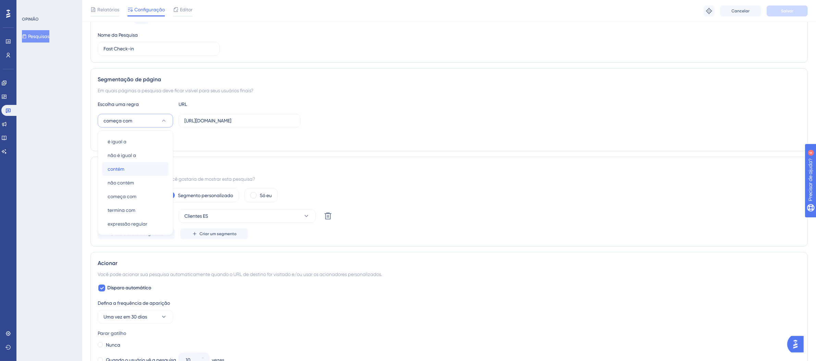
click at [142, 170] on div "contém contém" at bounding box center [136, 169] width 56 height 14
click at [794, 15] on button "Salvar" at bounding box center [787, 10] width 41 height 11
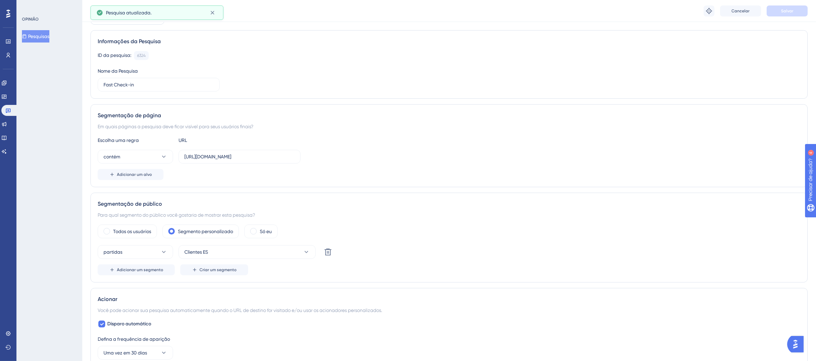
scroll to position [0, 0]
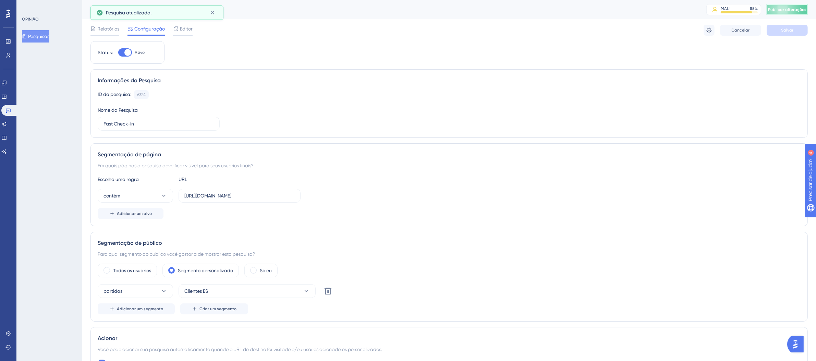
click at [792, 12] on span "Publicar alterações" at bounding box center [787, 9] width 38 height 5
click at [214, 25] on button at bounding box center [212, 29] width 11 height 11
click at [11, 110] on link at bounding box center [9, 110] width 16 height 11
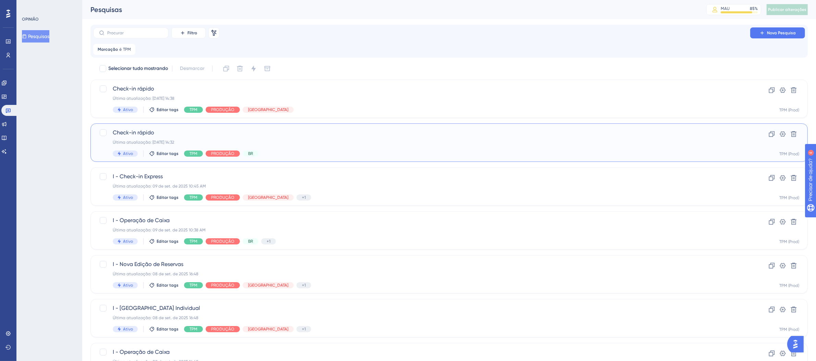
click at [381, 143] on div "Última atualização: [DATE] 14:32" at bounding box center [422, 142] width 618 height 5
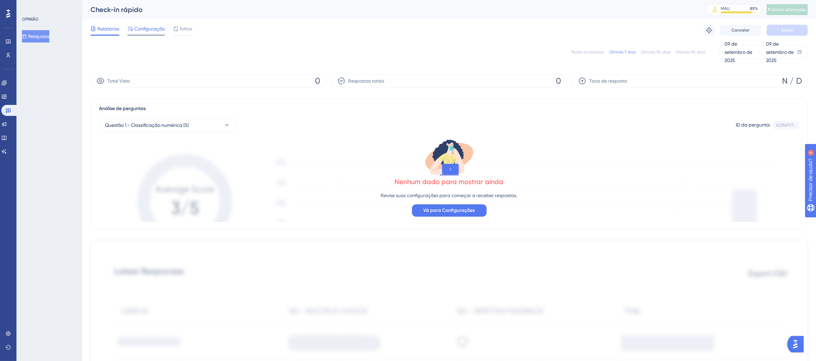
click at [139, 28] on font "Configuração" at bounding box center [149, 28] width 31 height 5
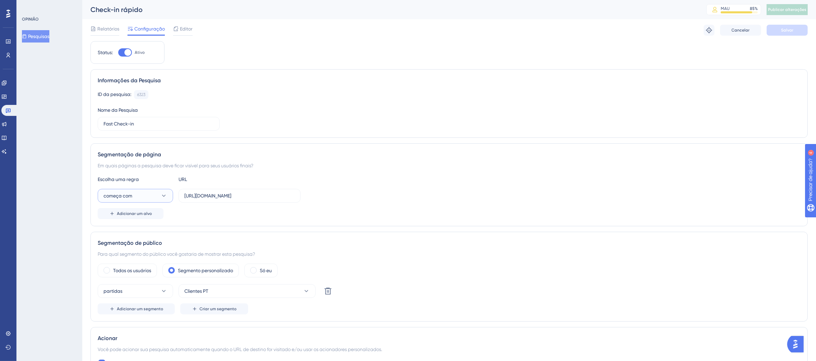
click at [150, 197] on button "começa com" at bounding box center [135, 196] width 75 height 14
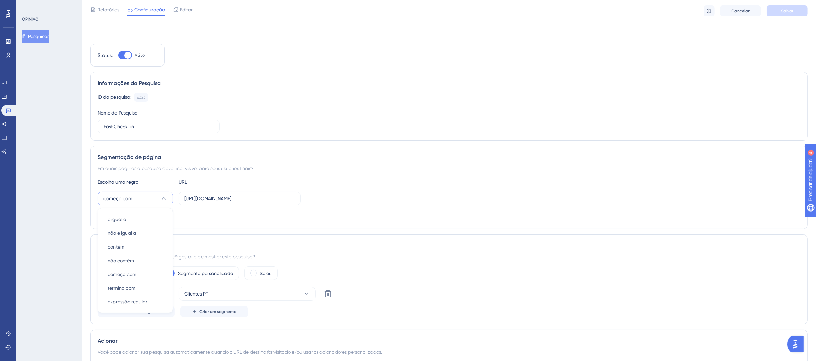
scroll to position [78, 0]
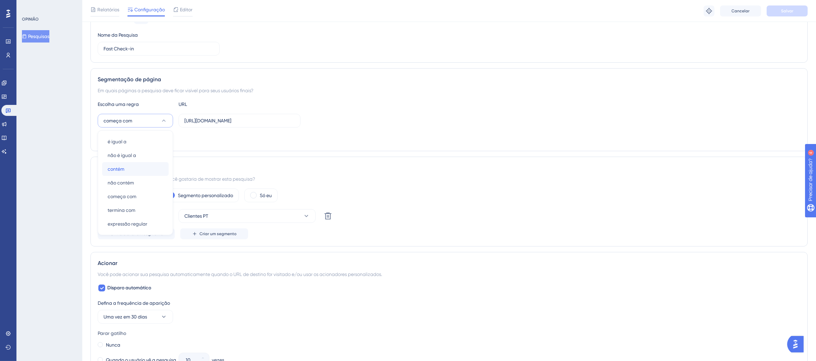
click at [141, 173] on div "contém contém" at bounding box center [136, 169] width 56 height 14
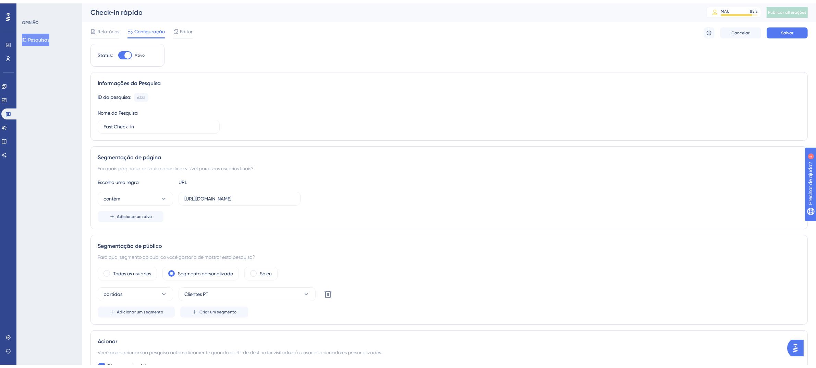
scroll to position [0, 0]
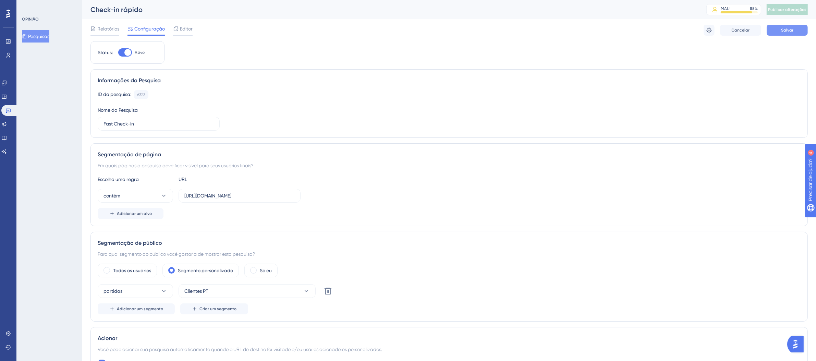
click at [784, 32] on span "Salvar" at bounding box center [787, 29] width 12 height 5
click at [798, 5] on button "Publicar alterações" at bounding box center [787, 9] width 41 height 11
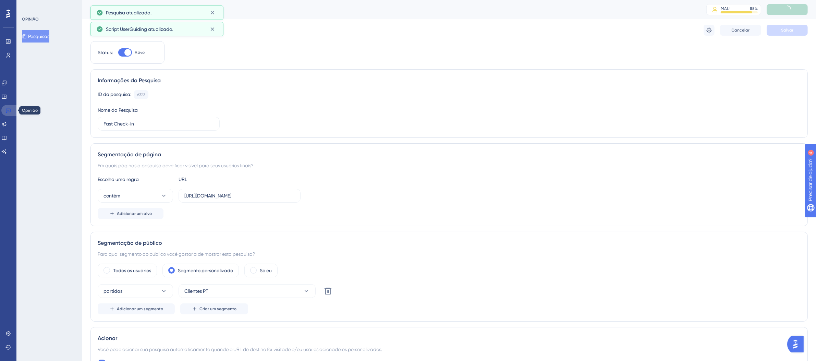
click at [9, 109] on icon at bounding box center [8, 111] width 5 height 4
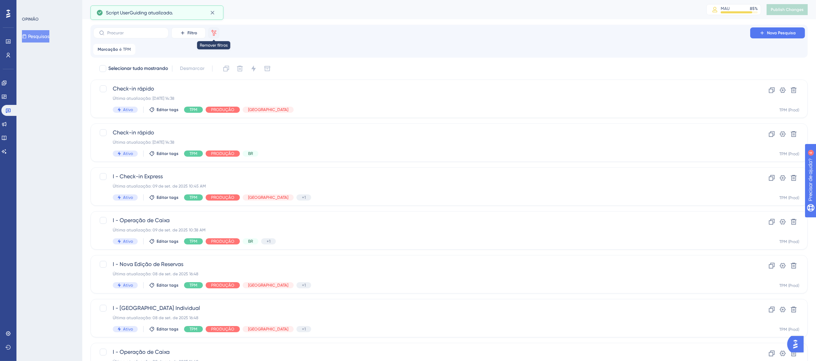
click at [216, 32] on icon at bounding box center [214, 32] width 7 height 7
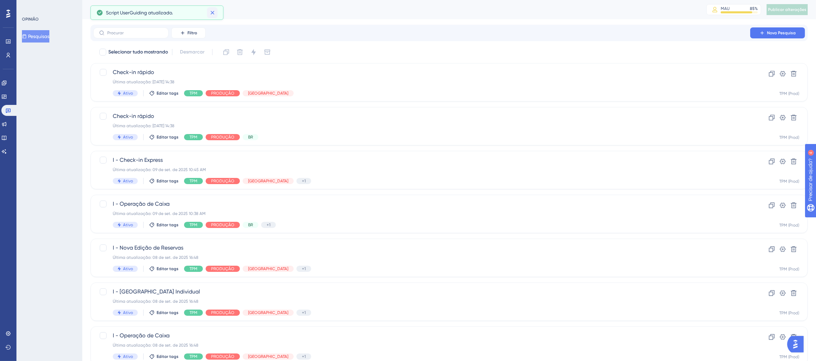
click at [214, 15] on icon at bounding box center [212, 12] width 7 height 7
click at [7, 11] on icon at bounding box center [8, 13] width 4 height 9
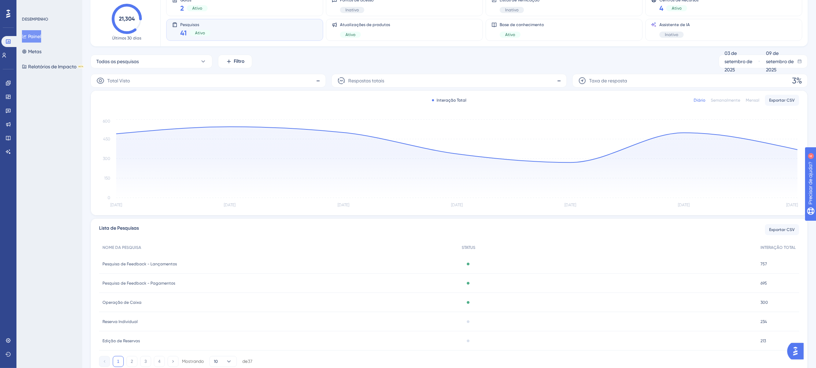
scroll to position [76, 0]
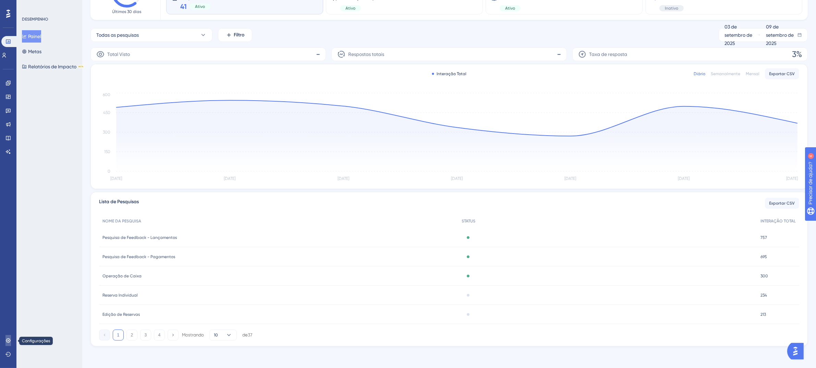
drag, startPoint x: 3, startPoint y: 338, endPoint x: 255, endPoint y: 250, distance: 266.9
click at [5, 338] on link at bounding box center [7, 340] width 5 height 11
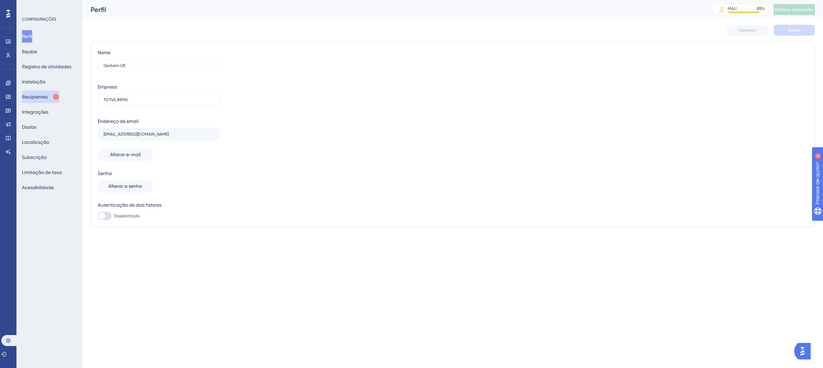
click at [38, 95] on font "Recipientes" at bounding box center [35, 96] width 26 height 5
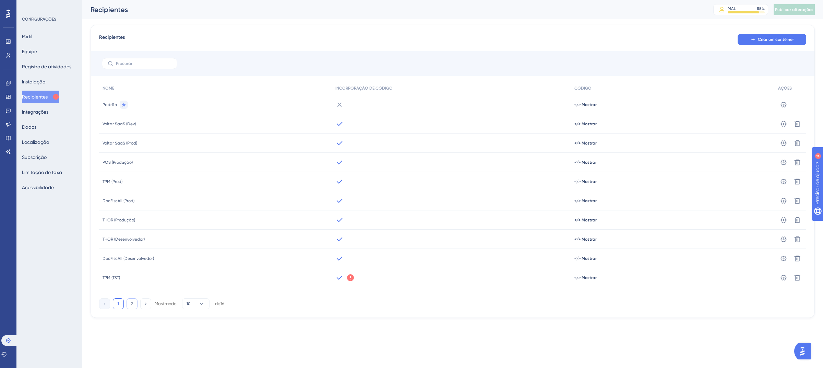
click at [133, 301] on font "2" at bounding box center [132, 303] width 2 height 5
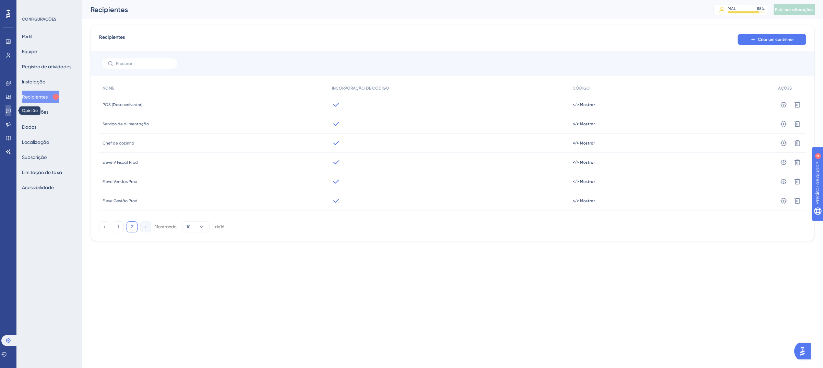
click at [5, 110] on icon at bounding box center [7, 110] width 5 height 5
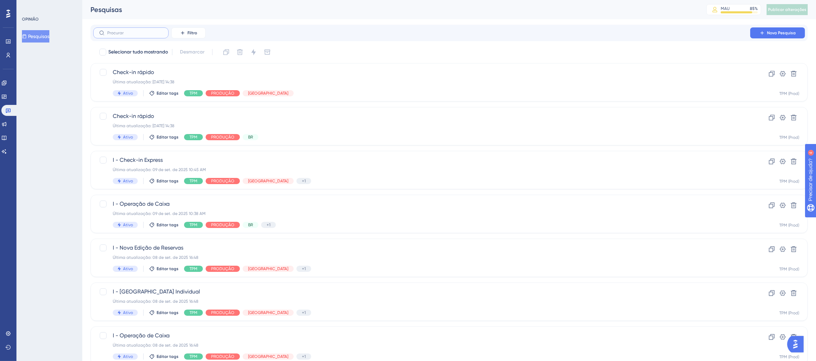
click at [130, 32] on input "text" at bounding box center [135, 33] width 56 height 5
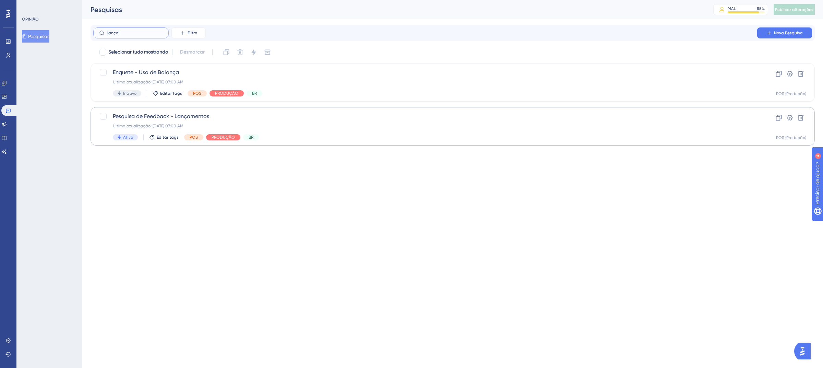
type input "lança"
click at [392, 129] on div "Pesquisa de Feedback - Lançamentos Última atualização: [DATE] 07:00 AM Ativo Ed…" at bounding box center [425, 126] width 625 height 28
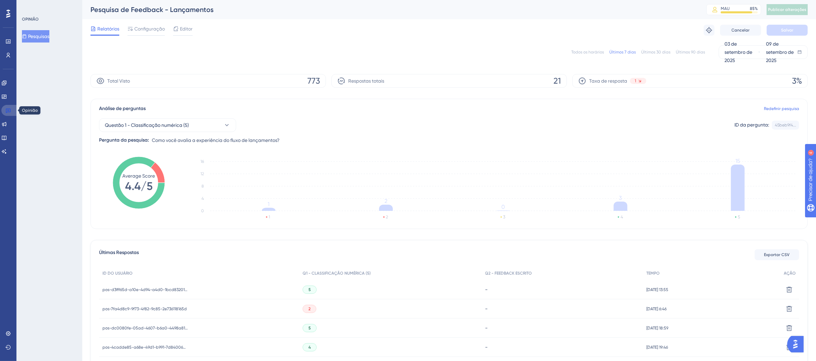
click at [13, 111] on link at bounding box center [9, 110] width 16 height 11
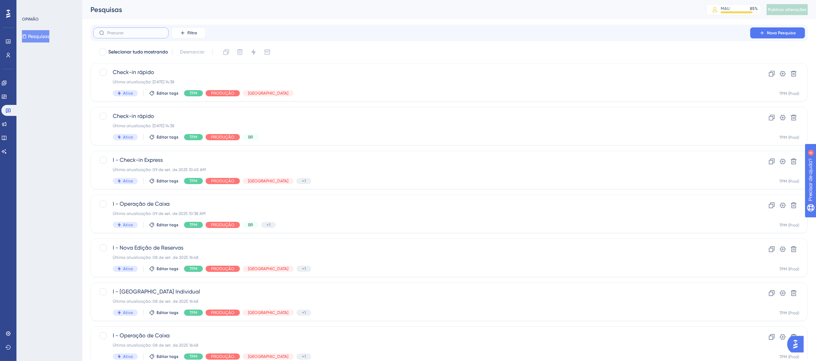
click at [131, 32] on input "text" at bounding box center [135, 33] width 56 height 5
click at [194, 33] on font "Filtro" at bounding box center [193, 33] width 10 height 5
click at [193, 52] on font "Etiquetas" at bounding box center [191, 52] width 21 height 5
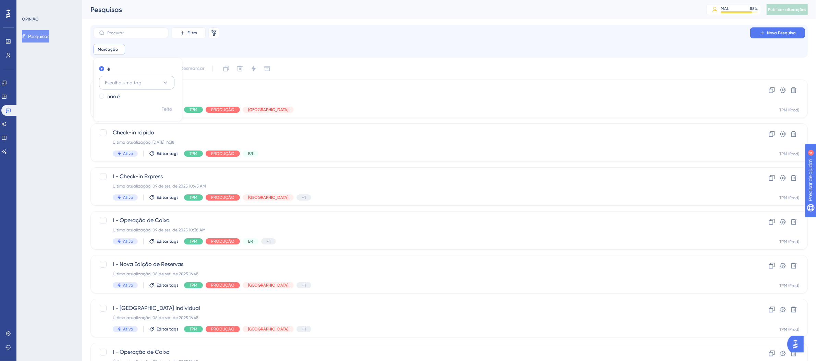
click at [157, 82] on button "Escolha uma tag" at bounding box center [136, 83] width 75 height 14
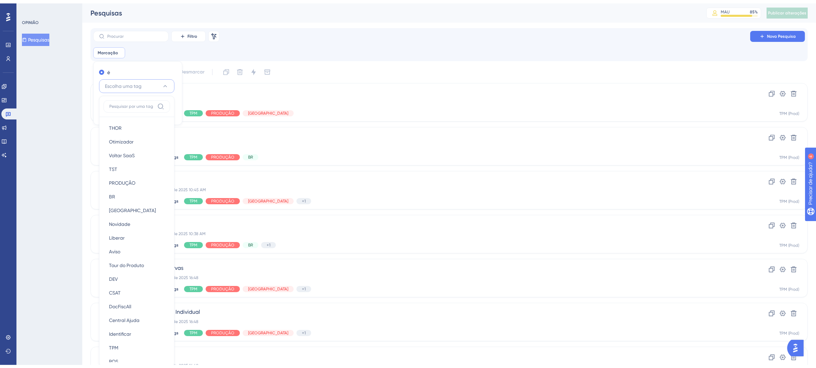
scroll to position [47, 0]
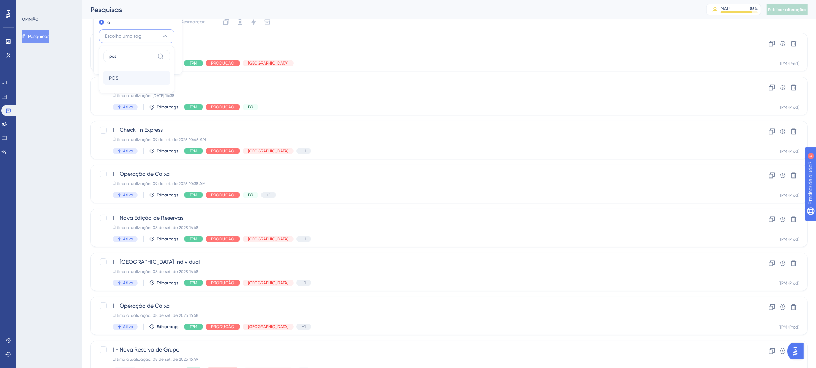
type input "pos"
click at [143, 79] on div "POS POS" at bounding box center [137, 78] width 56 height 14
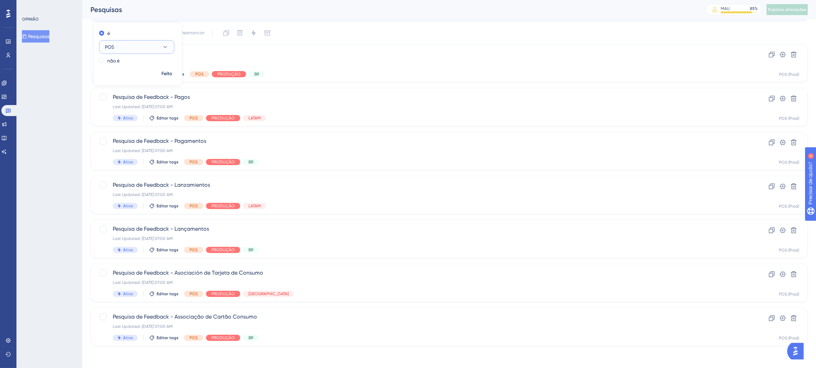
scroll to position [35, 0]
click at [773, 229] on icon at bounding box center [772, 230] width 7 height 7
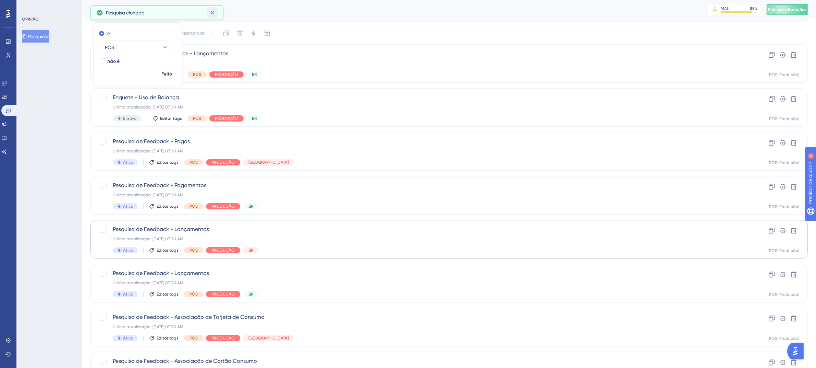
click at [217, 11] on button at bounding box center [212, 12] width 11 height 11
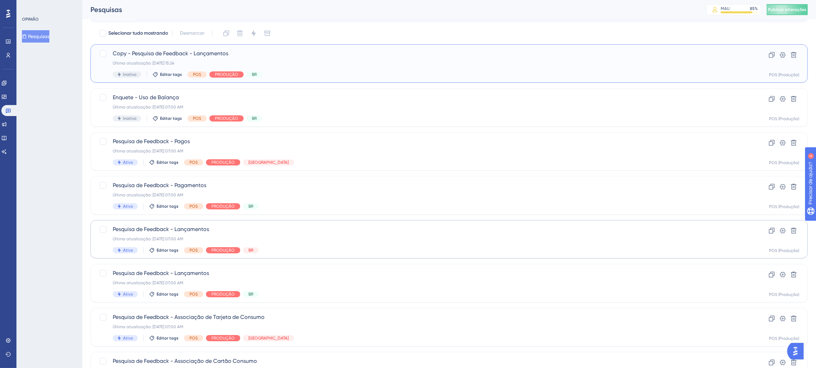
click at [266, 57] on span "Copy - Pesquisa de Feedback - Lançamentos" at bounding box center [422, 53] width 618 height 8
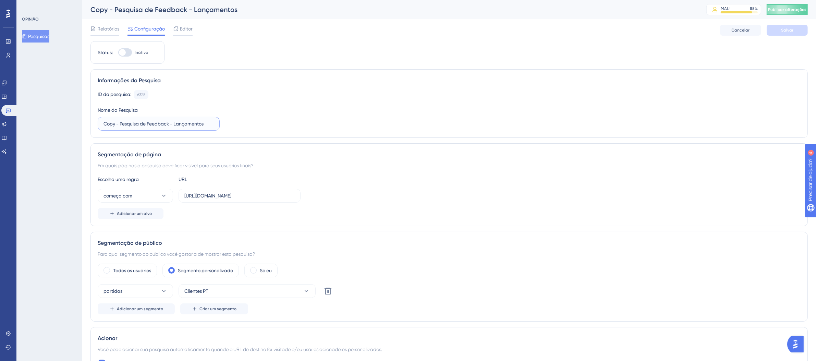
click at [172, 123] on input "Copy - Pesquisa de Feedback - Lançamentos" at bounding box center [159, 124] width 110 height 8
click at [188, 122] on input "Copy - Pesquisa de Feedback - Lançamentos" at bounding box center [159, 124] width 110 height 8
drag, startPoint x: 170, startPoint y: 124, endPoint x: 13, endPoint y: 119, distance: 157.8
drag, startPoint x: 142, startPoint y: 124, endPoint x: 65, endPoint y: 124, distance: 76.1
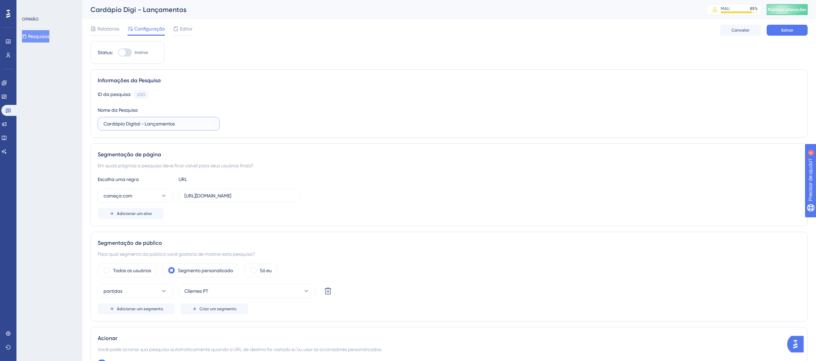
type input "CD - Lançamentos"
drag, startPoint x: 261, startPoint y: 198, endPoint x: 123, endPoint y: 201, distance: 137.9
click at [123, 201] on div "começa com [URL][DOMAIN_NAME]" at bounding box center [199, 196] width 203 height 14
drag, startPoint x: 263, startPoint y: 198, endPoint x: 163, endPoint y: 189, distance: 100.9
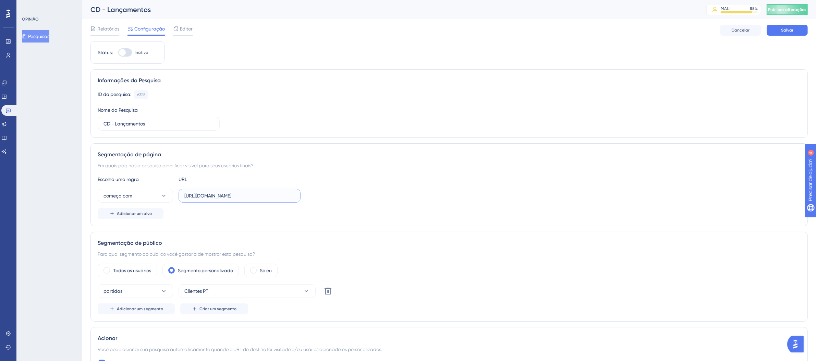
click at [163, 189] on div "Escolha uma regra URL começa com [URL][DOMAIN_NAME] Adicionar um alvo" at bounding box center [449, 197] width 703 height 44
paste input "[DOMAIN_NAME][URL]"
drag, startPoint x: 153, startPoint y: 197, endPoint x: 147, endPoint y: 197, distance: 5.5
click at [147, 197] on div "começa com [URL][DOMAIN_NAME]" at bounding box center [199, 196] width 203 height 14
click at [221, 196] on input "[URL][DOMAIN_NAME]" at bounding box center [239, 196] width 110 height 8
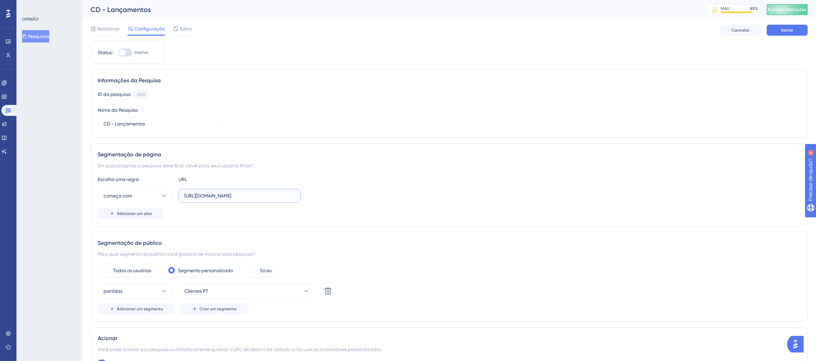
click at [239, 196] on input "[URL][DOMAIN_NAME]" at bounding box center [239, 196] width 110 height 8
click at [258, 196] on input "[URL][DOMAIN_NAME]" at bounding box center [239, 196] width 110 height 8
click at [269, 196] on input "[URL][DOMAIN_NAME]" at bounding box center [239, 196] width 110 height 8
drag, startPoint x: 273, startPoint y: 196, endPoint x: 331, endPoint y: 199, distance: 57.3
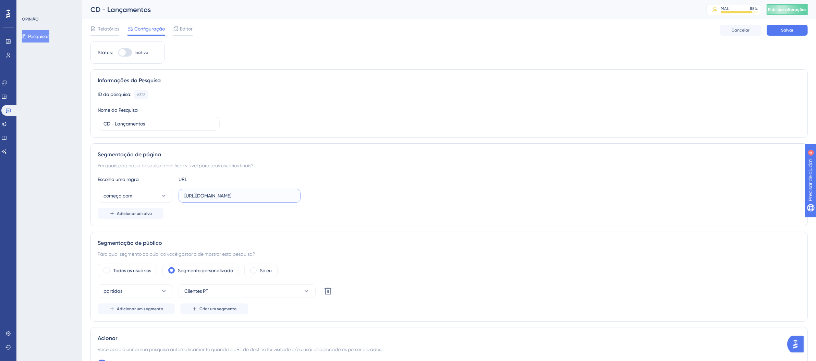
click at [331, 199] on div "começa com [URL][DOMAIN_NAME]" at bounding box center [449, 196] width 703 height 14
click at [277, 198] on input "[URL][DOMAIN_NAME]" at bounding box center [239, 196] width 110 height 8
type input "[URL][DOMAIN_NAME]"
click at [165, 194] on icon at bounding box center [163, 195] width 7 height 7
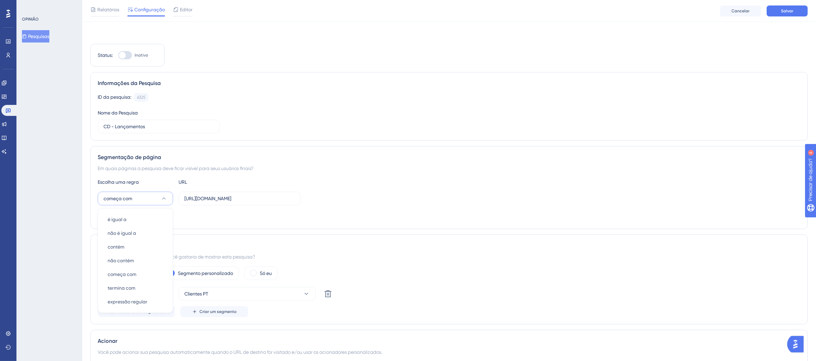
scroll to position [78, 0]
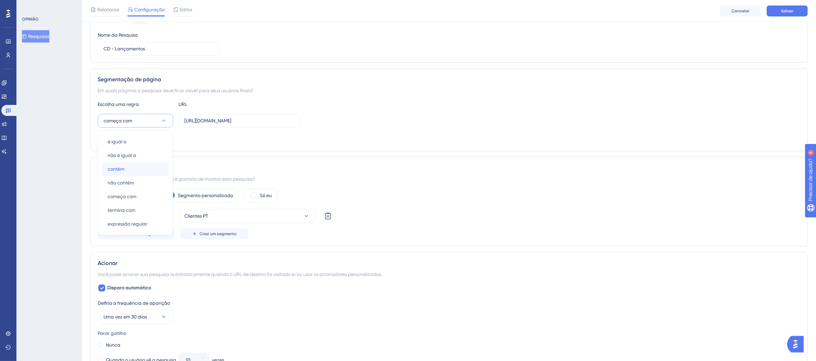
click at [145, 173] on div "contém contém" at bounding box center [136, 169] width 56 height 14
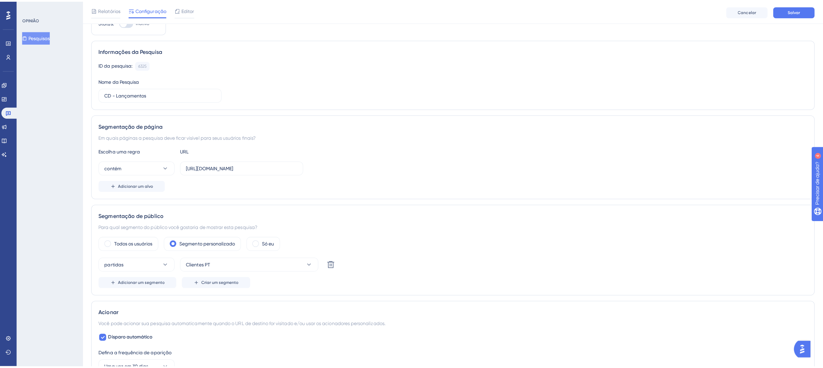
scroll to position [0, 0]
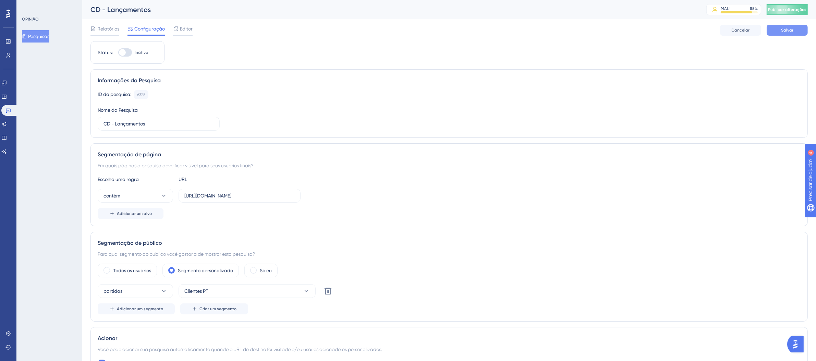
click at [775, 28] on button "Salvar" at bounding box center [787, 30] width 41 height 11
click at [787, 11] on font "Publicar alterações" at bounding box center [787, 9] width 38 height 5
click at [186, 31] on font "Editor" at bounding box center [186, 28] width 13 height 5
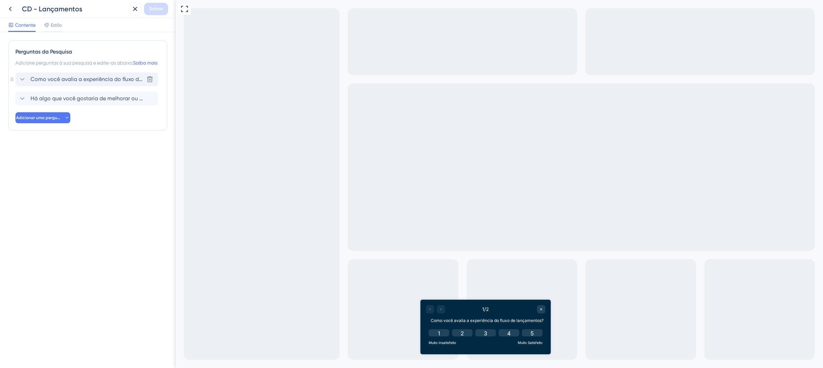
click at [84, 82] on font "Como você avalia a experiência do fluxo de lançamentos?" at bounding box center [105, 79] width 149 height 7
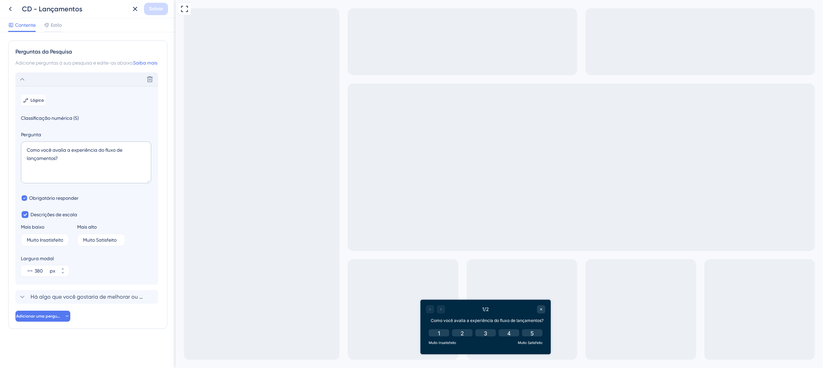
scroll to position [5, 0]
click at [120, 157] on textarea "Como você avalia a experiência do fluxo de lançamentos?" at bounding box center [86, 162] width 130 height 42
click at [118, 152] on textarea "Como você avalia a experiência do fluxo de lançamentos?" at bounding box center [86, 162] width 130 height 42
drag, startPoint x: 108, startPoint y: 154, endPoint x: 55, endPoint y: 164, distance: 54.2
click at [55, 164] on textarea "Como você avalia a experiência do fluxo de lançamentos?" at bounding box center [86, 162] width 130 height 42
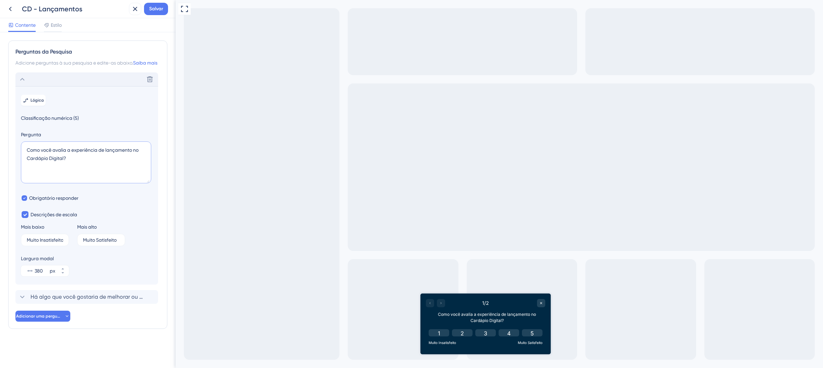
drag, startPoint x: 70, startPoint y: 154, endPoint x: 106, endPoint y: 154, distance: 36.0
click at [106, 154] on textarea "Como você avalia a experiência de lançamento no Cardápio Digital?" at bounding box center [86, 162] width 130 height 42
click at [102, 152] on textarea "Como você avalia o lançamento no Cardápio Digital?" at bounding box center [86, 162] width 130 height 42
drag, startPoint x: 69, startPoint y: 154, endPoint x: 65, endPoint y: 162, distance: 9.1
click at [65, 162] on textarea "Como você avalia o lançamento de pedidos no Cardápio Digital?" at bounding box center [86, 162] width 130 height 42
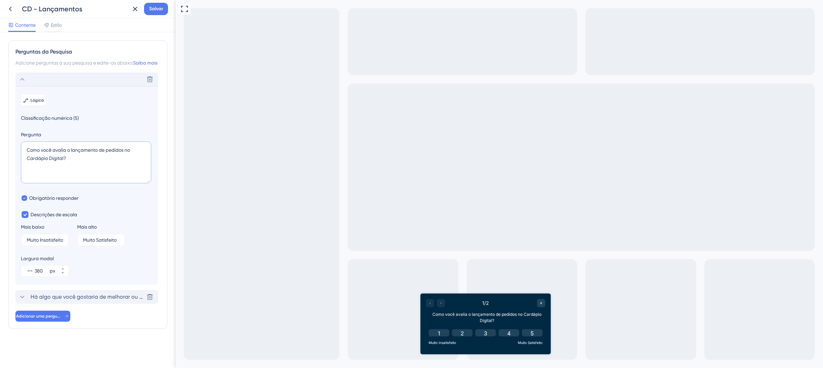
type textarea "Como você avalia o lançamento de pedidos no Cardápio Digital?"
click at [94, 300] on font "Há algo que você gostaria de melhorar ou ajustar no fluxo de lançamentos?" at bounding box center [127, 296] width 192 height 7
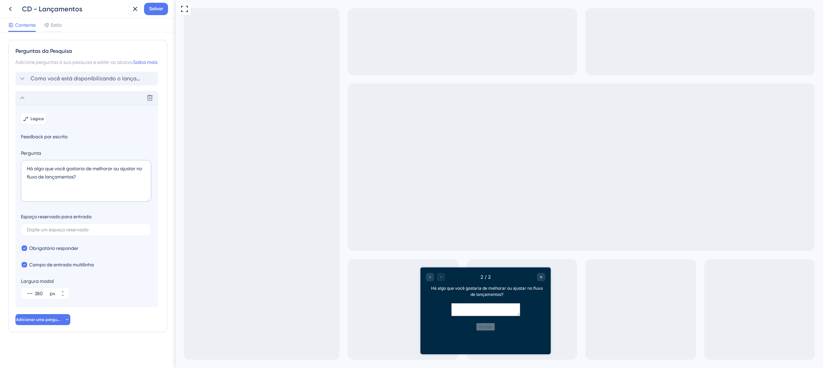
scroll to position [9, 0]
click at [105, 170] on textarea "Há algo que você gostaria de melhorar ou ajustar no fluxo de lançamentos?" at bounding box center [86, 181] width 130 height 42
click at [119, 176] on textarea "Há algo que você gostaria de melhorar ou ajustar no fluxo de lançamentos?" at bounding box center [86, 181] width 130 height 42
click at [130, 174] on textarea "Há algo que você gostaria de melhorar ou ajustar no fluxo de lançamentos?" at bounding box center [86, 181] width 130 height 42
drag, startPoint x: 138, startPoint y: 168, endPoint x: 142, endPoint y: 173, distance: 6.5
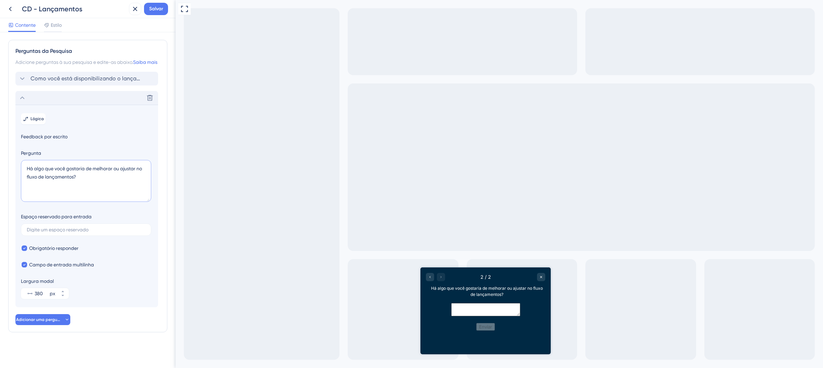
click at [142, 173] on textarea "Há algo que você gostaria de melhorar ou ajustar no fluxo de lançamentos?" at bounding box center [86, 181] width 130 height 42
paste textarea "o lançamento de pedidos no Cardápio Digital"
click at [139, 168] on textarea "Há algo que você gostaria de melhorar ou ajustar o lançamento de pedidos no Car…" at bounding box center [86, 181] width 130 height 42
type textarea "Há algo que você gostaria de melhorar ou ajustar no lançamento de pedidos no Ca…"
click at [153, 7] on font "Salvar" at bounding box center [156, 9] width 14 height 6
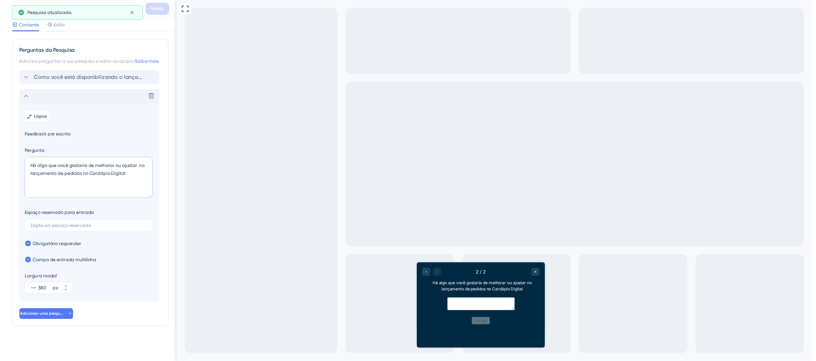
scroll to position [0, 0]
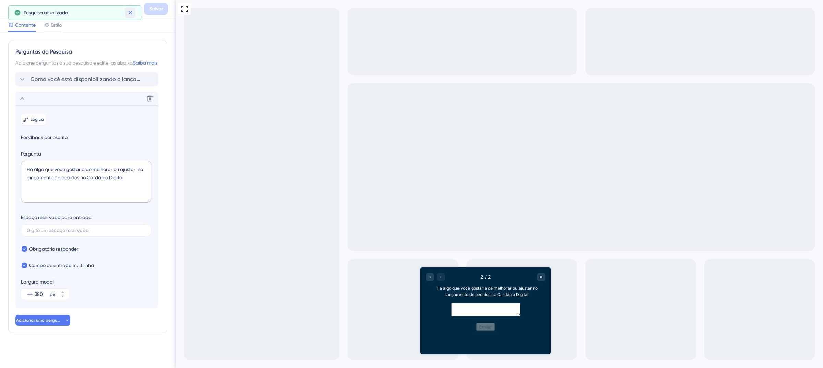
click at [131, 14] on icon at bounding box center [130, 12] width 7 height 7
click at [8, 8] on icon at bounding box center [10, 9] width 8 height 8
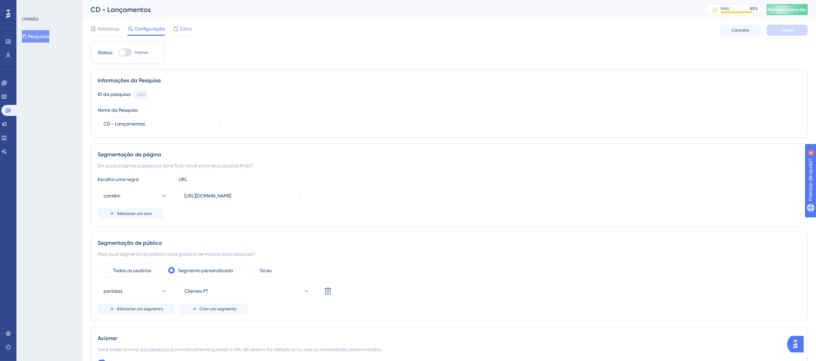
click at [133, 51] on label "Inativo" at bounding box center [133, 52] width 30 height 8
click at [118, 52] on input "Inativo" at bounding box center [118, 52] width 0 height 0
checkbox input "true"
click at [778, 33] on button "Salvar" at bounding box center [787, 30] width 41 height 11
click at [797, 11] on font "Publicar alterações" at bounding box center [787, 9] width 38 height 5
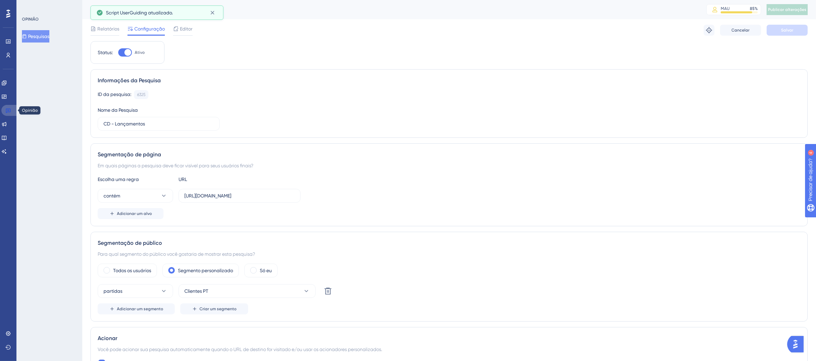
click at [9, 110] on icon at bounding box center [7, 110] width 5 height 5
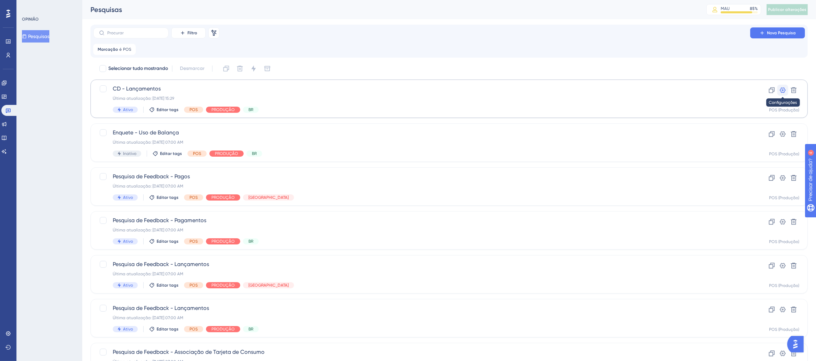
click at [783, 89] on icon at bounding box center [783, 89] width 6 height 5
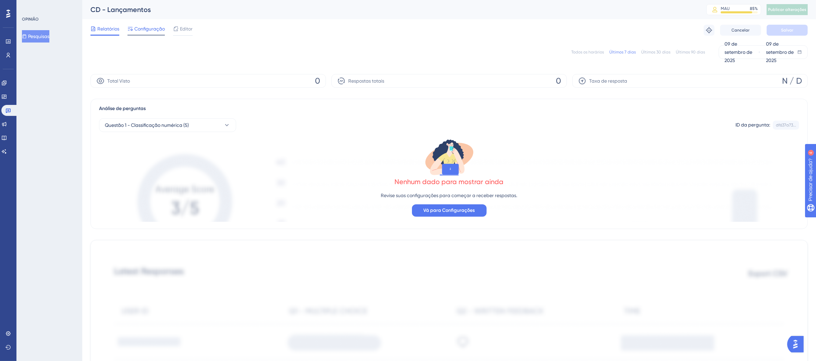
click at [153, 29] on font "Configuração" at bounding box center [149, 28] width 31 height 5
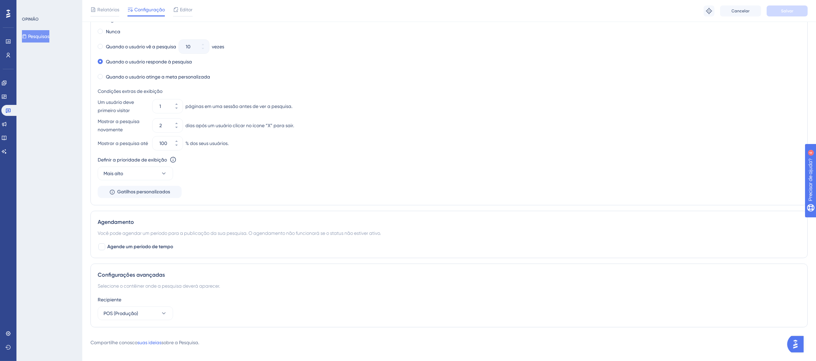
scroll to position [403, 0]
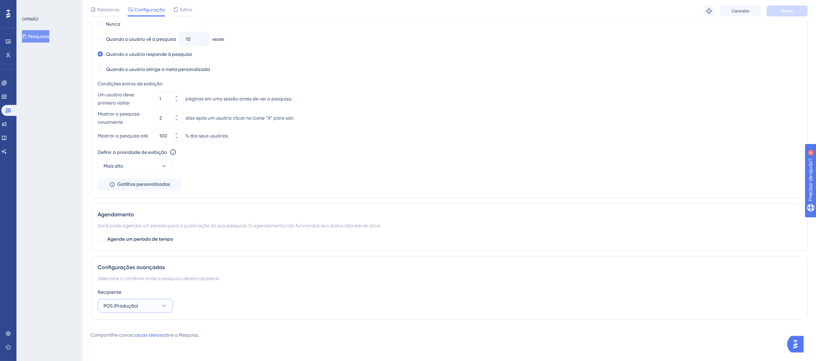
click at [162, 306] on icon at bounding box center [163, 305] width 7 height 7
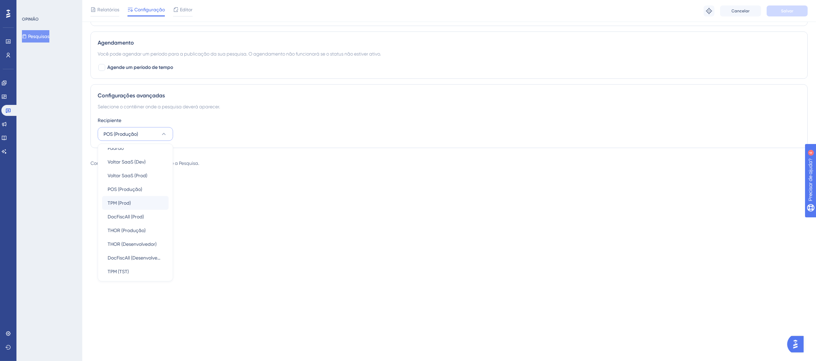
scroll to position [50, 0]
click at [138, 239] on span "POS (Desenvolvedor)" at bounding box center [131, 242] width 46 height 8
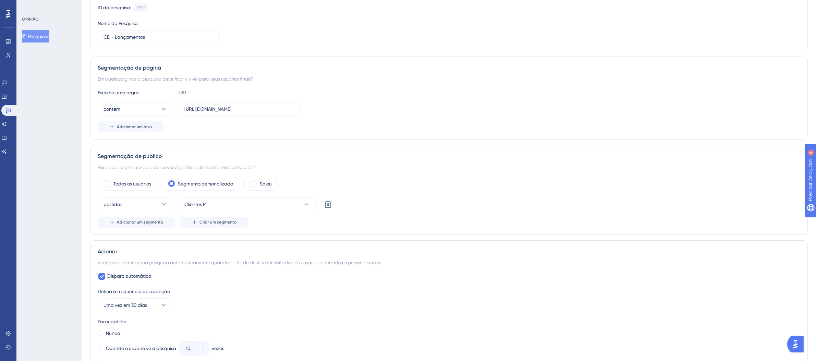
scroll to position [0, 0]
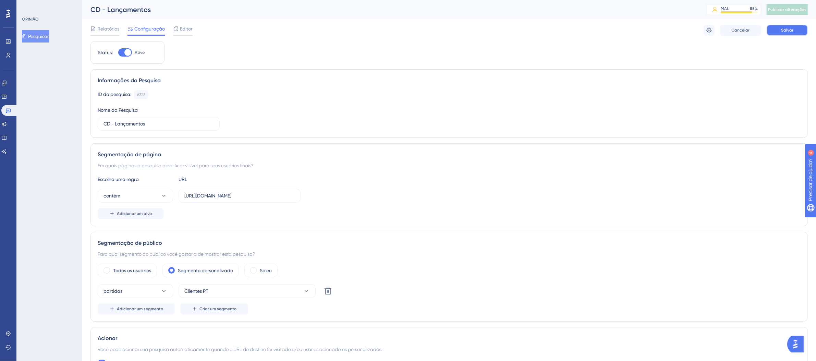
click at [799, 33] on button "Salvar" at bounding box center [787, 30] width 41 height 11
click at [794, 12] on span "Publicar alterações" at bounding box center [787, 9] width 38 height 5
click at [10, 110] on icon at bounding box center [7, 110] width 5 height 5
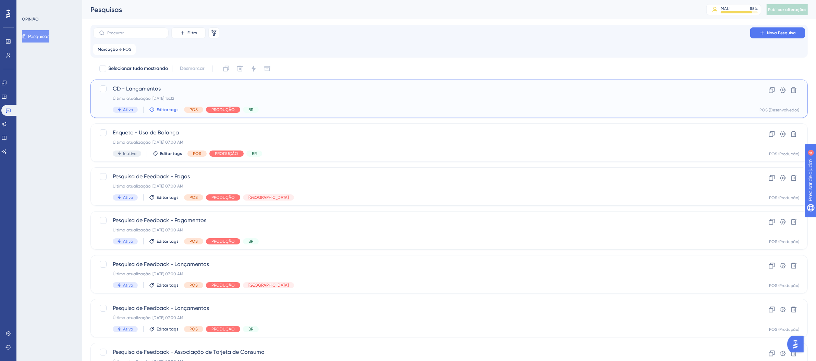
click at [164, 107] on font "Editar tags" at bounding box center [168, 109] width 22 height 5
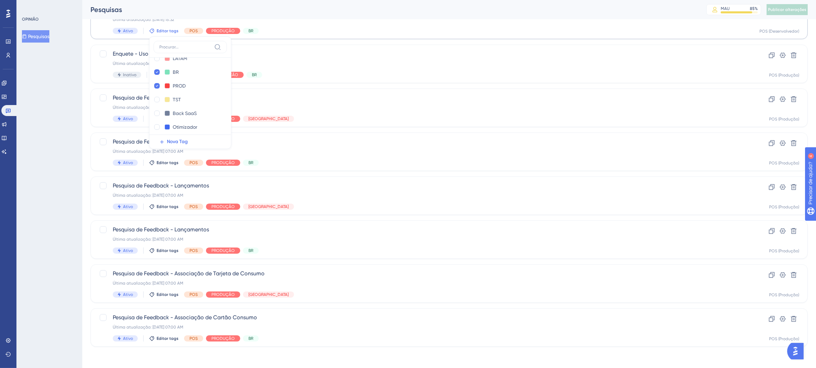
scroll to position [128, 0]
click at [157, 90] on icon at bounding box center [157, 91] width 3 height 5
checkbox input "false"
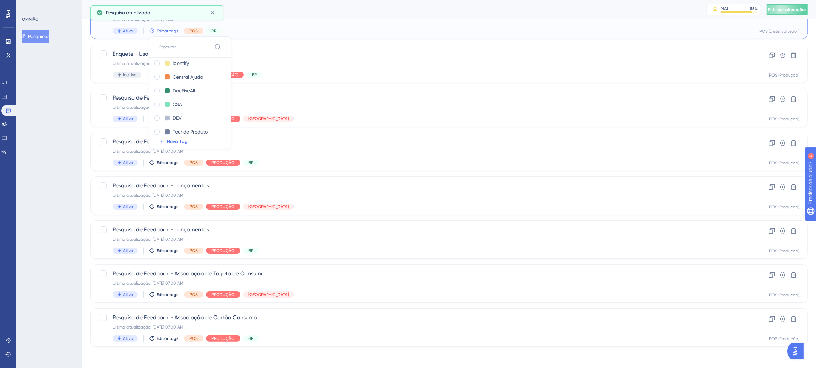
scroll to position [4, 0]
click at [158, 118] on div at bounding box center [156, 119] width 5 height 5
checkbox input "true"
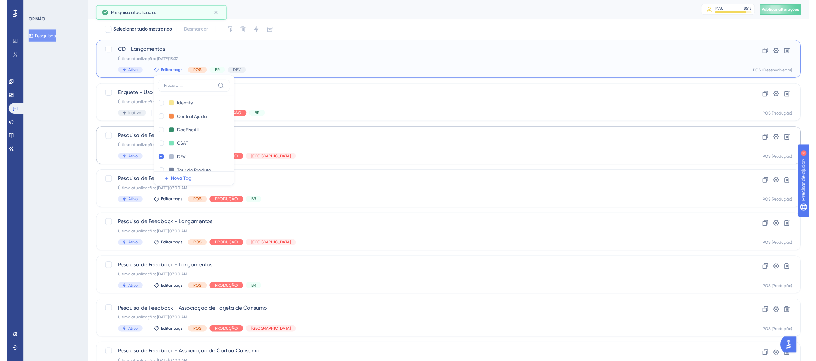
scroll to position [0, 0]
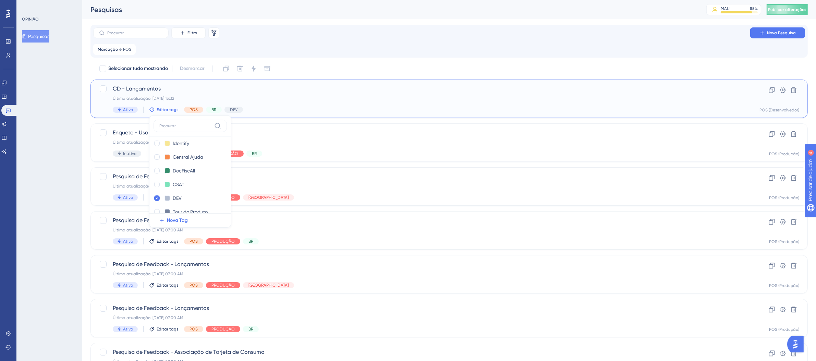
click at [328, 95] on div "CD - Lançamentos Última atualização: [DATE] 15:32 Ativo Editar tags Identificar…" at bounding box center [422, 99] width 618 height 28
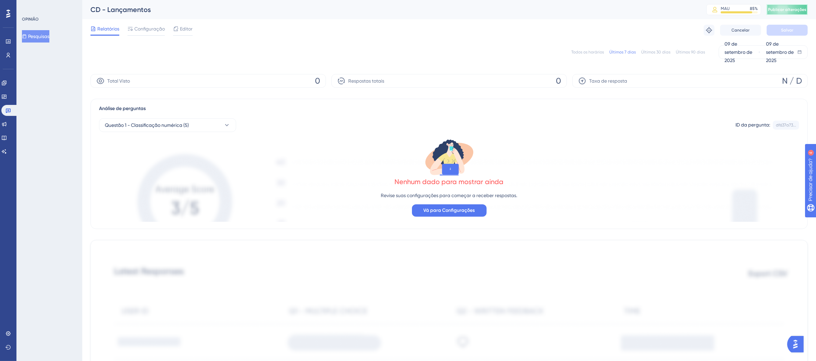
click at [790, 9] on font "Publicar alterações" at bounding box center [787, 9] width 38 height 5
click at [216, 12] on button at bounding box center [212, 12] width 11 height 11
click at [9, 108] on icon at bounding box center [7, 110] width 5 height 5
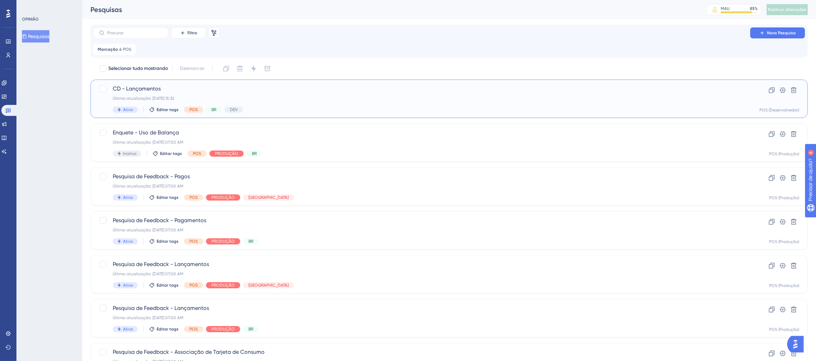
click at [334, 96] on div "Última atualização: [DATE] 15:32" at bounding box center [422, 98] width 618 height 5
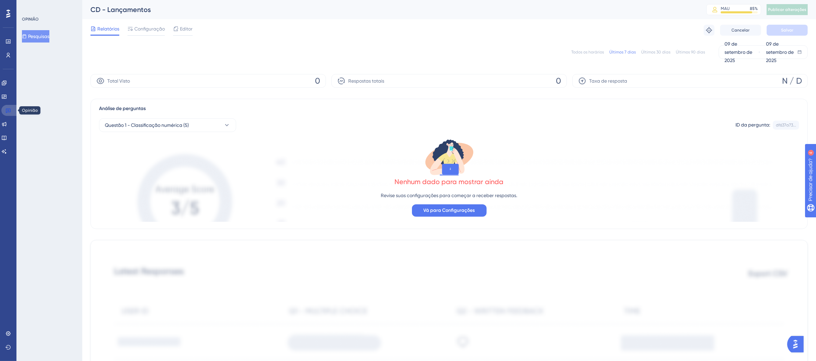
click at [9, 110] on icon at bounding box center [7, 110] width 5 height 5
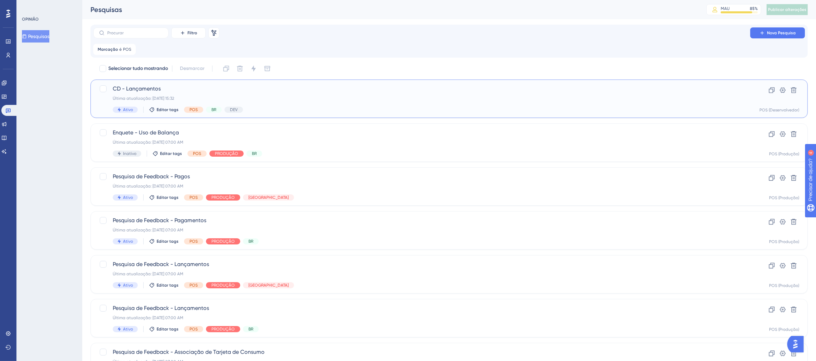
click at [444, 102] on div "CD - Lançamentos Última atualização: [DATE] 15:32 Ativo Editar tags POS BR DEV" at bounding box center [422, 99] width 618 height 28
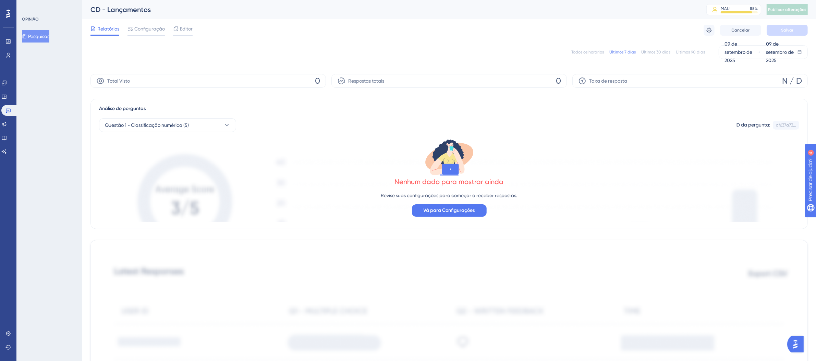
click at [143, 30] on font "Configuração" at bounding box center [149, 28] width 31 height 5
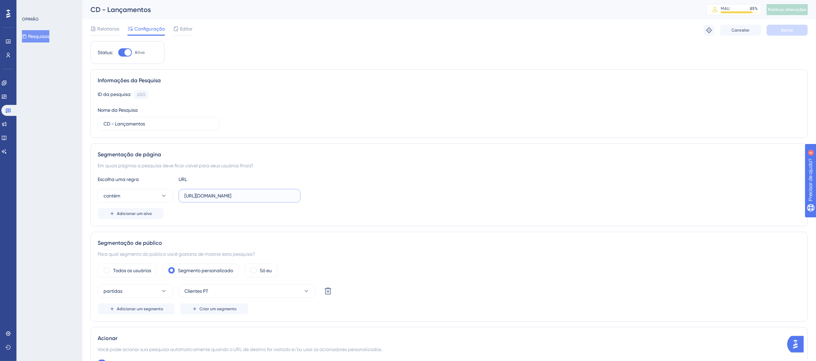
click at [259, 199] on input "[URL][DOMAIN_NAME]" at bounding box center [239, 196] width 110 height 8
click at [279, 197] on input "[URL][DOMAIN_NAME]" at bounding box center [239, 196] width 110 height 8
drag, startPoint x: 287, startPoint y: 197, endPoint x: 310, endPoint y: 197, distance: 22.6
click at [310, 197] on div "contém [URL][DOMAIN_NAME]" at bounding box center [449, 196] width 703 height 14
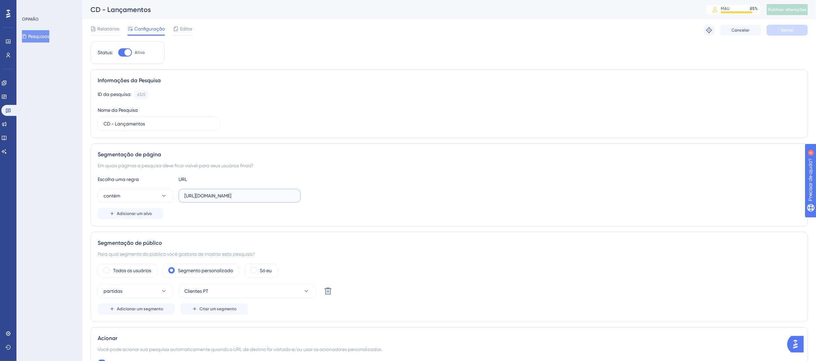
click at [270, 197] on input "[URL][DOMAIN_NAME]" at bounding box center [239, 196] width 110 height 8
click at [284, 196] on input "[URL][DOMAIN_NAME]" at bounding box center [239, 196] width 110 height 8
drag, startPoint x: 296, startPoint y: 197, endPoint x: 137, endPoint y: 197, distance: 158.8
click at [137, 197] on div "contém [URL][DOMAIN_NAME]" at bounding box center [199, 196] width 203 height 14
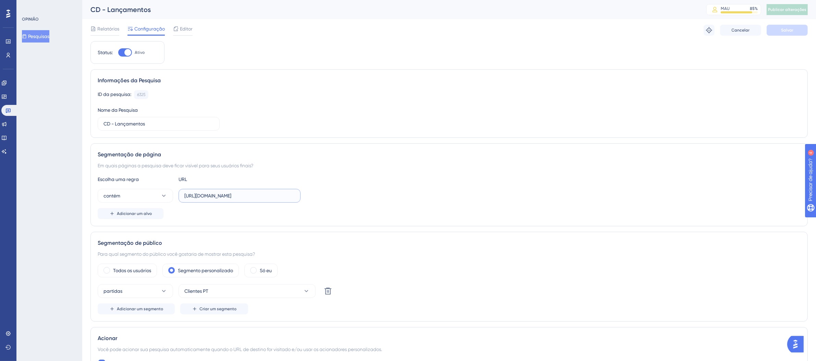
click at [224, 197] on input "[URL][DOMAIN_NAME]" at bounding box center [239, 196] width 110 height 8
click at [224, 196] on input "[URL][DOMAIN_NAME]" at bounding box center [239, 196] width 110 height 8
click at [216, 195] on input "[URL][DOMAIN_NAME]" at bounding box center [239, 196] width 110 height 8
click at [205, 195] on input "[URL][DOMAIN_NAME]" at bounding box center [239, 196] width 110 height 8
drag, startPoint x: 184, startPoint y: 196, endPoint x: 319, endPoint y: 197, distance: 135.4
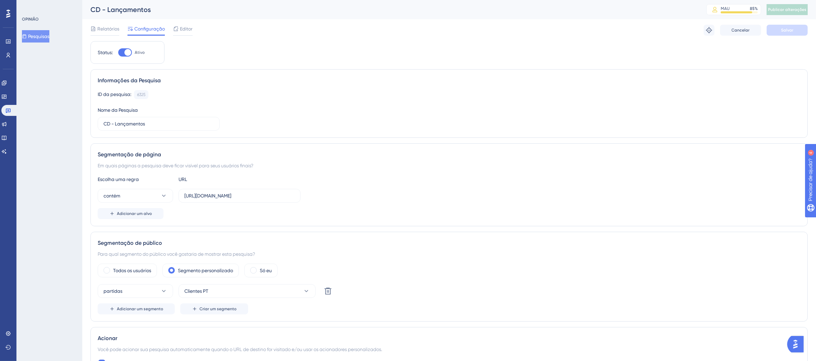
click at [319, 197] on div "contém [URL][DOMAIN_NAME]" at bounding box center [449, 196] width 703 height 14
click at [256, 199] on input "[URL][DOMAIN_NAME]" at bounding box center [239, 196] width 110 height 8
click at [264, 198] on input "[URL][DOMAIN_NAME]" at bounding box center [239, 196] width 110 height 8
drag, startPoint x: 269, startPoint y: 196, endPoint x: 165, endPoint y: 192, distance: 104.0
click at [165, 192] on div "contém [URL][DOMAIN_NAME]" at bounding box center [199, 196] width 203 height 14
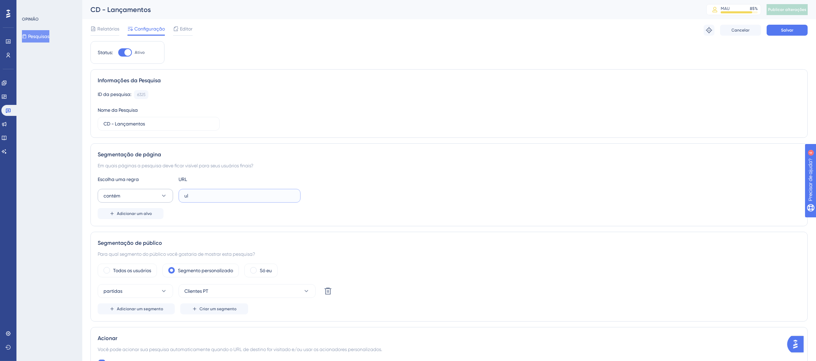
type input "l"
paste input "[URL][DOMAIN_NAME]"
type input "[URL][DOMAIN_NAME]"
click at [785, 31] on font "Salvar" at bounding box center [787, 30] width 12 height 5
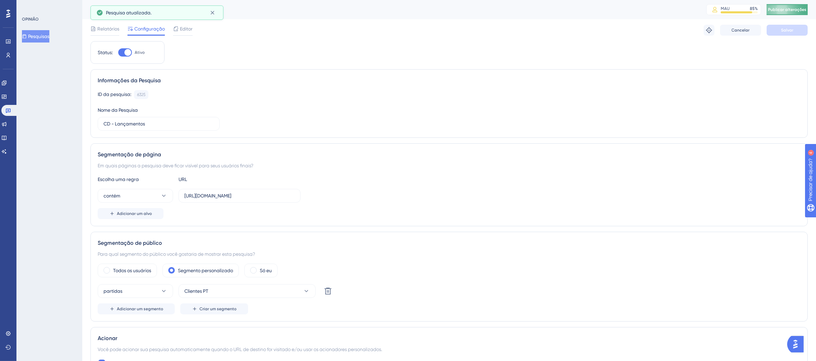
click at [783, 12] on span "Publicar alterações" at bounding box center [787, 9] width 38 height 5
click at [212, 14] on icon at bounding box center [212, 12] width 7 height 7
click at [8, 112] on icon at bounding box center [8, 111] width 5 height 4
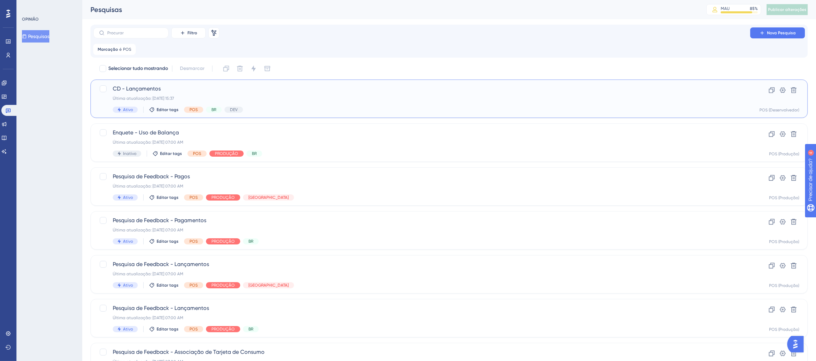
click at [380, 100] on div "Última atualização: [DATE] 15:37" at bounding box center [422, 98] width 618 height 5
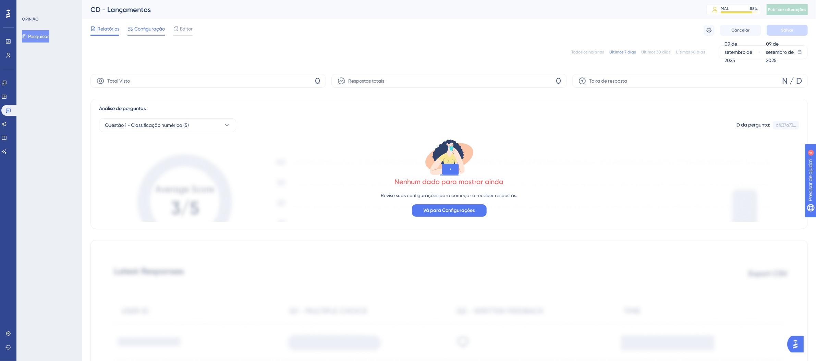
click at [144, 29] on font "Configuração" at bounding box center [149, 28] width 31 height 5
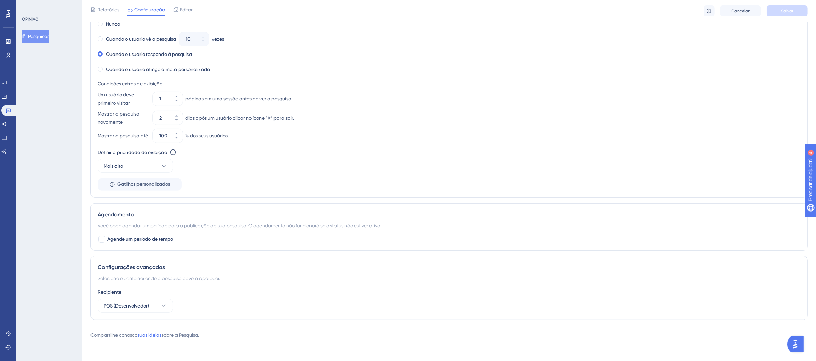
scroll to position [403, 0]
click at [7, 108] on icon at bounding box center [7, 110] width 5 height 5
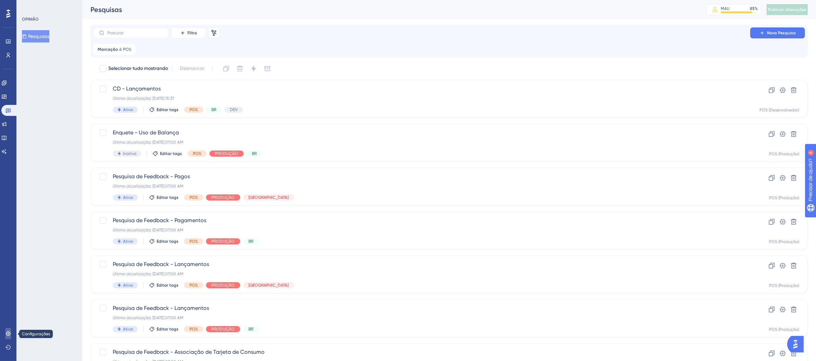
click at [10, 335] on icon at bounding box center [7, 333] width 5 height 5
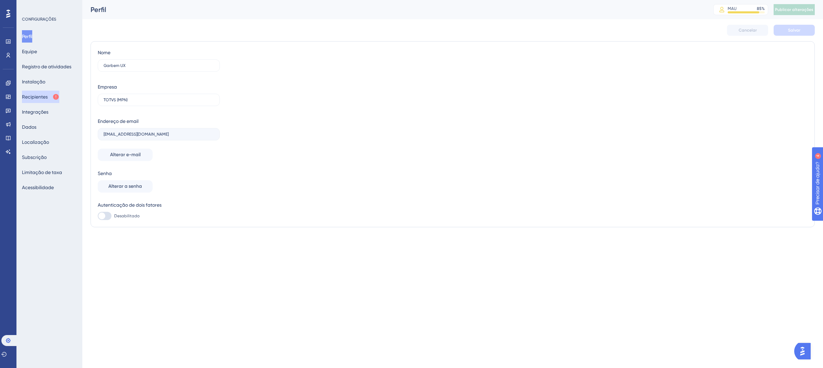
click at [48, 95] on font "Recipientes" at bounding box center [35, 96] width 26 height 5
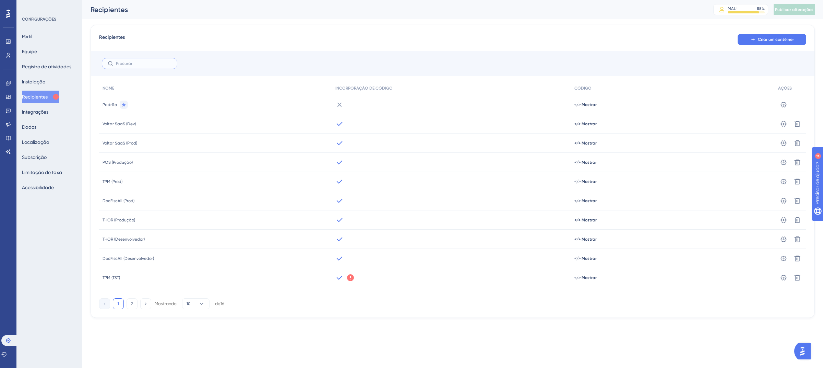
click at [151, 63] on input "text" at bounding box center [144, 63] width 56 height 5
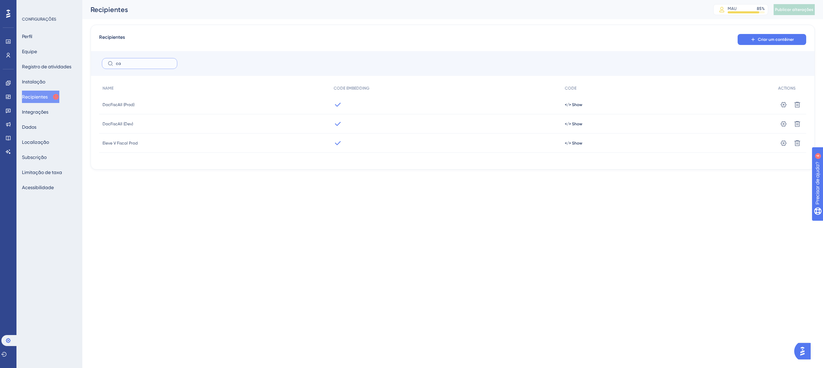
type input "c"
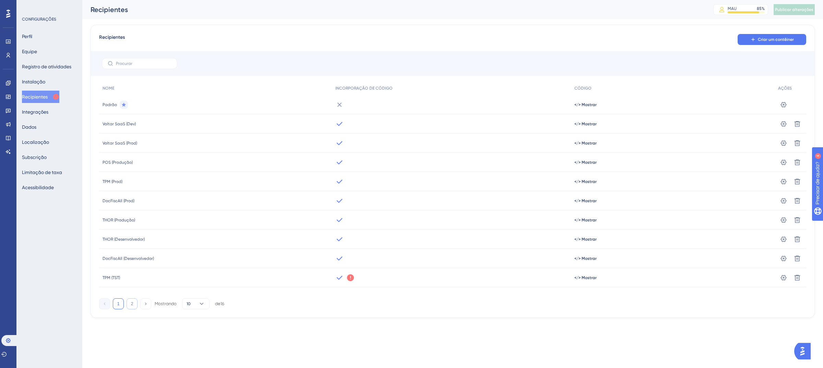
click at [132, 303] on font "2" at bounding box center [132, 303] width 2 height 5
click at [116, 227] on button "1" at bounding box center [118, 226] width 11 height 11
click at [7, 83] on icon at bounding box center [8, 83] width 4 height 4
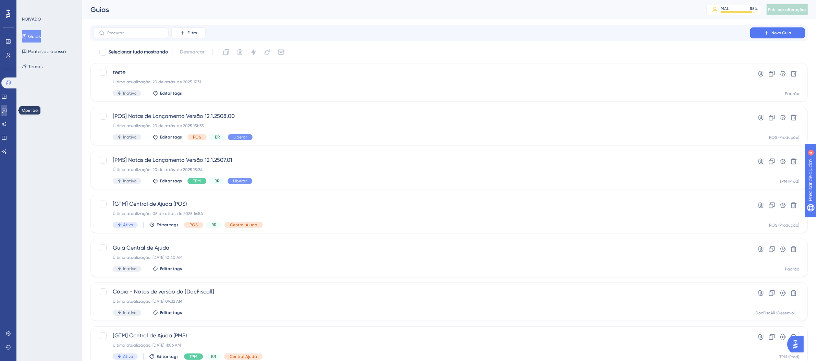
click at [7, 114] on link at bounding box center [3, 110] width 5 height 11
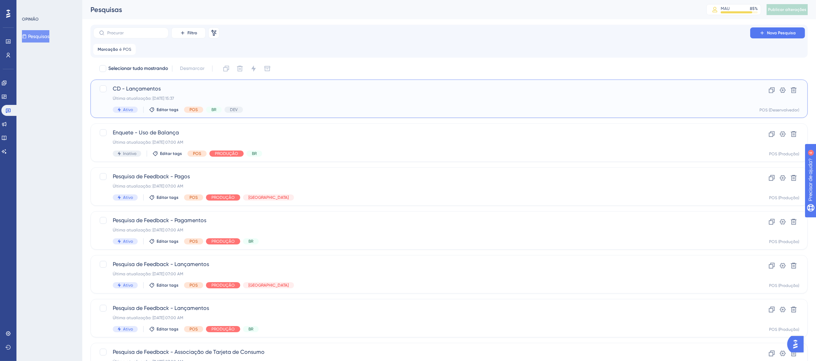
click at [118, 87] on font "CD - Lançamentos" at bounding box center [137, 88] width 48 height 7
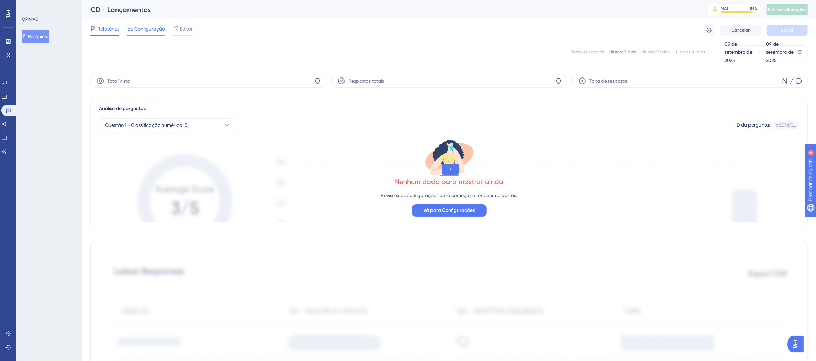
click at [142, 31] on font "Configuração" at bounding box center [149, 28] width 31 height 5
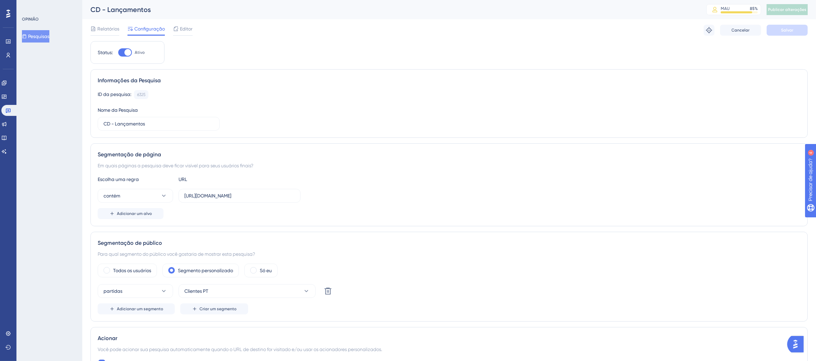
click at [123, 50] on div at bounding box center [125, 52] width 14 height 8
click at [118, 52] on input "Ativo" at bounding box center [118, 52] width 0 height 0
checkbox input "false"
click at [799, 32] on button "Salvar" at bounding box center [787, 30] width 41 height 11
click at [797, 9] on font "Publicar alterações" at bounding box center [787, 9] width 38 height 5
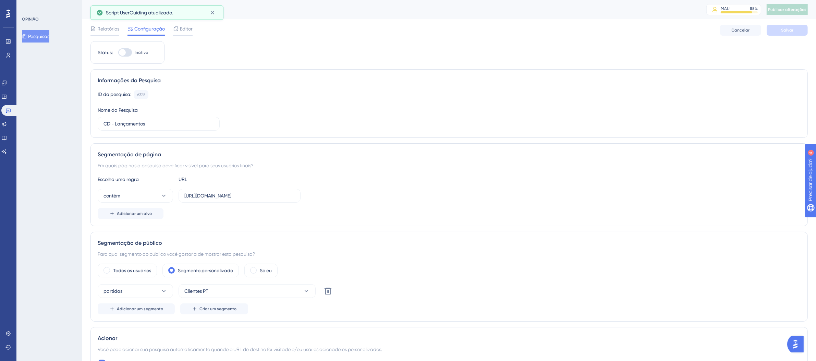
click at [219, 10] on div "Script UserGuiding atualizado." at bounding box center [157, 12] width 133 height 14
click at [3, 113] on link at bounding box center [9, 110] width 16 height 11
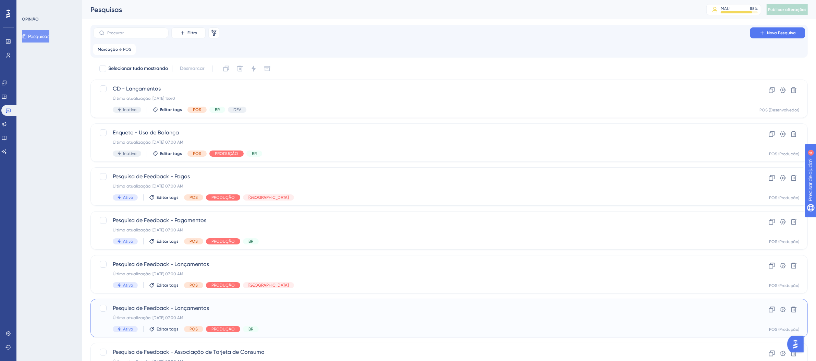
click at [134, 313] on div "Pesquisa de Feedback - Lançamentos Última atualização: [DATE] 07:00 AM Ativo Ed…" at bounding box center [422, 318] width 618 height 28
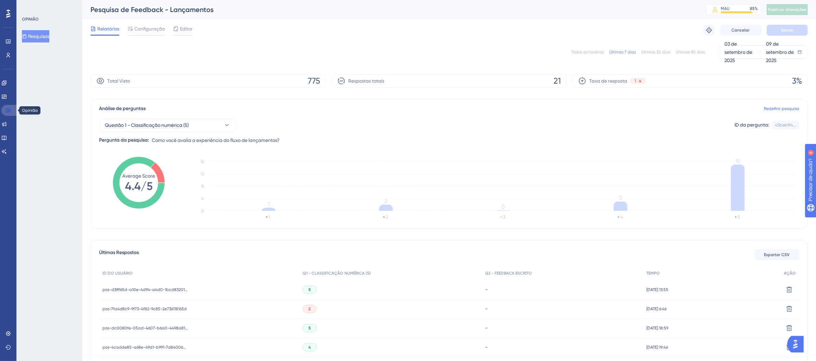
click at [7, 108] on icon at bounding box center [7, 110] width 5 height 5
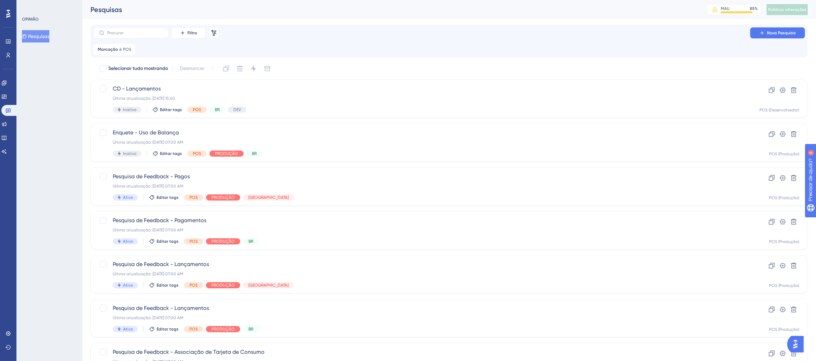
click at [5, 14] on div at bounding box center [8, 13] width 11 height 11
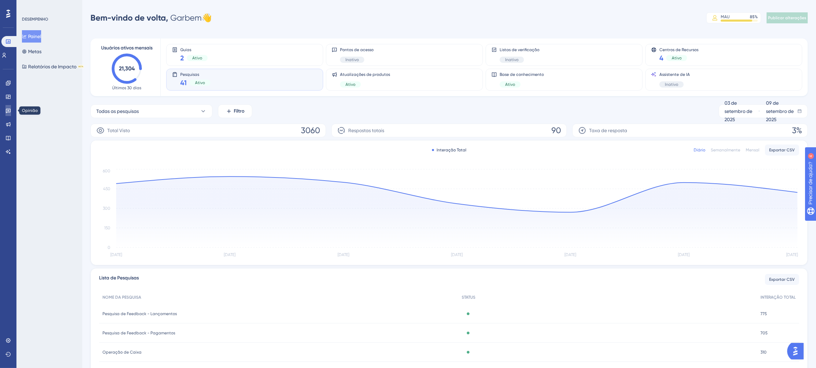
click at [7, 111] on icon at bounding box center [7, 110] width 5 height 5
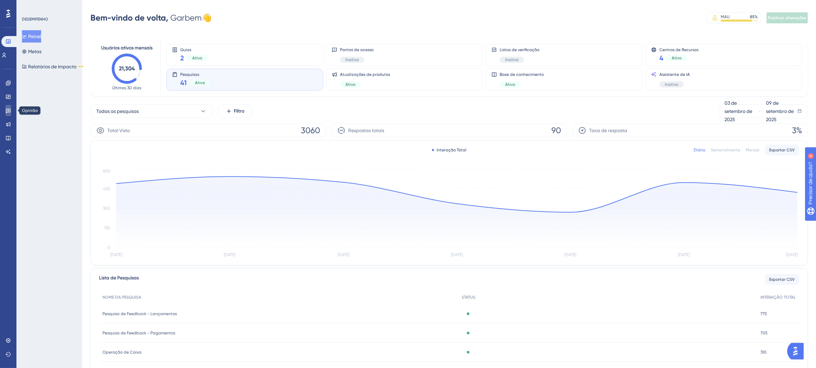
click at [7, 111] on icon at bounding box center [7, 110] width 5 height 5
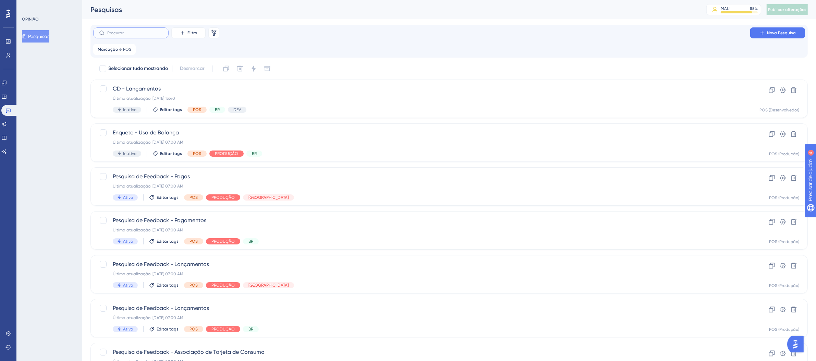
click at [119, 35] on input "text" at bounding box center [135, 33] width 56 height 5
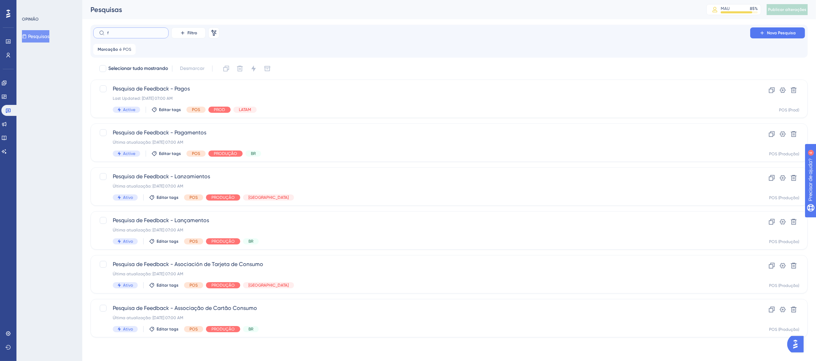
type input "fa"
checkbox input "true"
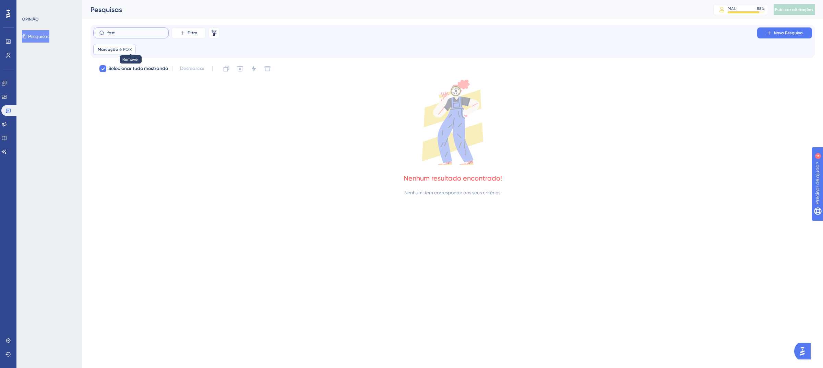
type input "fast"
click at [130, 50] on icon at bounding box center [131, 49] width 4 height 4
checkbox input "false"
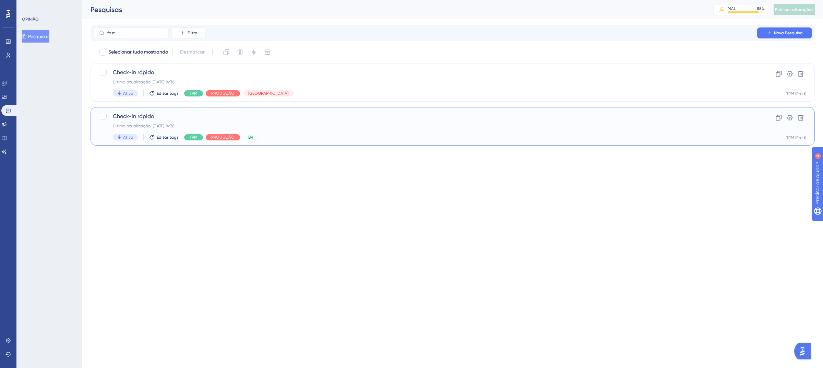
click at [298, 131] on div "Check-in rápido Última atualização: [DATE] 14:38 Ativo Editar tags TPM PRODUÇÃO…" at bounding box center [425, 126] width 625 height 28
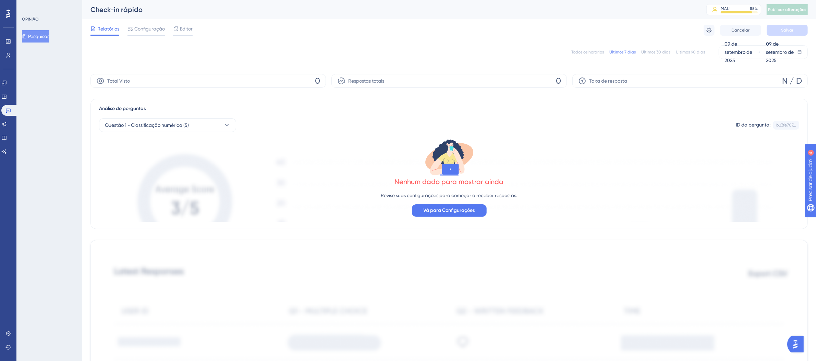
click at [591, 55] on div "Todos os horários Últimos 7 dias Últimos 30 dias Últimos 90 dias [DATE] [DATE]" at bounding box center [450, 52] width 718 height 14
click at [594, 51] on font "Todos os horários" at bounding box center [588, 52] width 33 height 5
click at [7, 111] on icon at bounding box center [7, 110] width 5 height 5
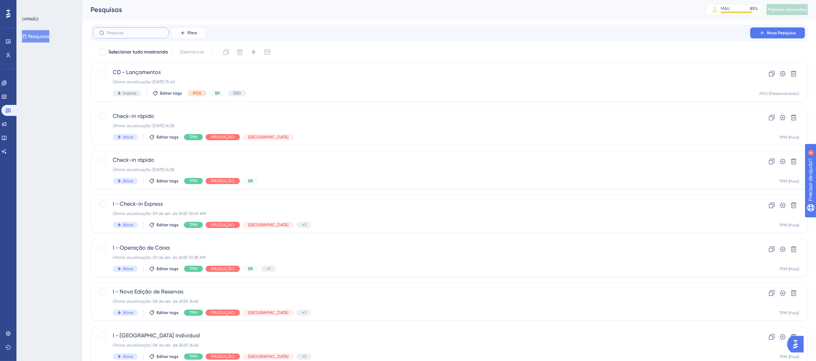
click at [124, 31] on input "text" at bounding box center [135, 33] width 56 height 5
type input "c"
type input "f"
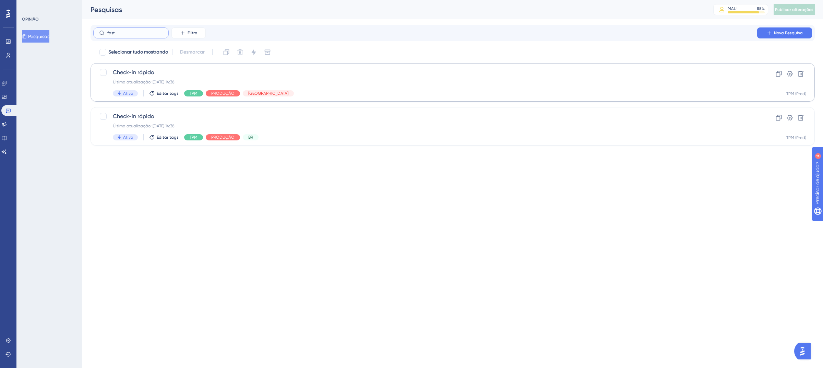
type input "fast"
click at [368, 94] on div "Ativo Editar tags TPM PRODUÇÃO [GEOGRAPHIC_DATA]" at bounding box center [425, 93] width 625 height 6
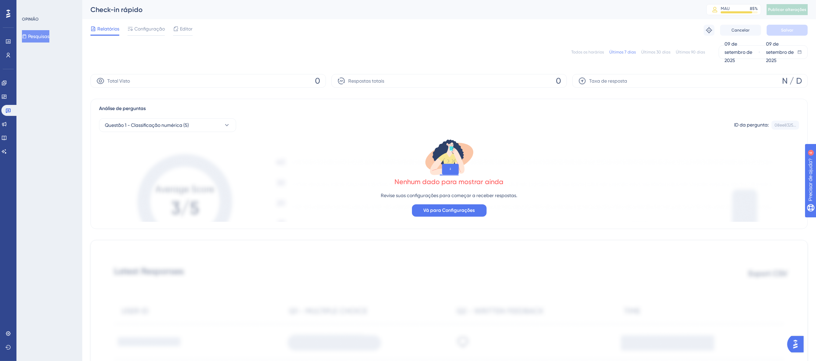
click at [586, 53] on font "Todos os horários" at bounding box center [588, 52] width 33 height 5
click at [155, 26] on font "Configuração" at bounding box center [149, 28] width 31 height 5
